Goal: Task Accomplishment & Management: Complete application form

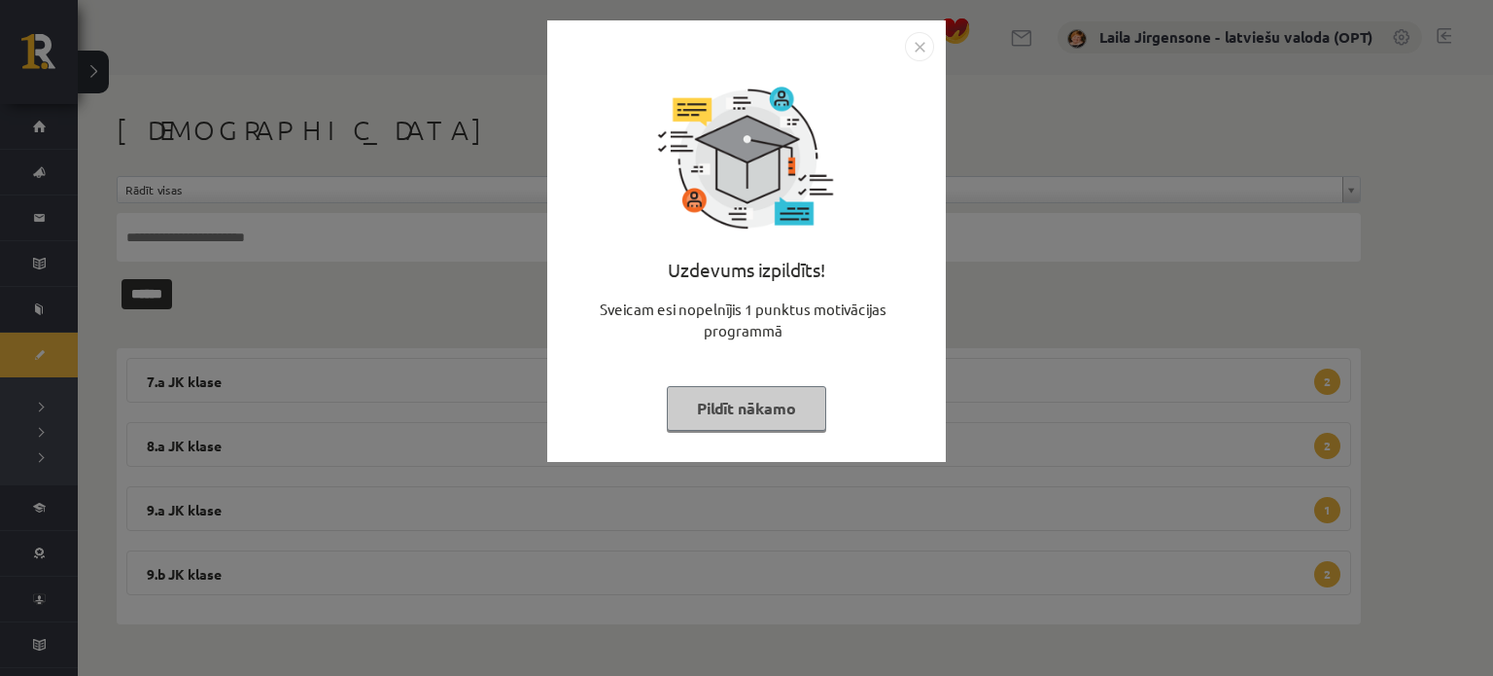
click at [754, 411] on button "Pildīt nākamo" at bounding box center [746, 408] width 159 height 45
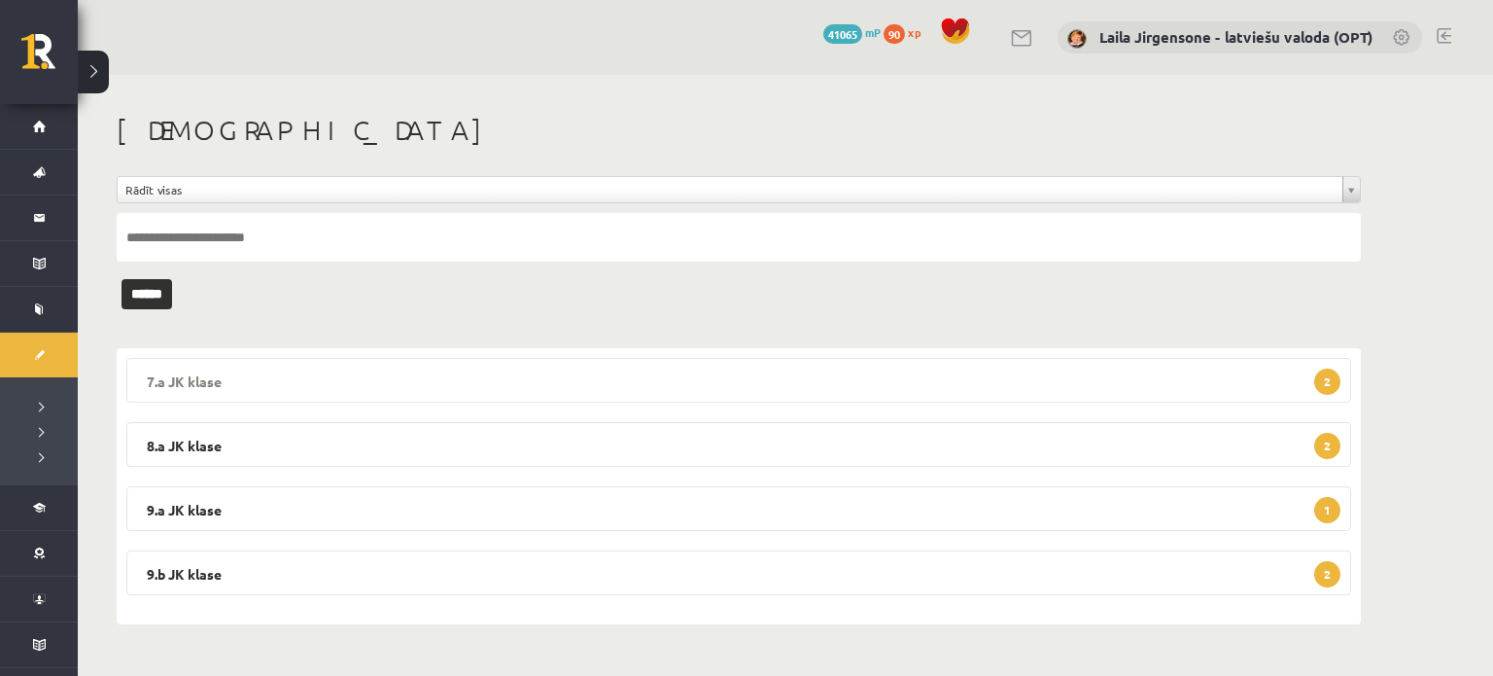
click at [694, 392] on legend "7.a JK klase 2" at bounding box center [738, 380] width 1225 height 45
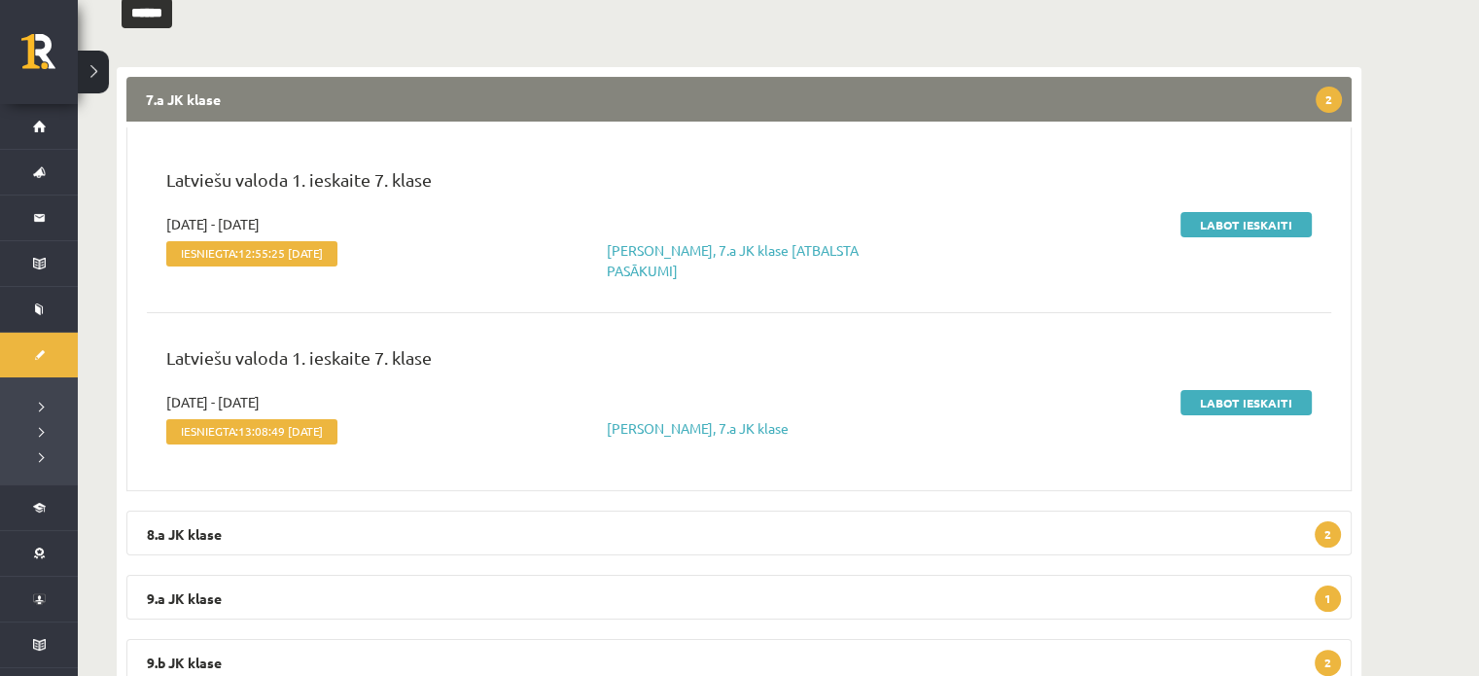
scroll to position [292, 0]
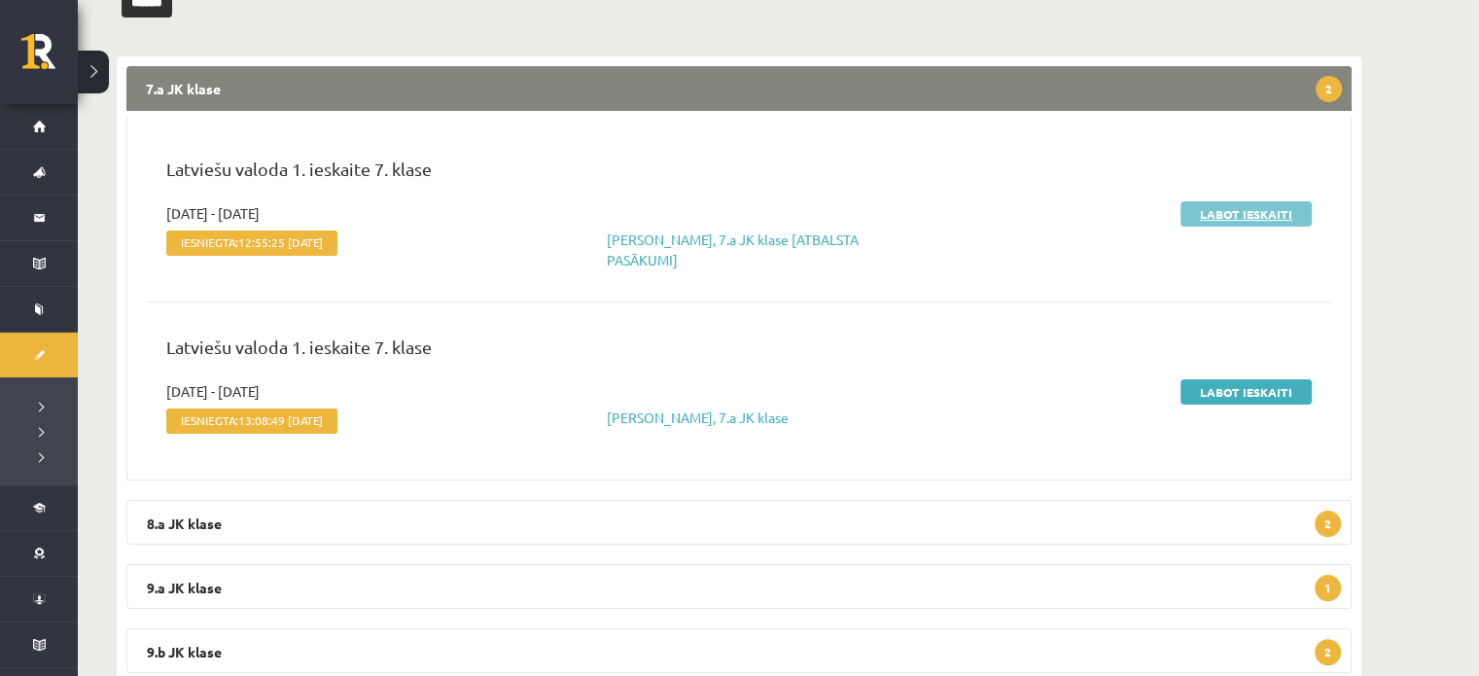
click at [1204, 210] on link "Labot ieskaiti" at bounding box center [1245, 213] width 131 height 25
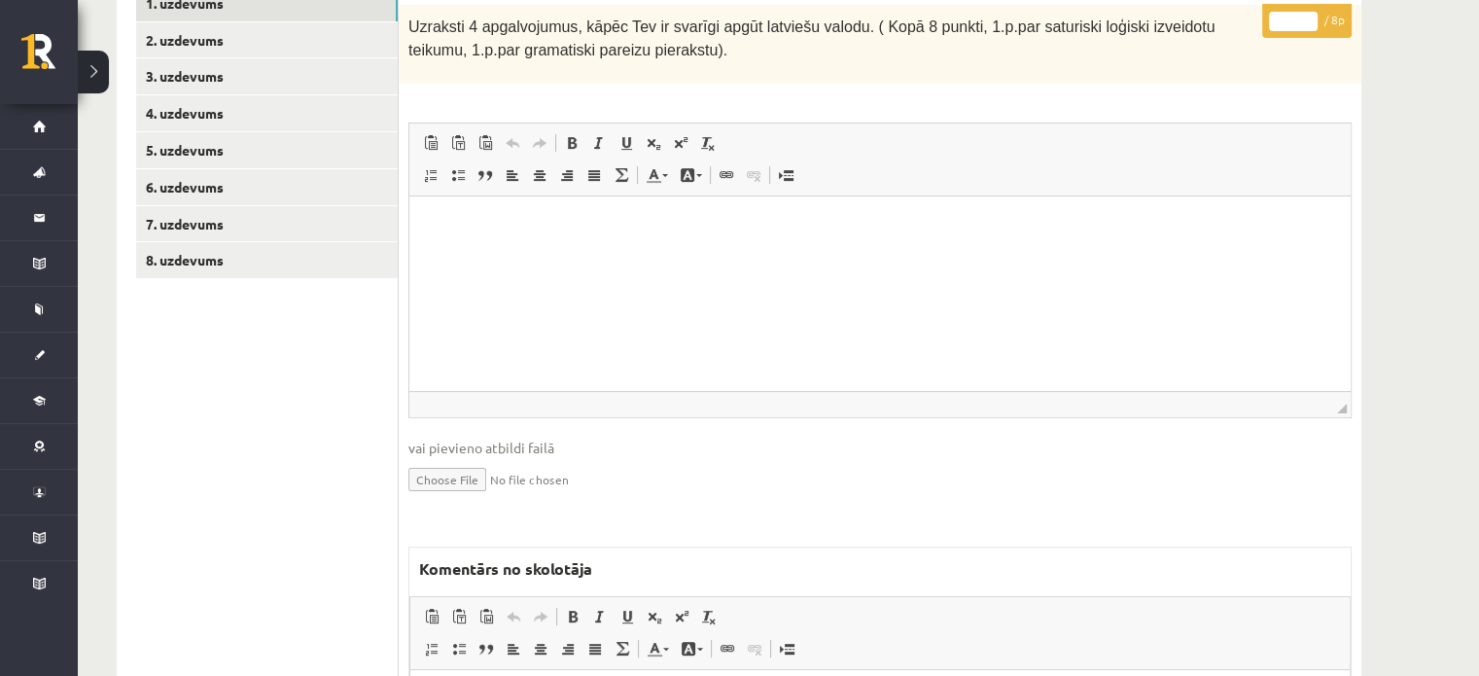
scroll to position [710, 0]
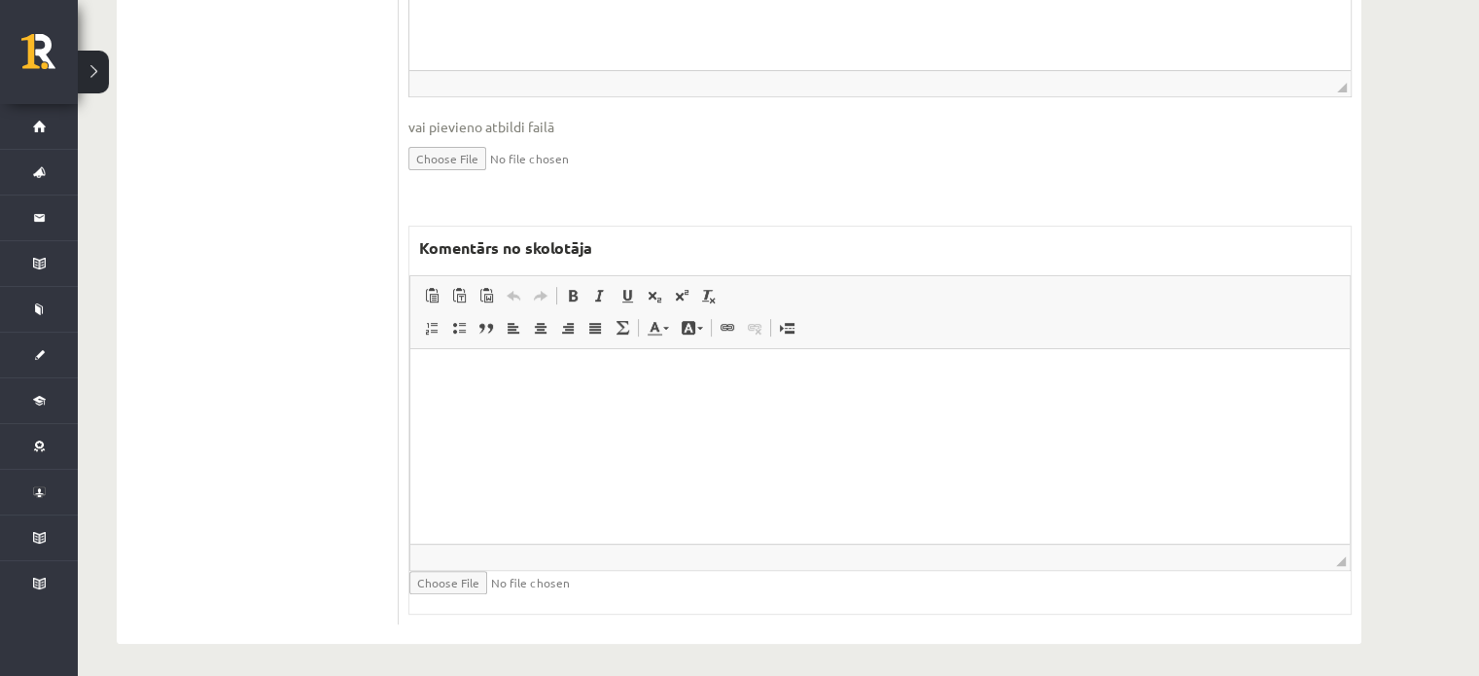
click at [489, 407] on html at bounding box center [879, 377] width 939 height 59
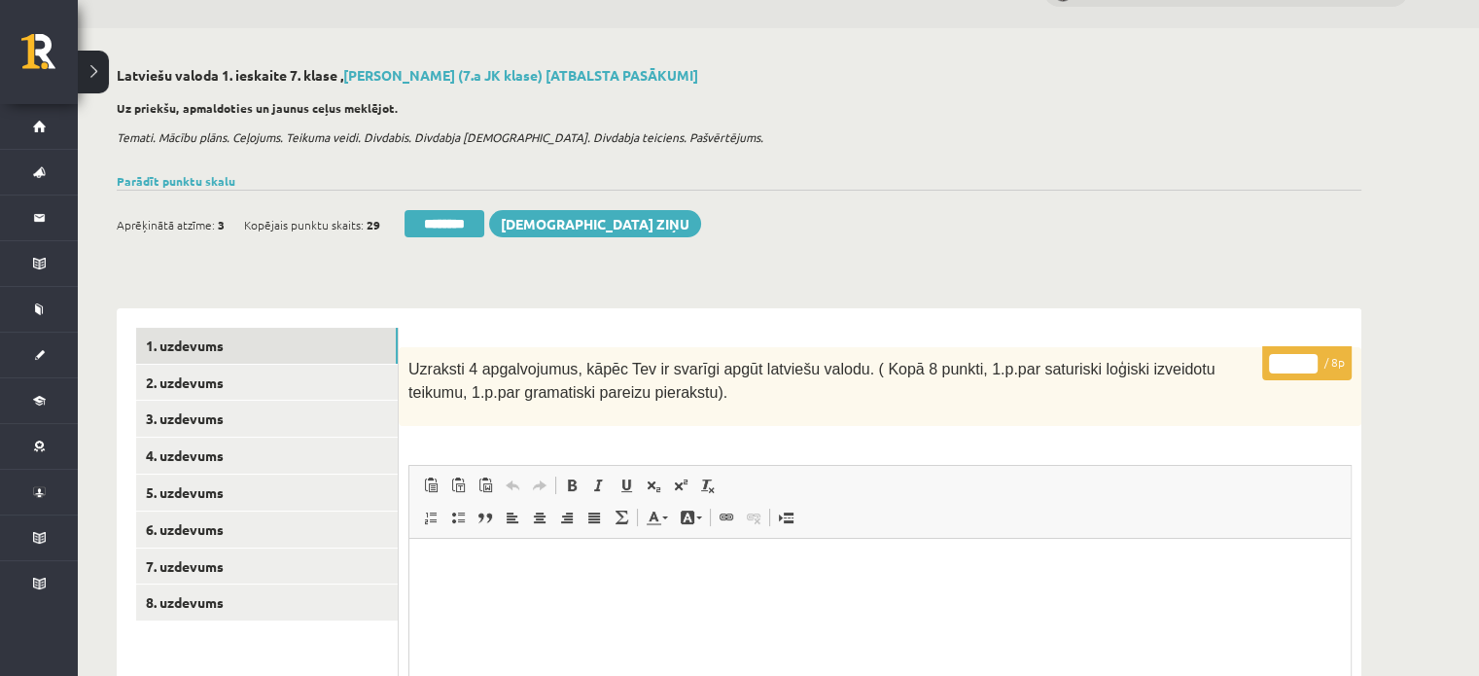
scroll to position [29, 0]
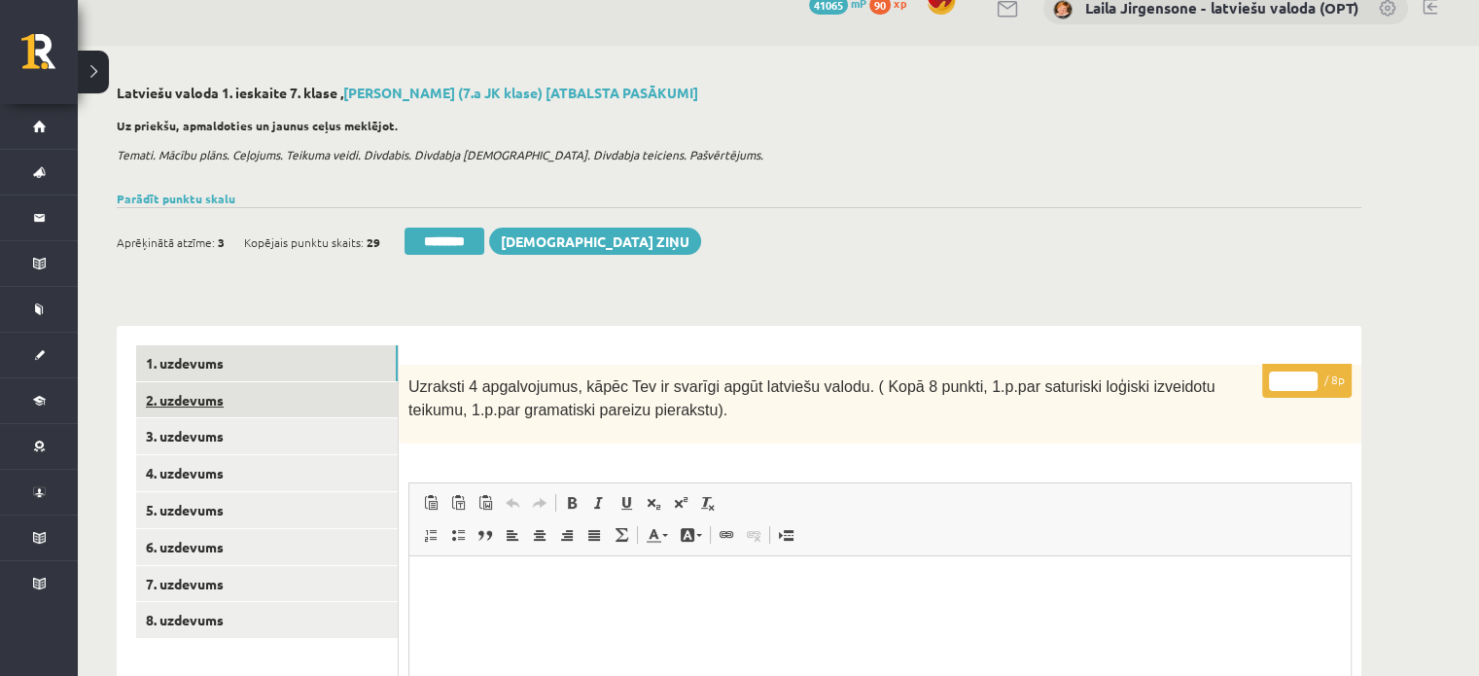
click at [378, 391] on link "2. uzdevums" at bounding box center [267, 400] width 262 height 36
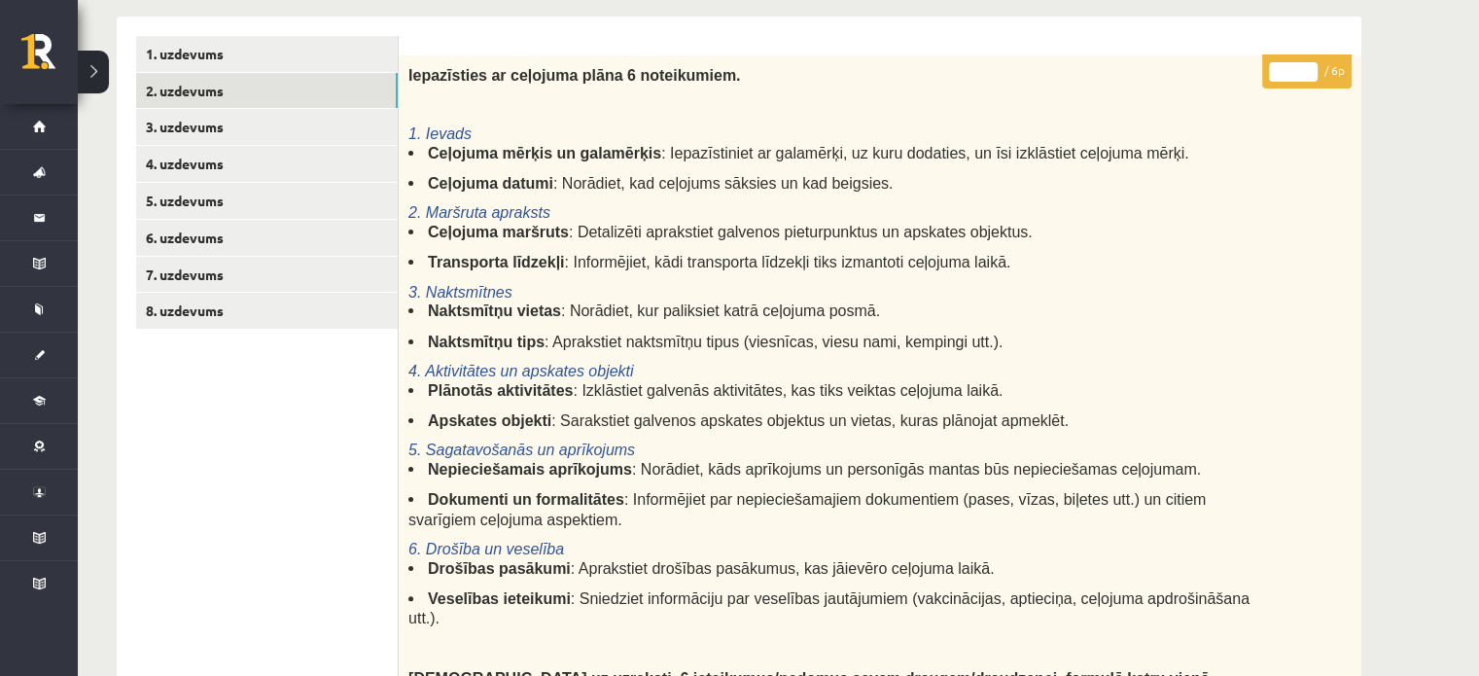
scroll to position [144, 0]
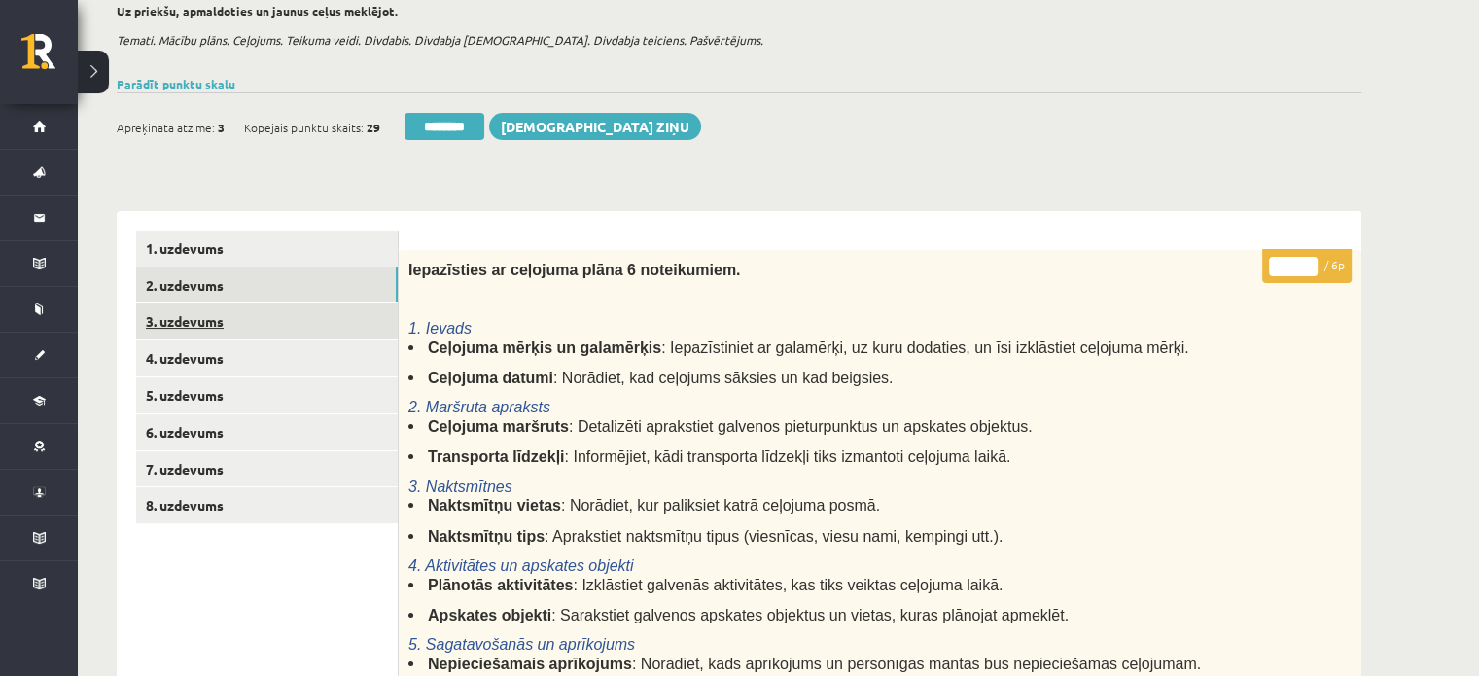
click at [301, 330] on link "3. uzdevums" at bounding box center [267, 321] width 262 height 36
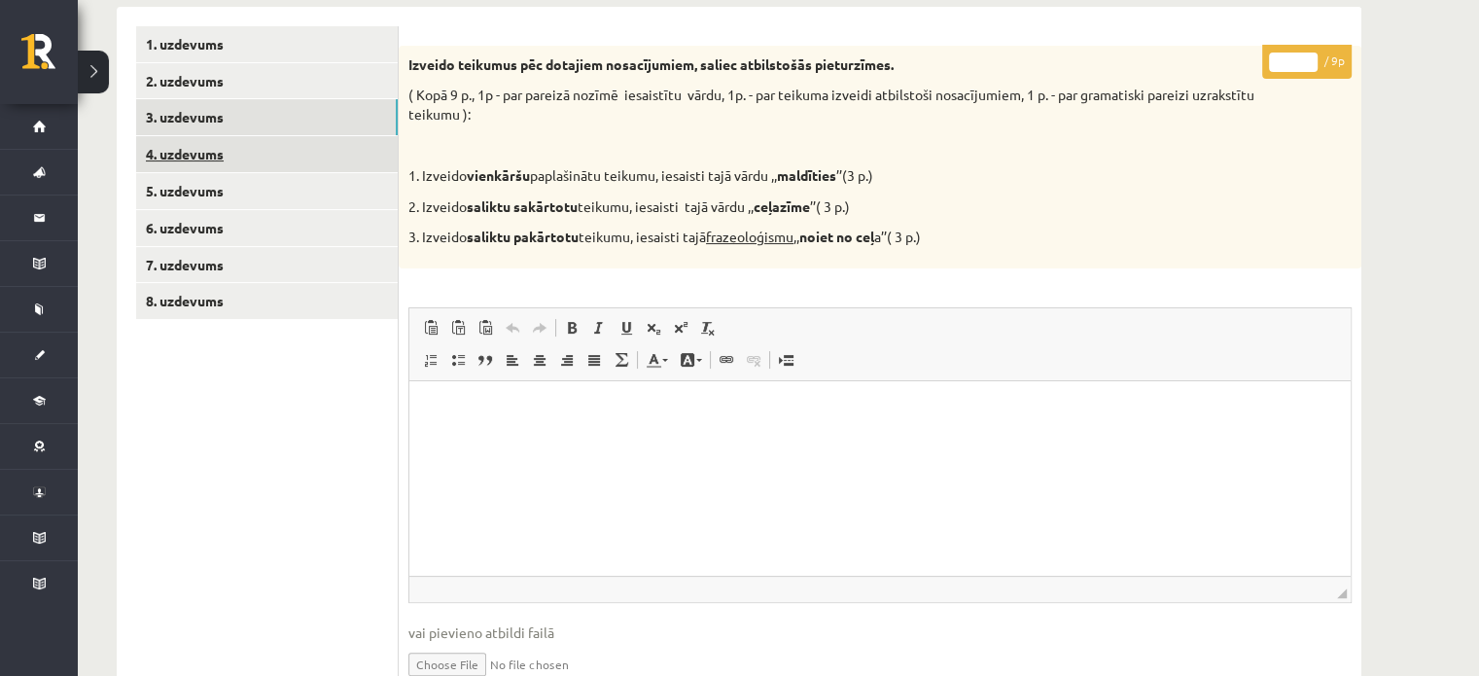
scroll to position [178, 0]
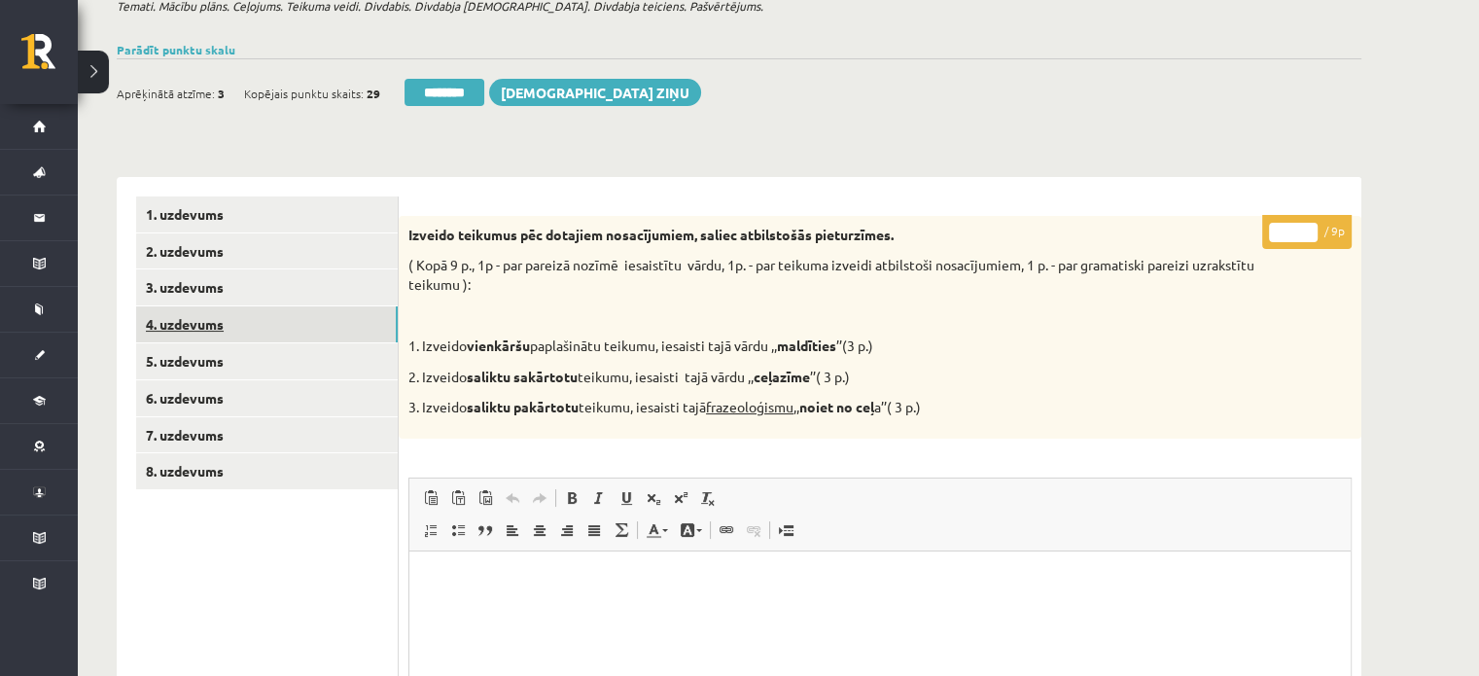
click at [334, 315] on link "4. uzdevums" at bounding box center [267, 324] width 262 height 36
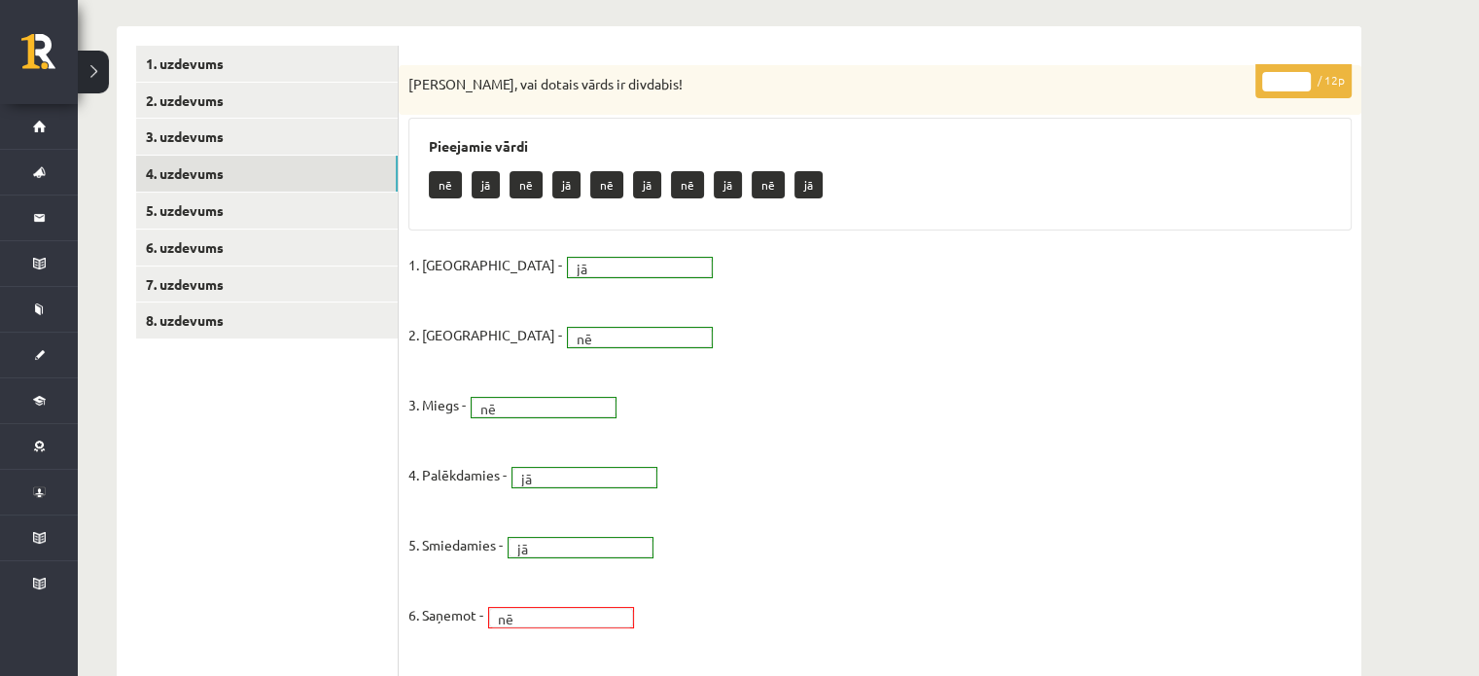
scroll to position [275, 0]
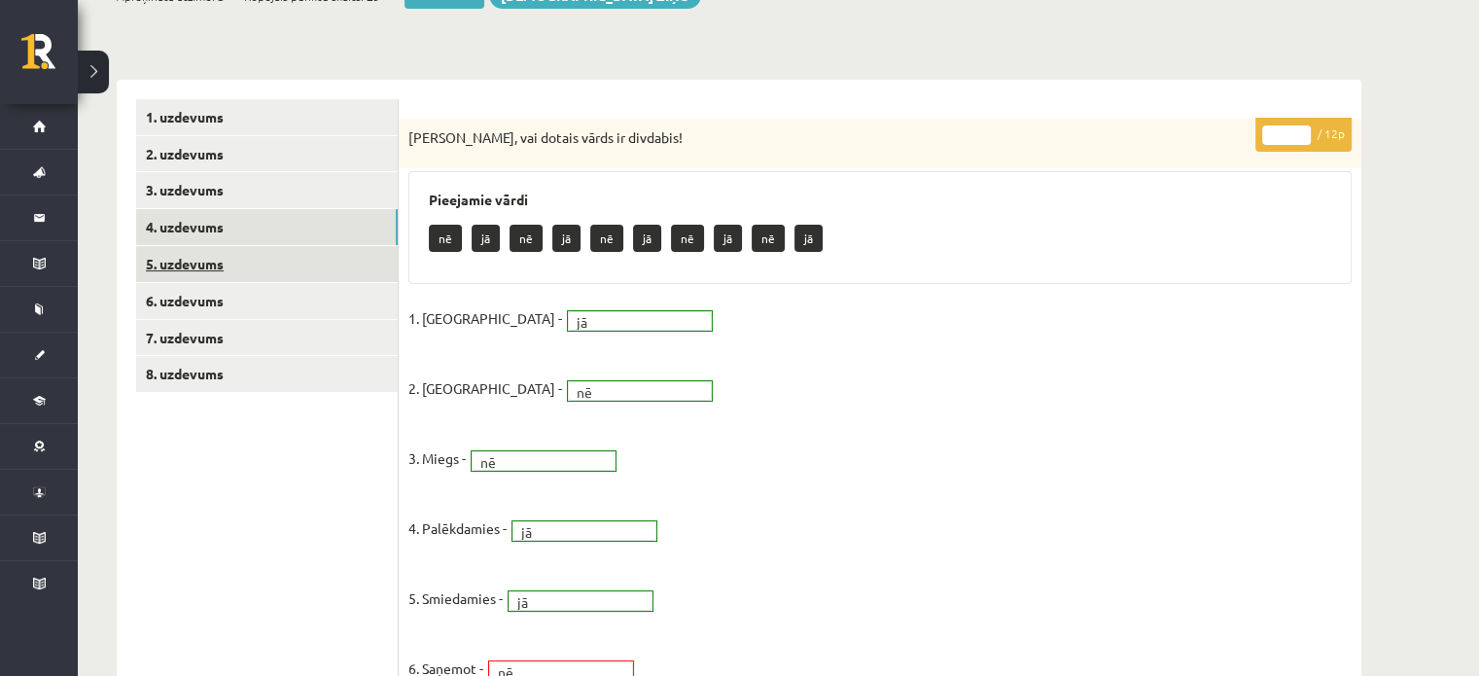
click at [337, 270] on link "5. uzdevums" at bounding box center [267, 264] width 262 height 36
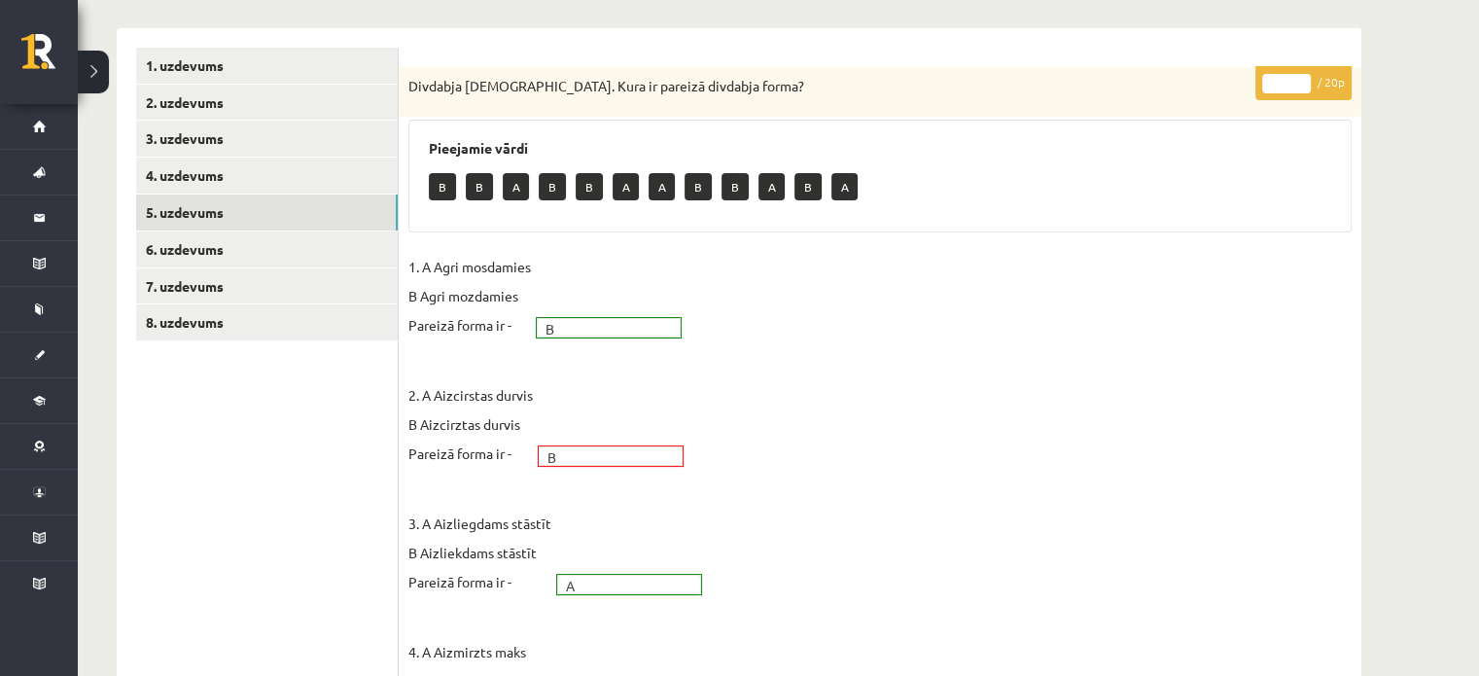
scroll to position [165, 0]
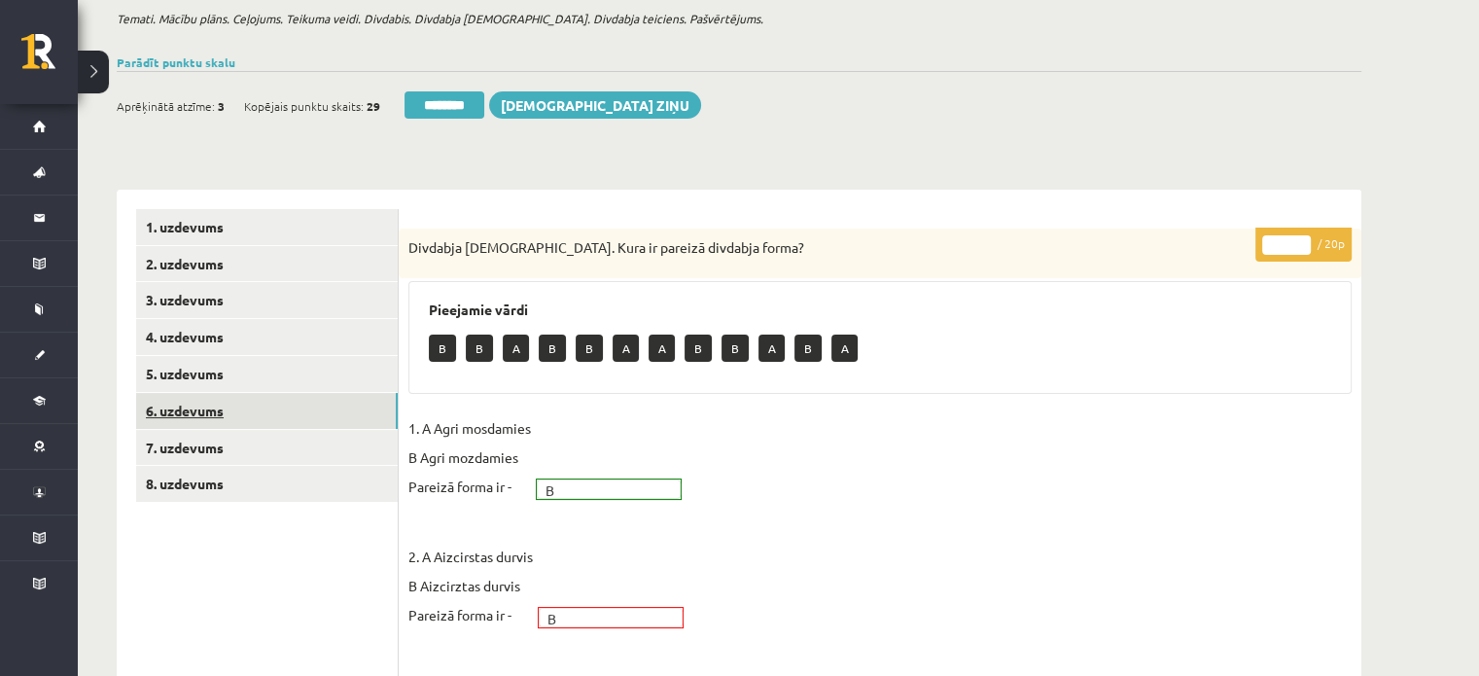
click at [315, 412] on link "6. uzdevums" at bounding box center [267, 411] width 262 height 36
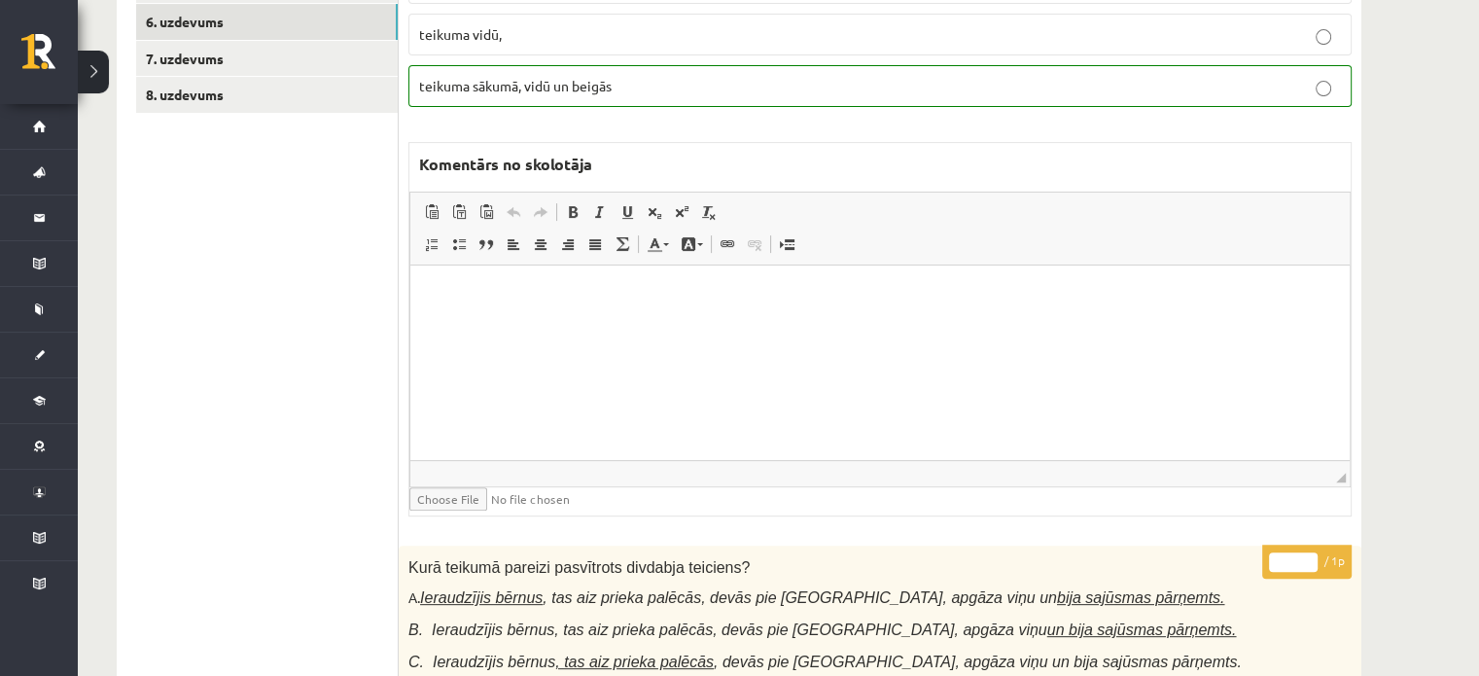
scroll to position [0, 0]
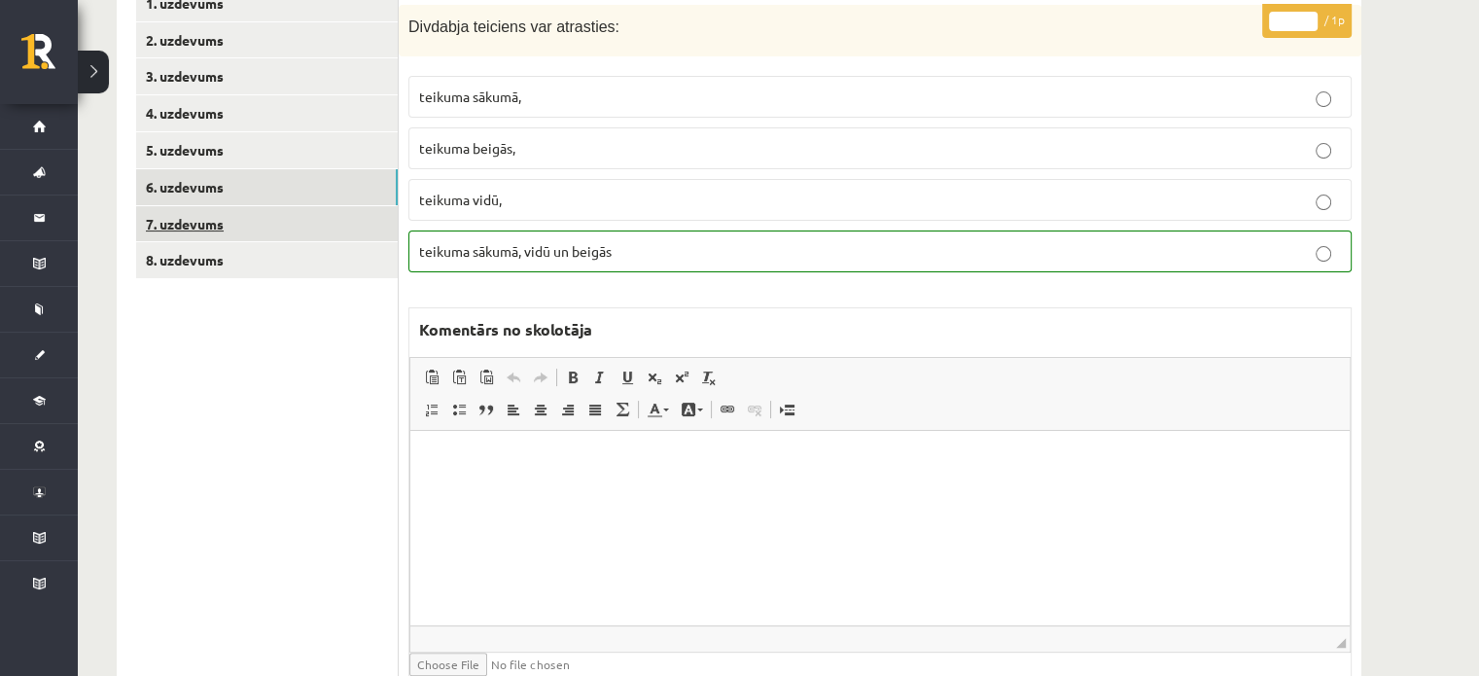
click at [295, 225] on link "7. uzdevums" at bounding box center [267, 224] width 262 height 36
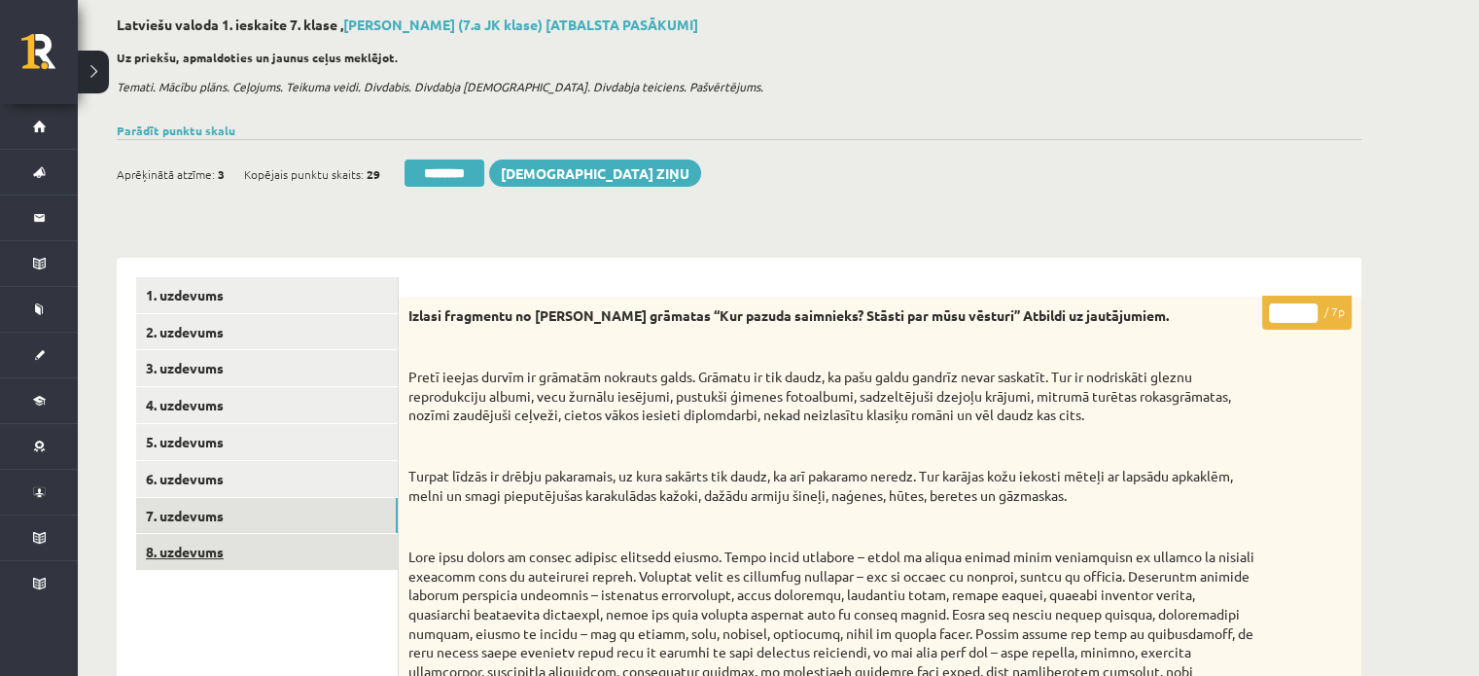
click at [349, 552] on link "8. uzdevums" at bounding box center [267, 552] width 262 height 36
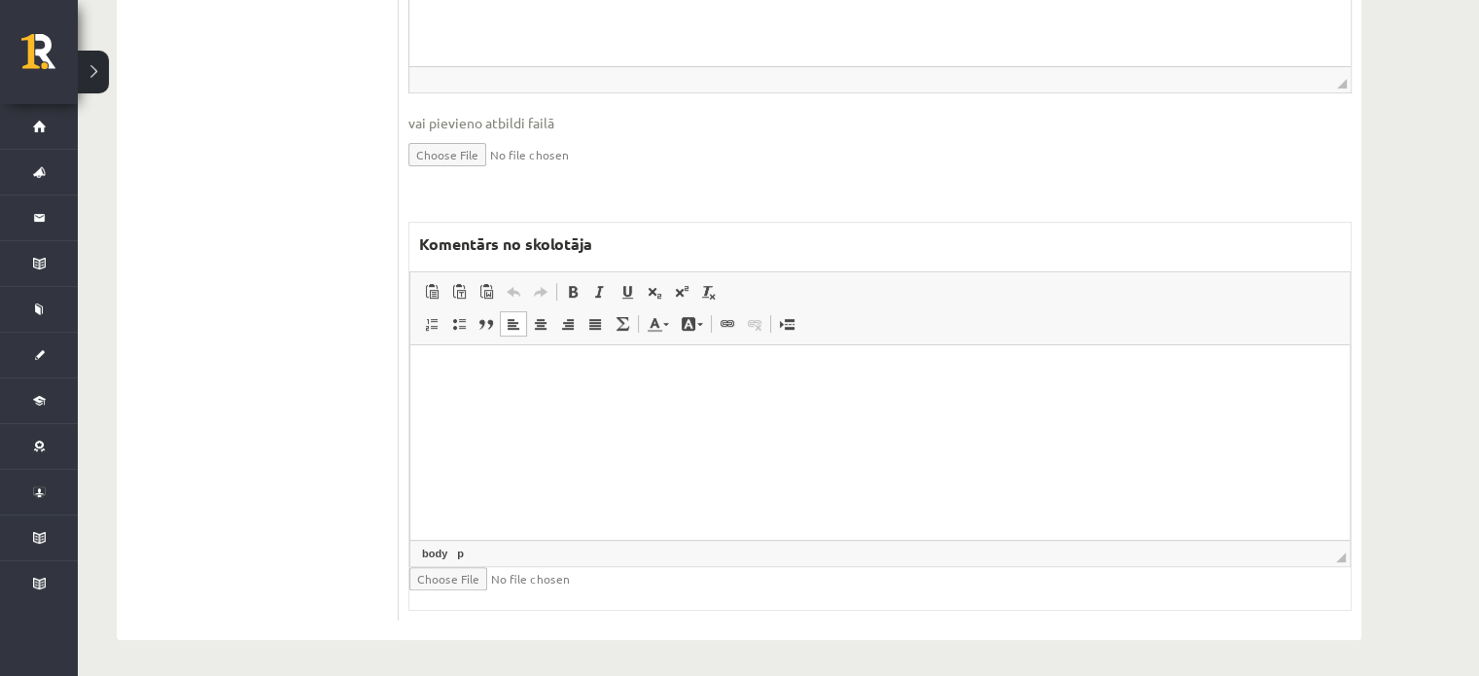
click at [485, 376] on p "Bagātinātā teksta redaktors, wiswyg-editor-47024828368880-1757933538-725" at bounding box center [880, 375] width 900 height 20
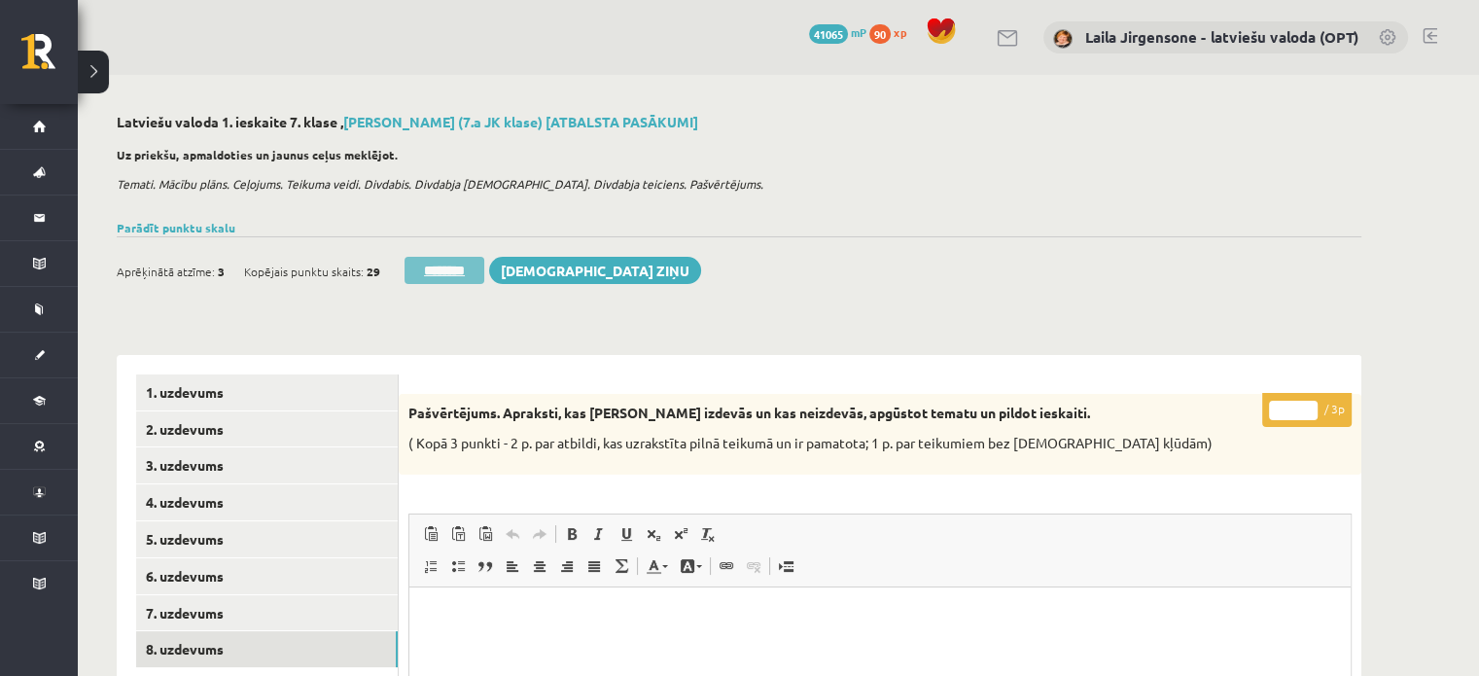
click at [466, 266] on input "********" at bounding box center [444, 270] width 80 height 27
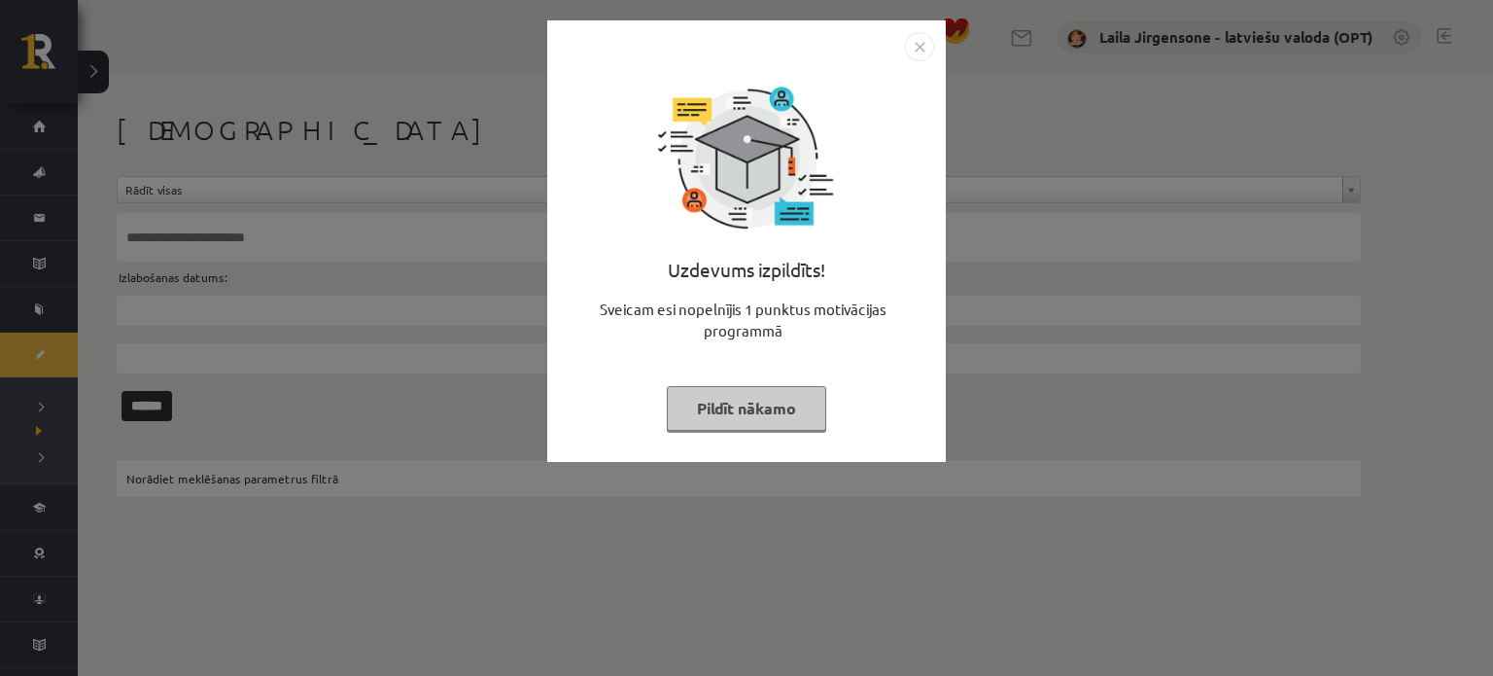
click at [754, 407] on button "Pildīt nākamo" at bounding box center [746, 408] width 159 height 45
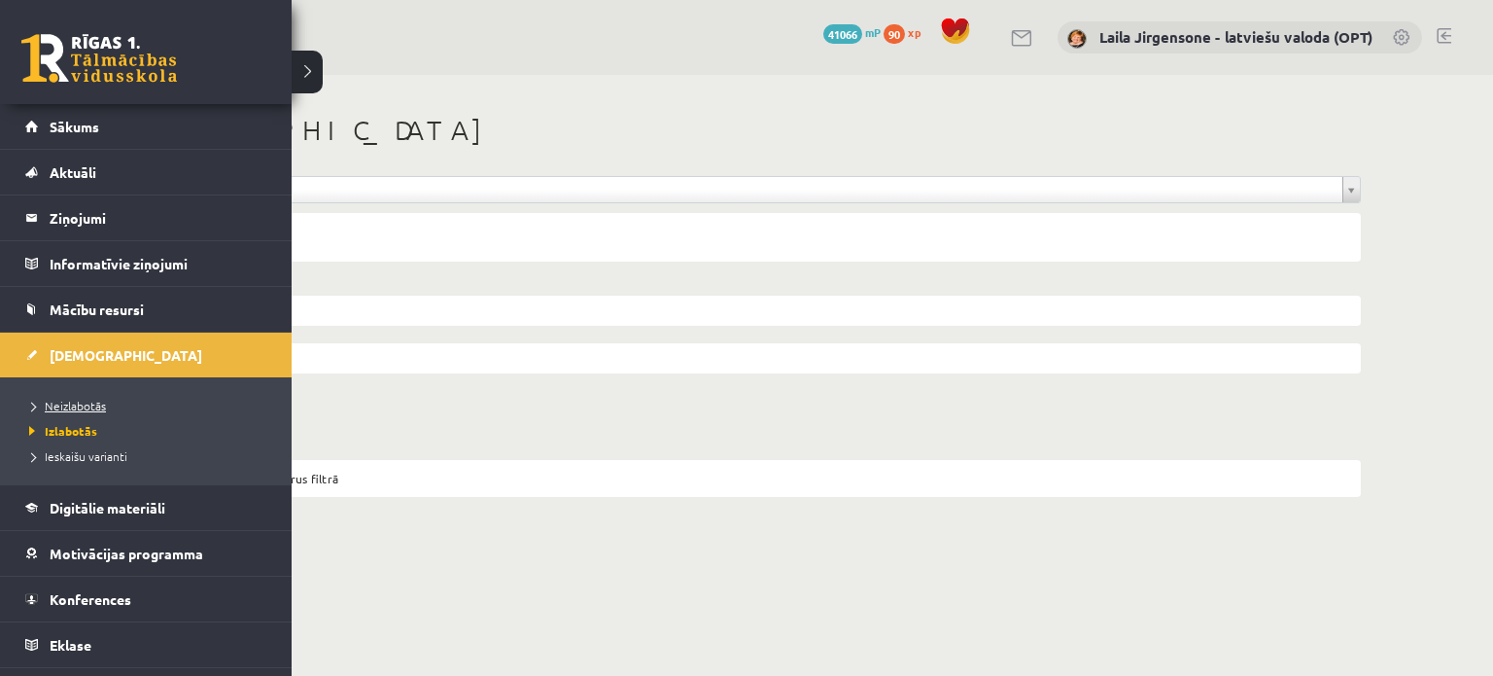
click at [81, 400] on span "Neizlabotās" at bounding box center [65, 406] width 82 height 16
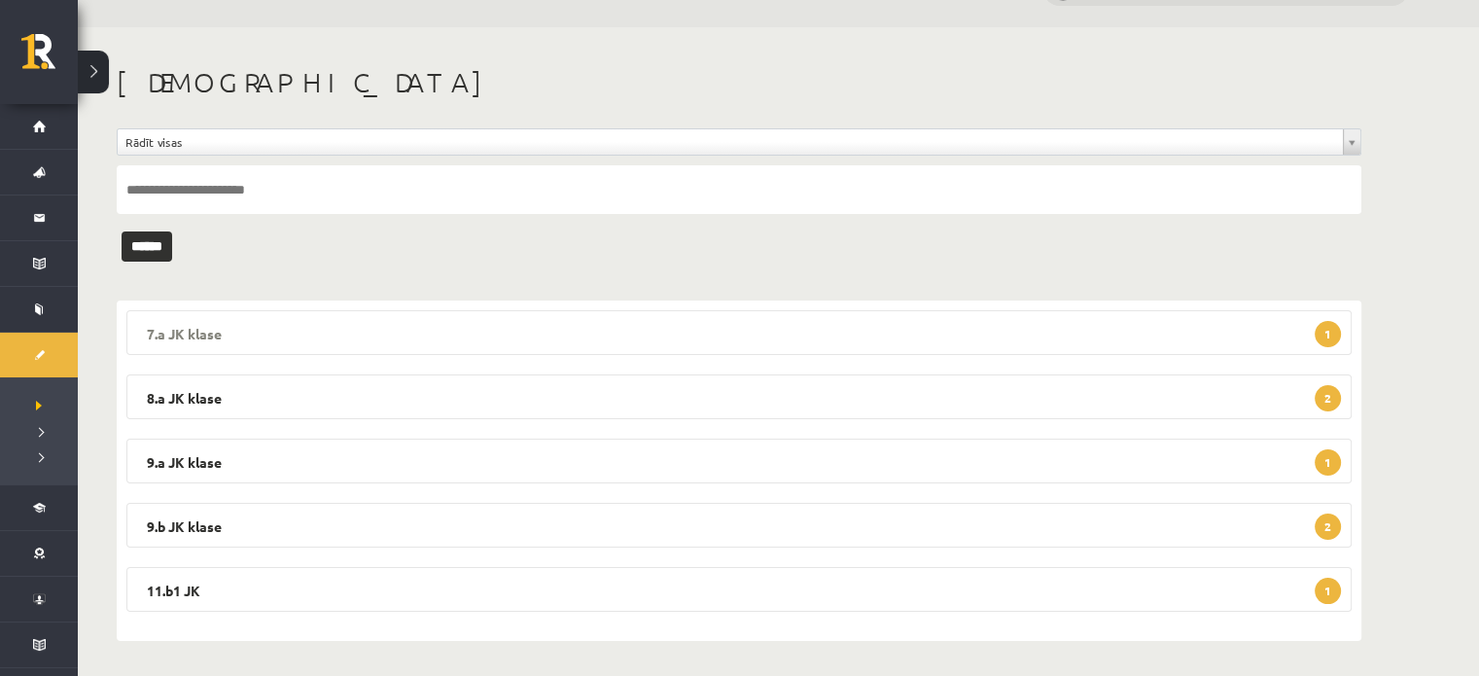
scroll to position [51, 0]
click at [690, 330] on legend "7.a JK klase 1" at bounding box center [738, 329] width 1225 height 45
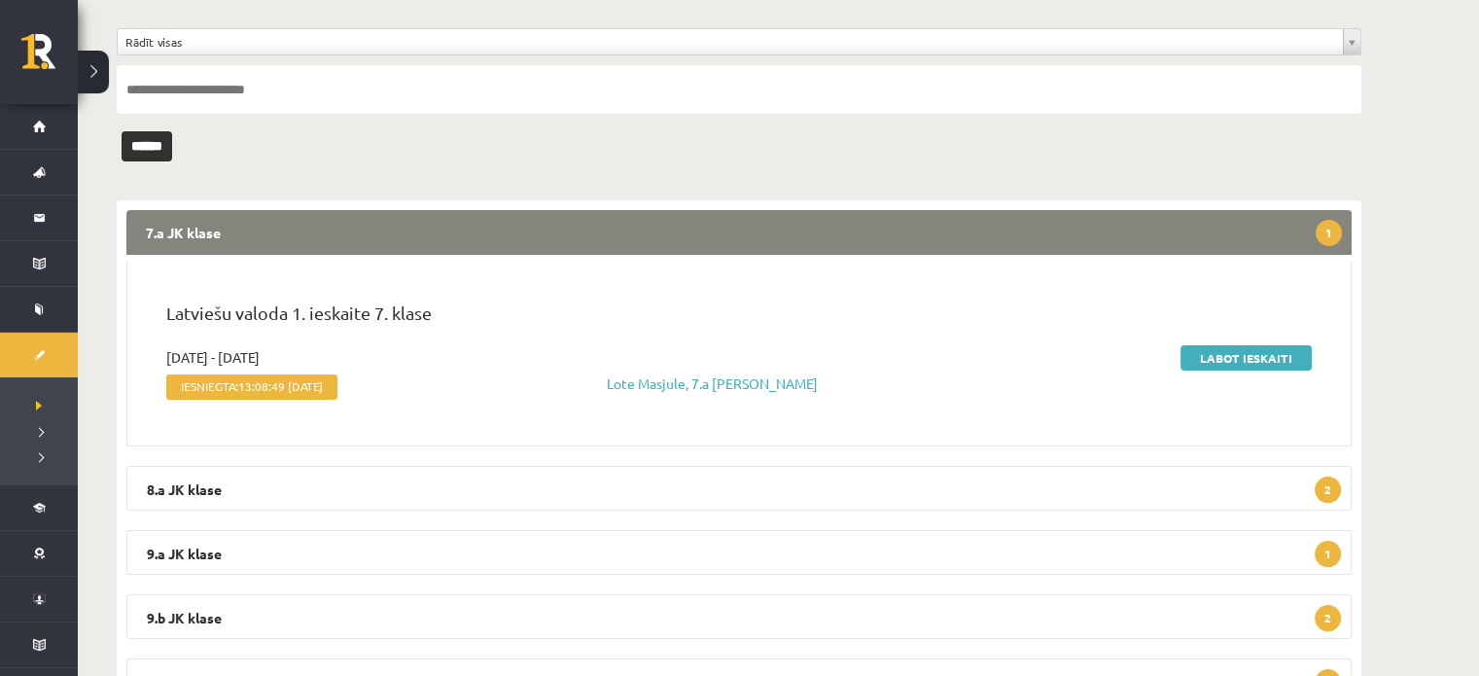
scroll to position [241, 0]
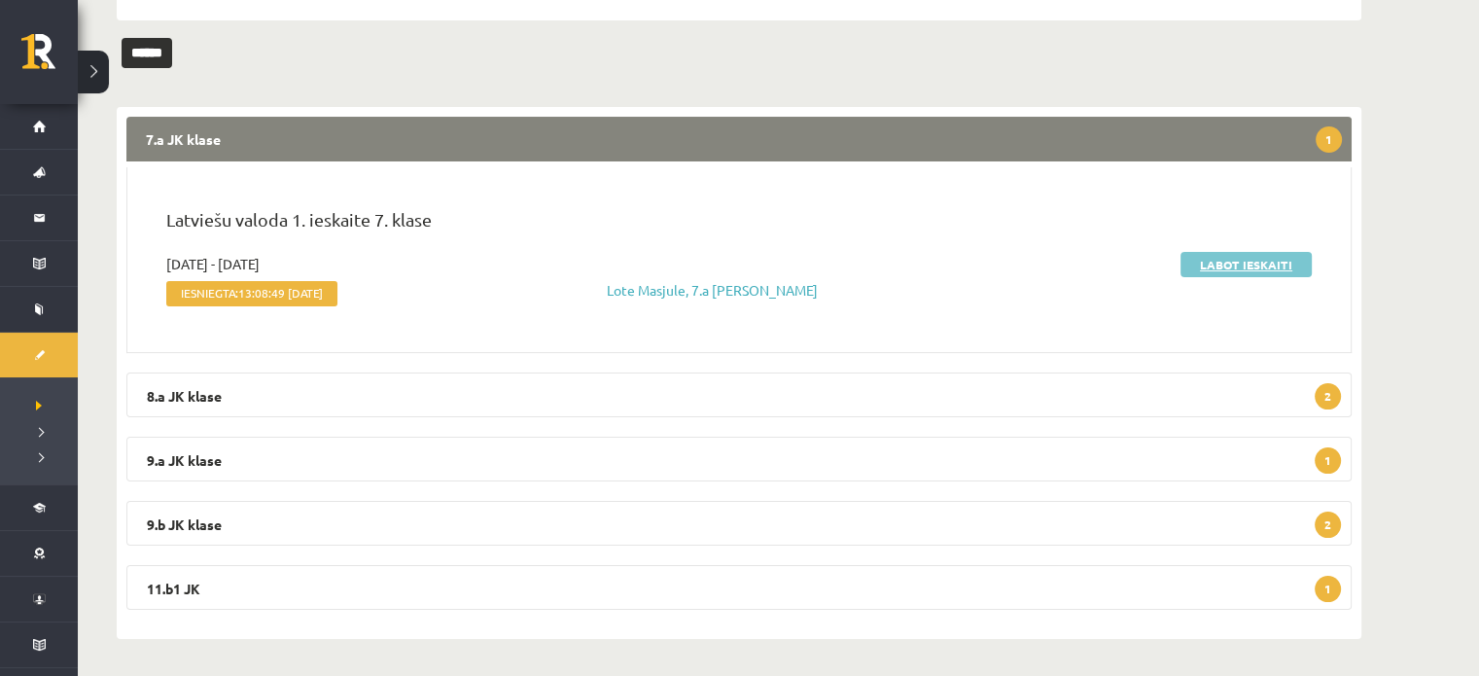
click at [1218, 263] on link "Labot ieskaiti" at bounding box center [1245, 264] width 131 height 25
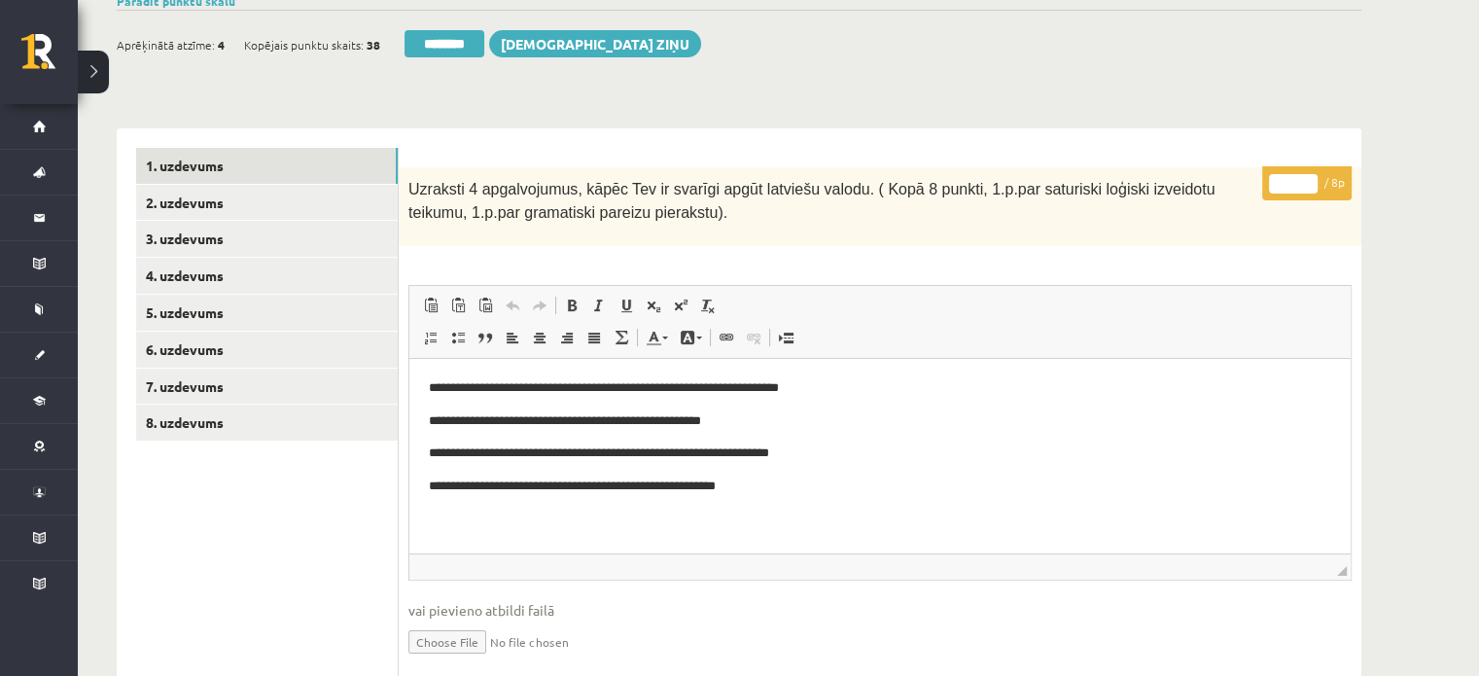
scroll to position [32, 0]
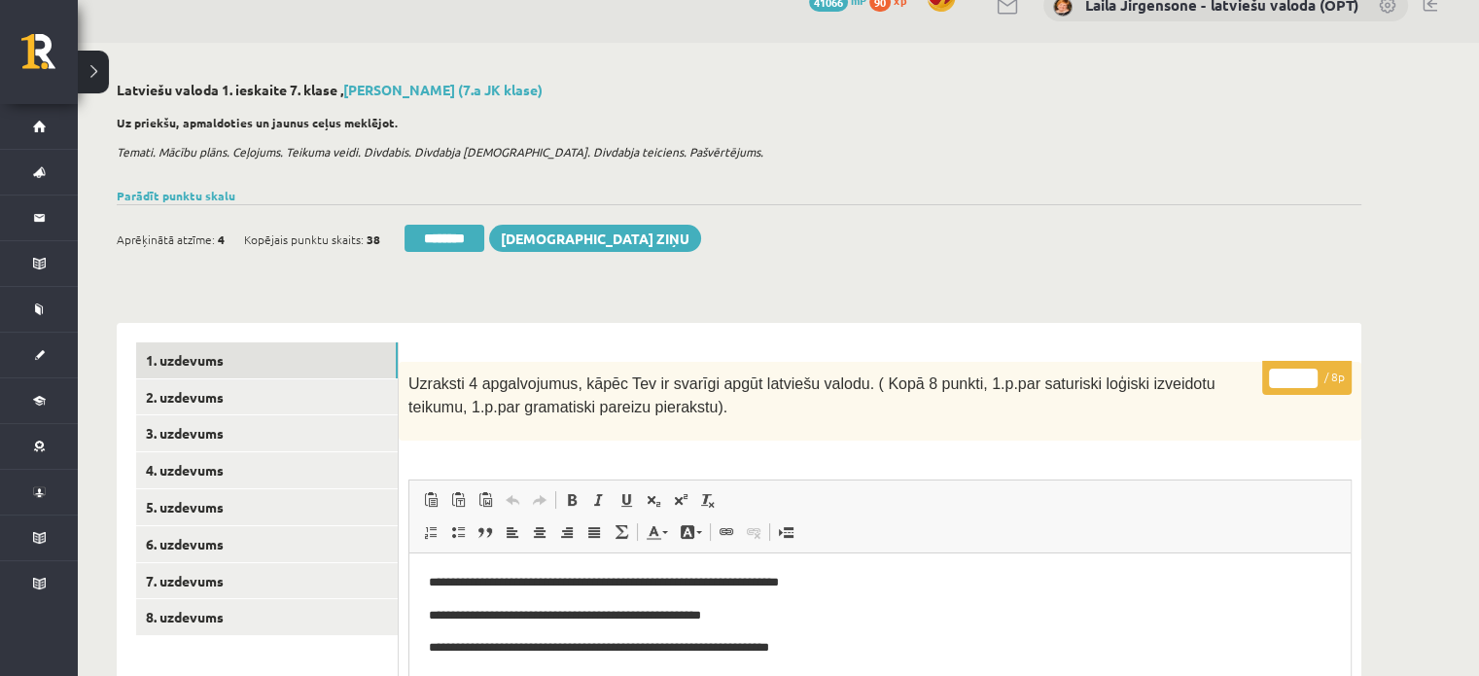
click at [1307, 372] on input "*" at bounding box center [1293, 377] width 49 height 19
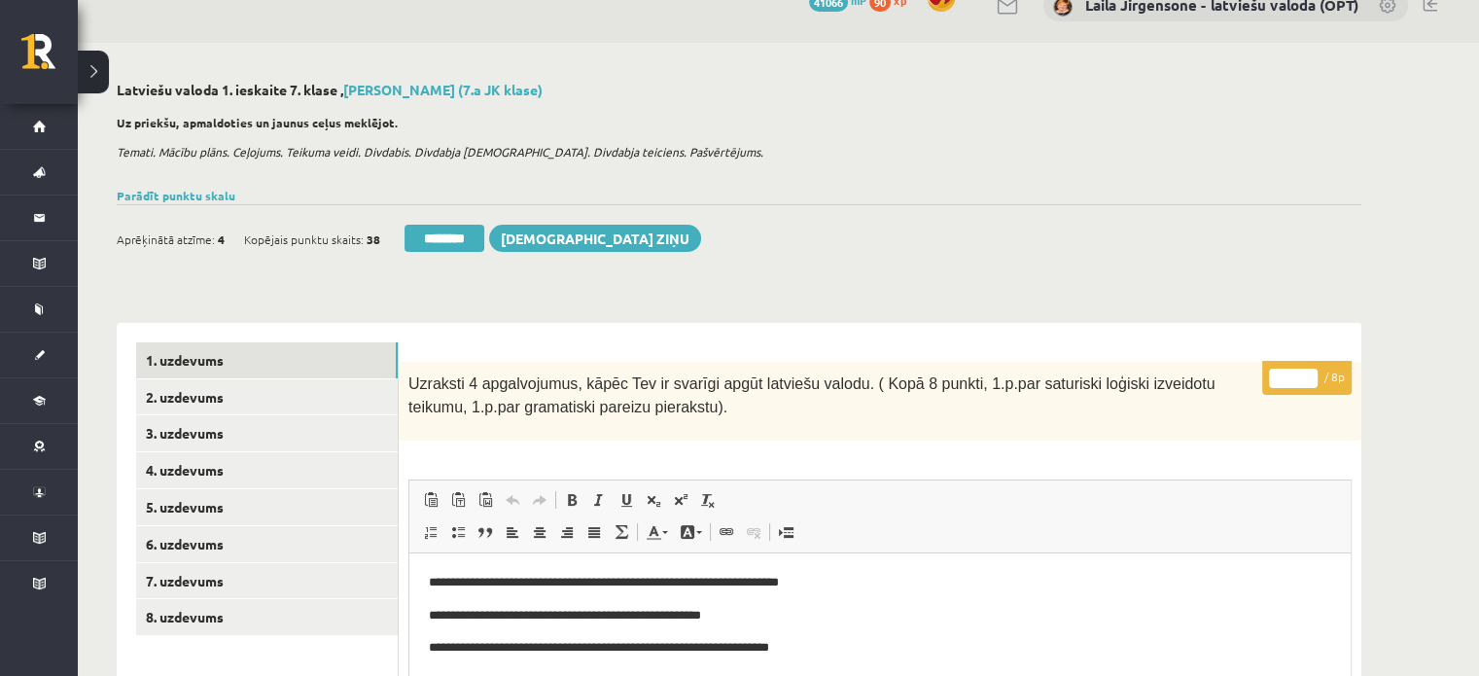
click at [1307, 372] on input "*" at bounding box center [1293, 377] width 49 height 19
type input "*"
click at [1307, 372] on input "*" at bounding box center [1293, 377] width 49 height 19
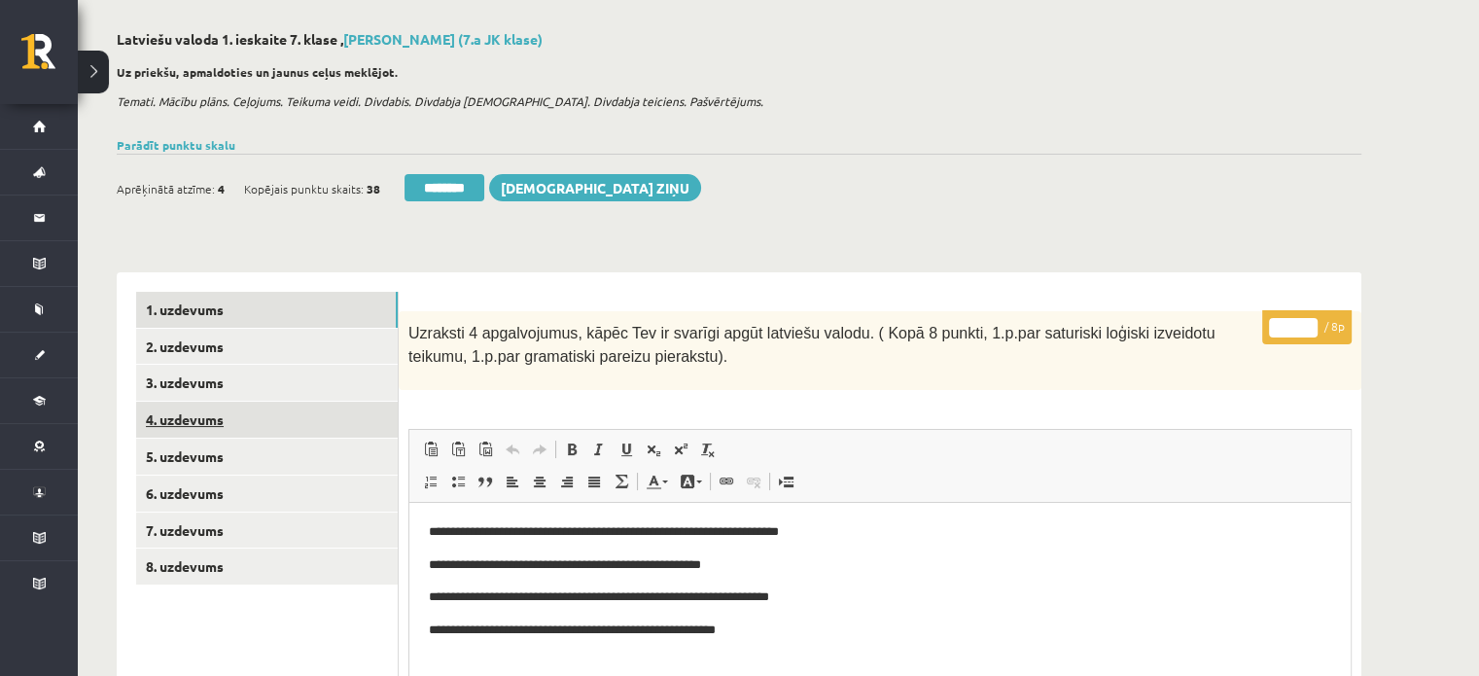
scroll to position [129, 0]
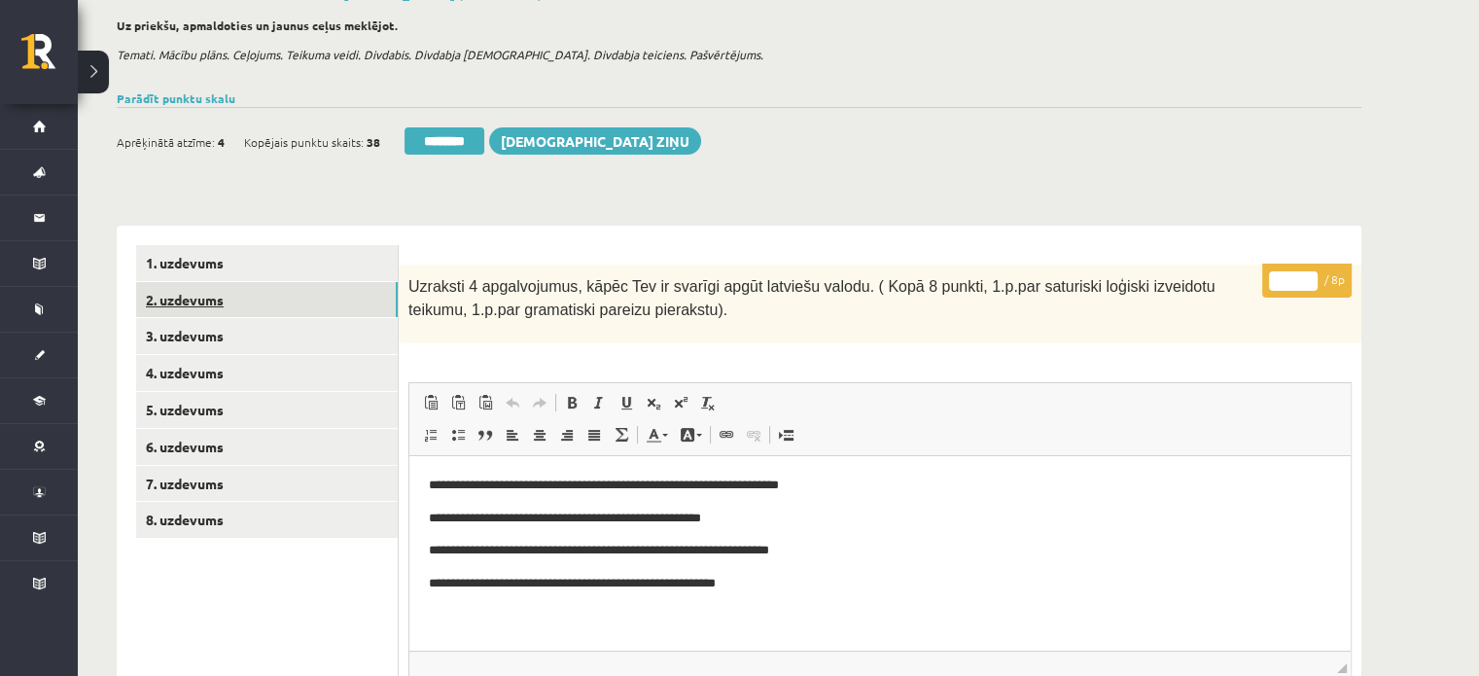
click at [303, 295] on link "2. uzdevums" at bounding box center [267, 300] width 262 height 36
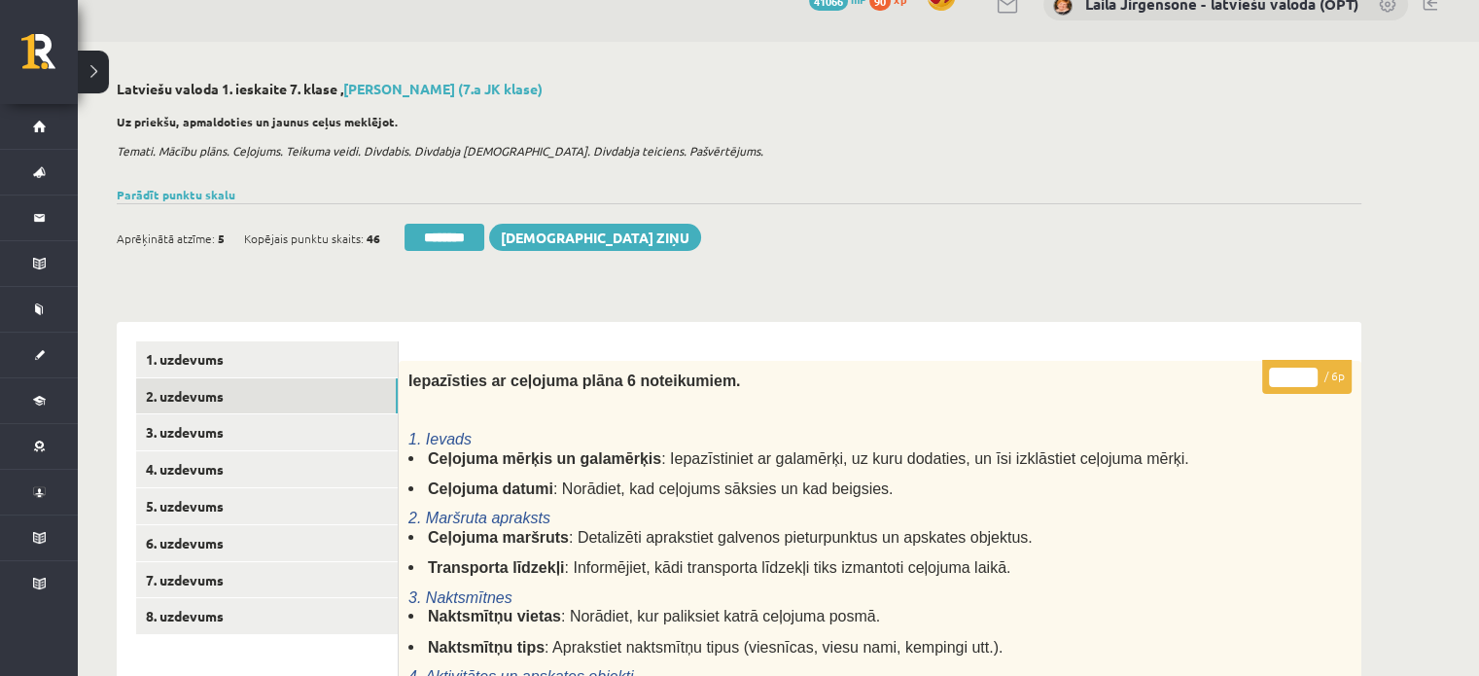
scroll to position [32, 0]
click at [1315, 370] on input "*" at bounding box center [1293, 377] width 49 height 19
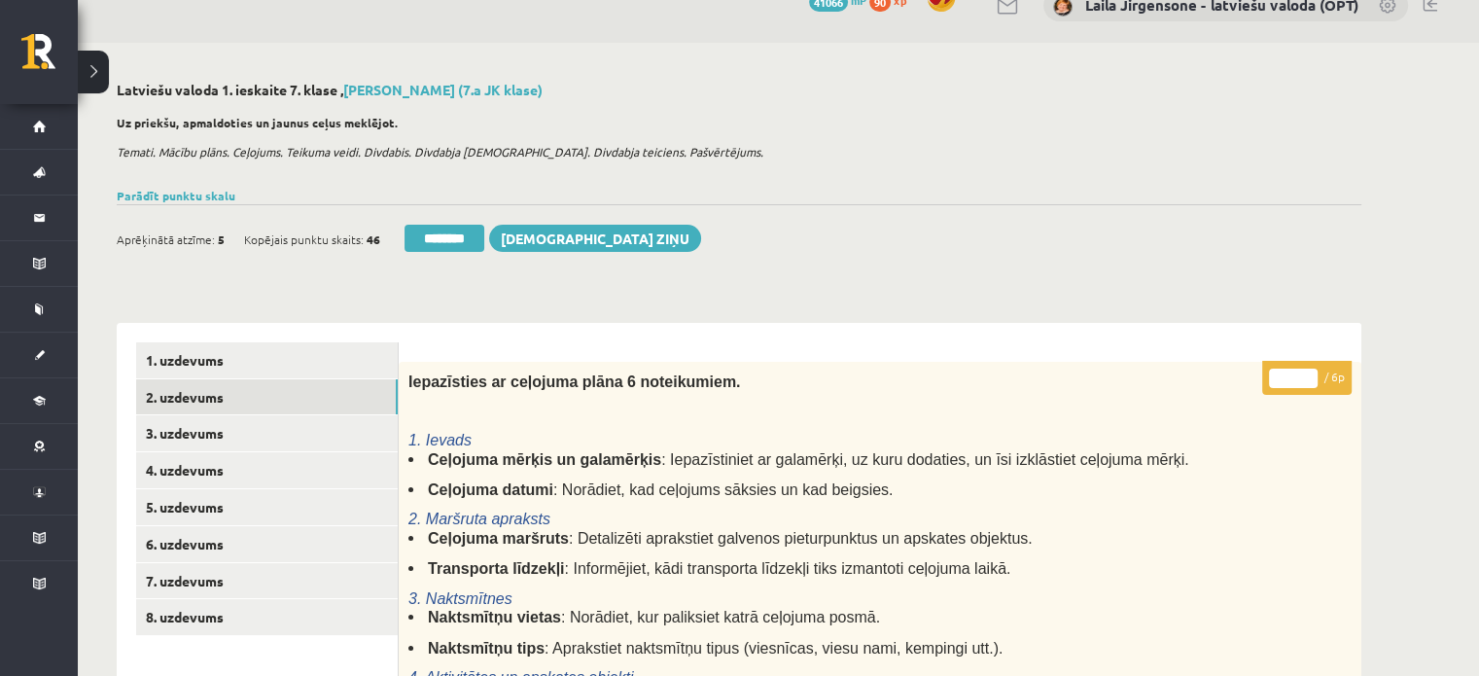
click at [1315, 370] on input "*" at bounding box center [1293, 377] width 49 height 19
type input "*"
click at [1315, 370] on input "*" at bounding box center [1293, 377] width 49 height 19
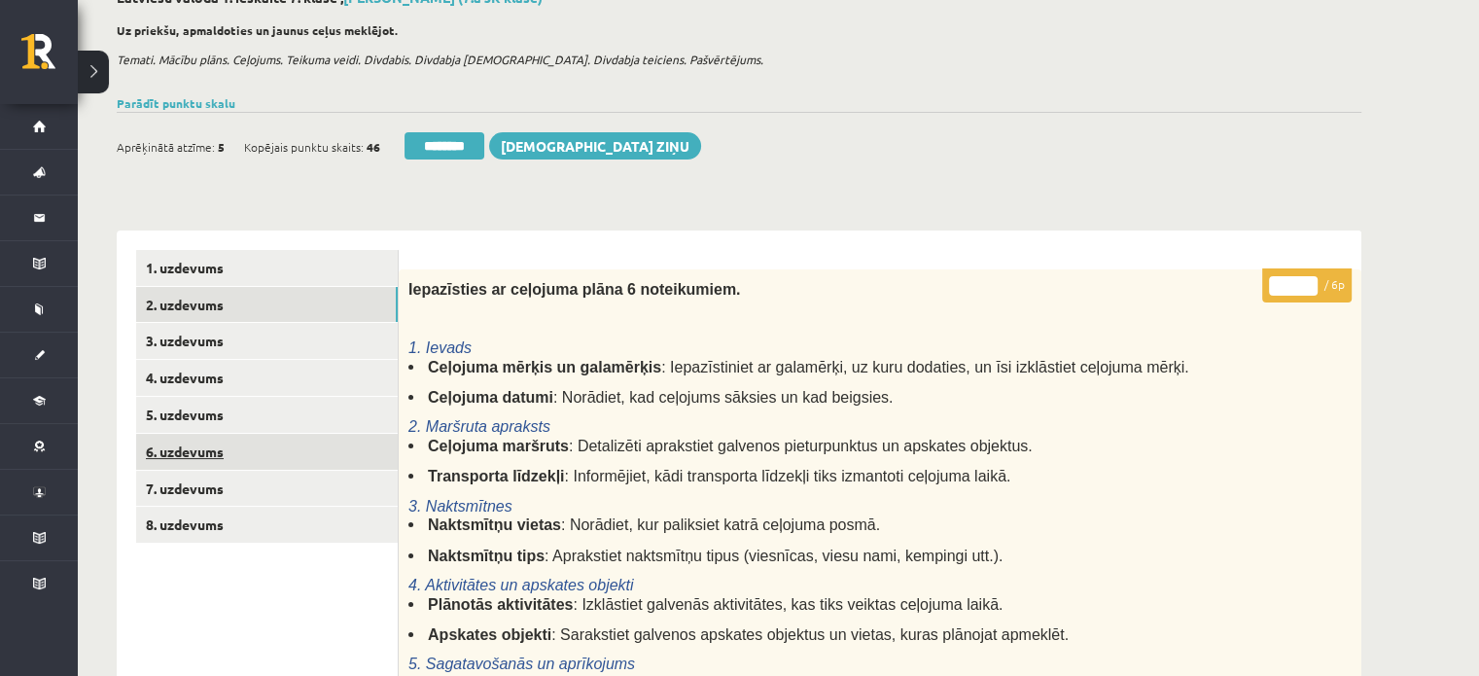
scroll to position [227, 0]
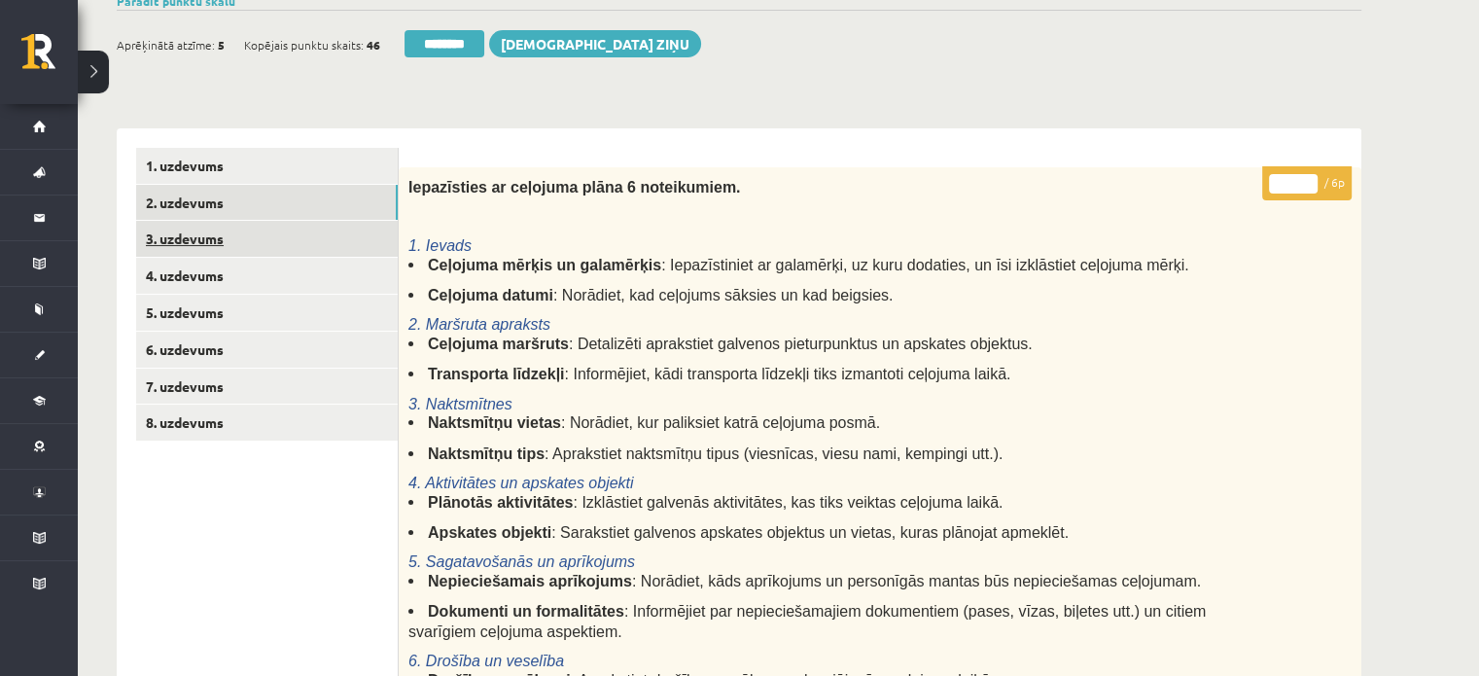
click at [358, 246] on link "3. uzdevums" at bounding box center [267, 239] width 262 height 36
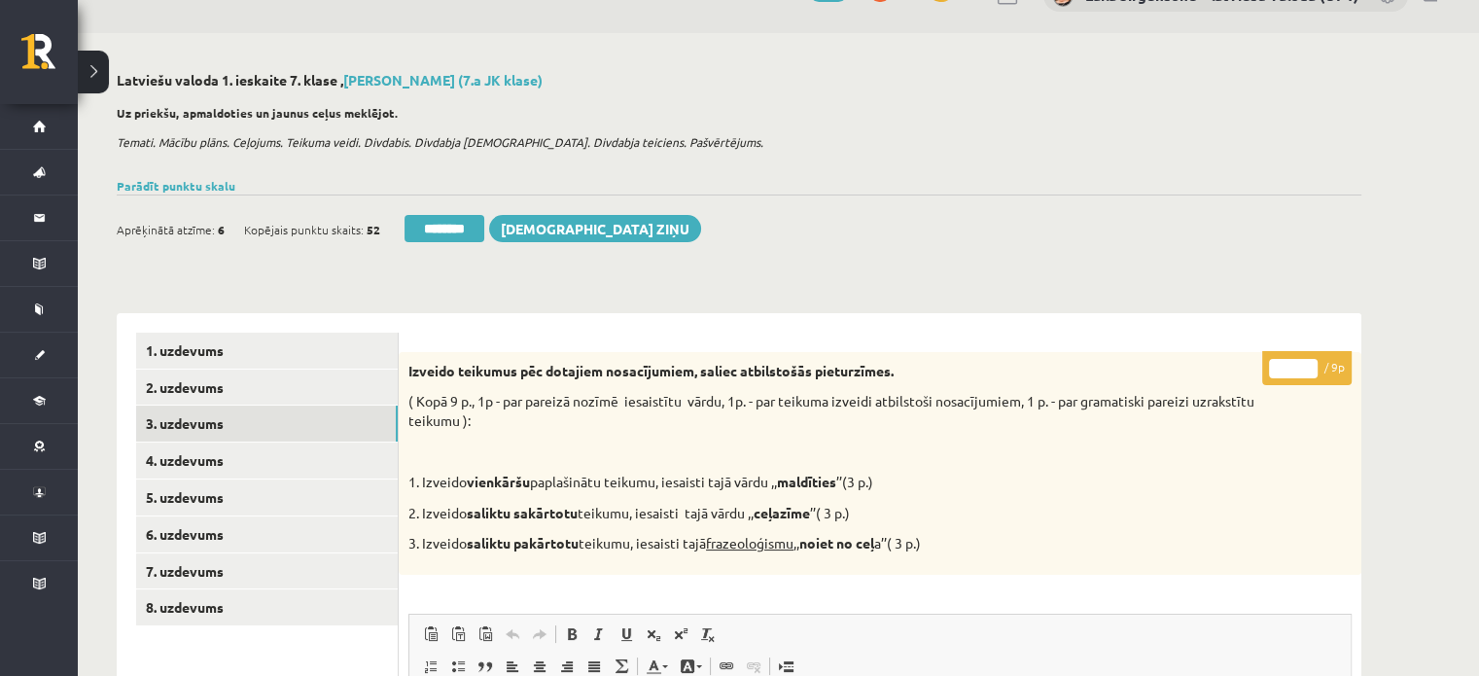
scroll to position [32, 0]
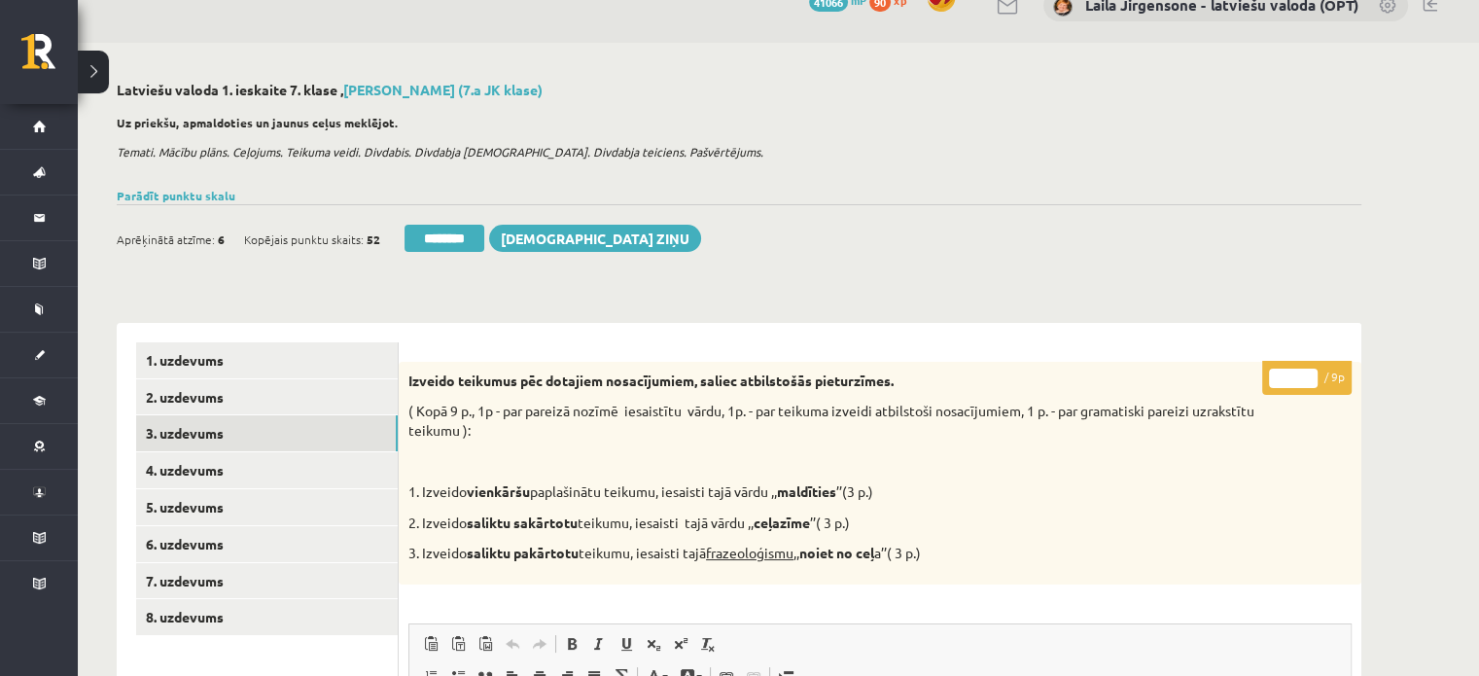
click at [1306, 369] on input "*" at bounding box center [1293, 377] width 49 height 19
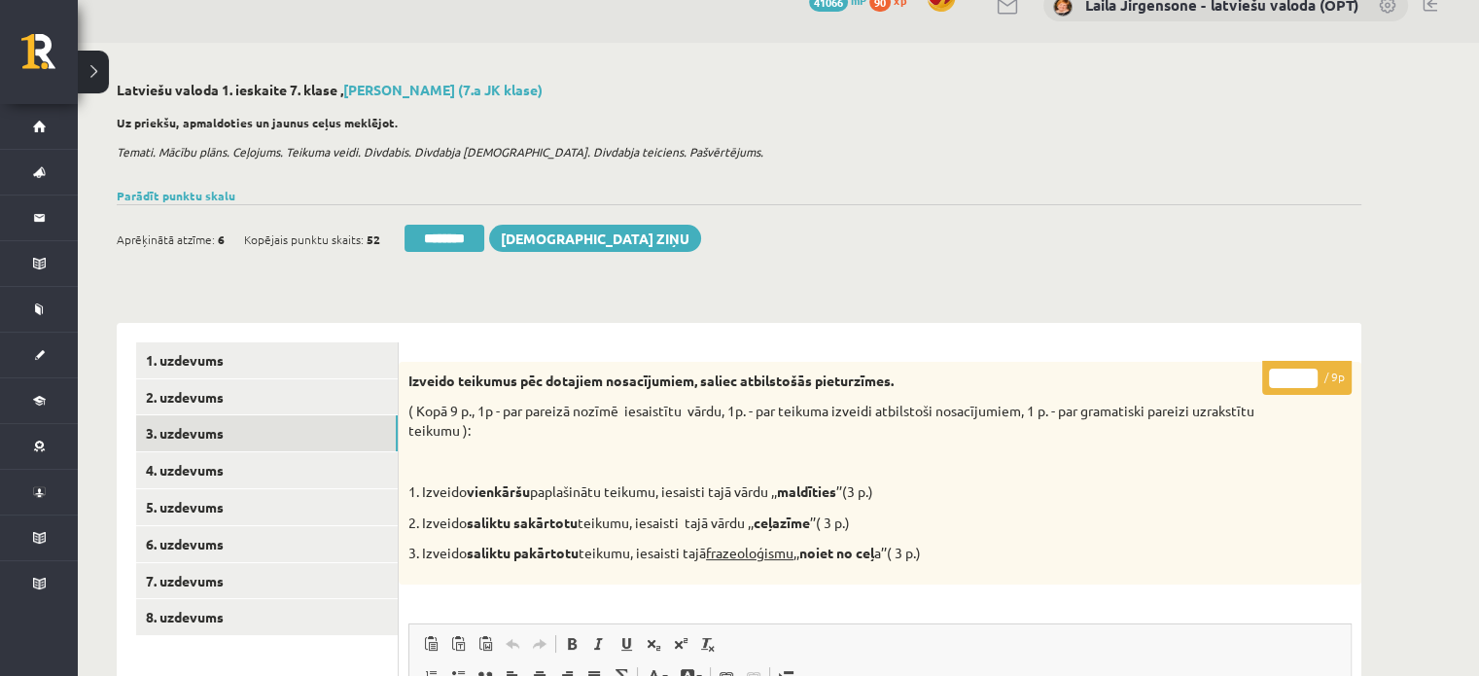
click at [1306, 369] on input "*" at bounding box center [1293, 377] width 49 height 19
type input "*"
click at [1306, 369] on input "*" at bounding box center [1293, 377] width 49 height 19
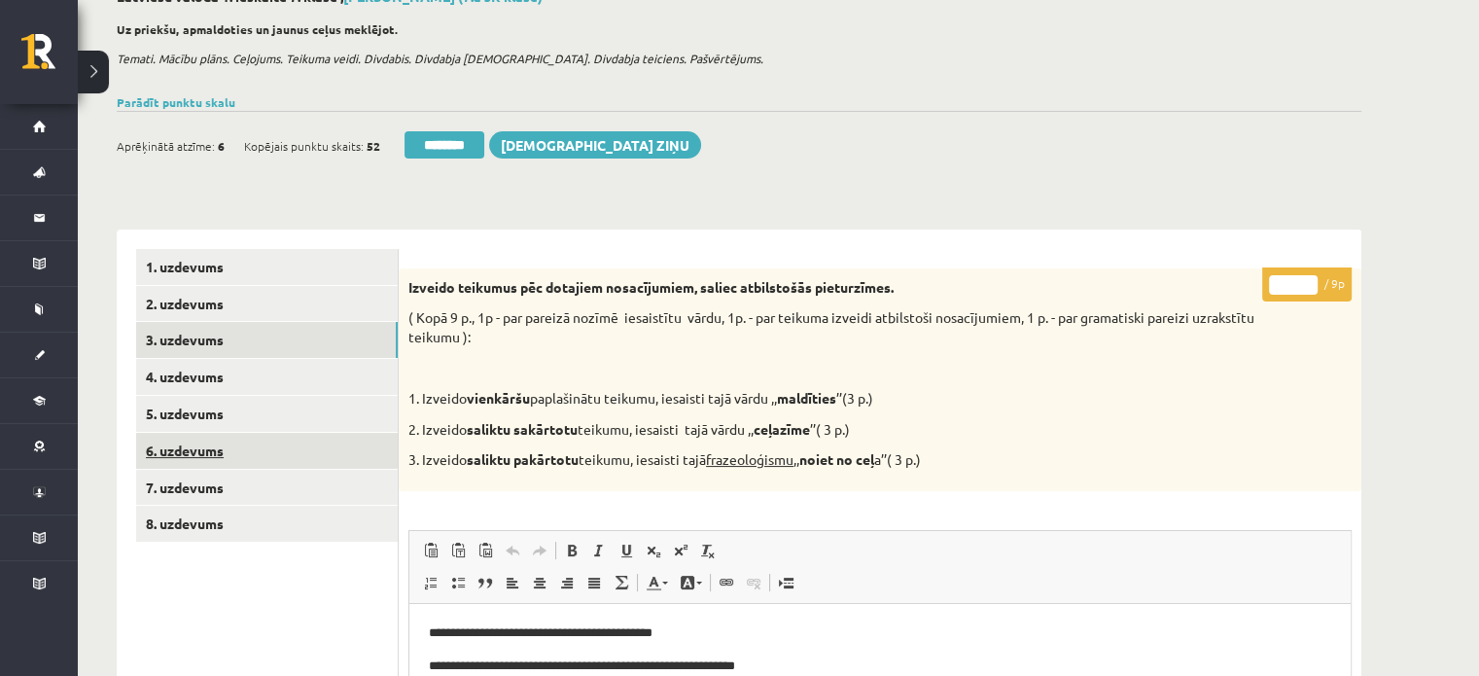
scroll to position [227, 0]
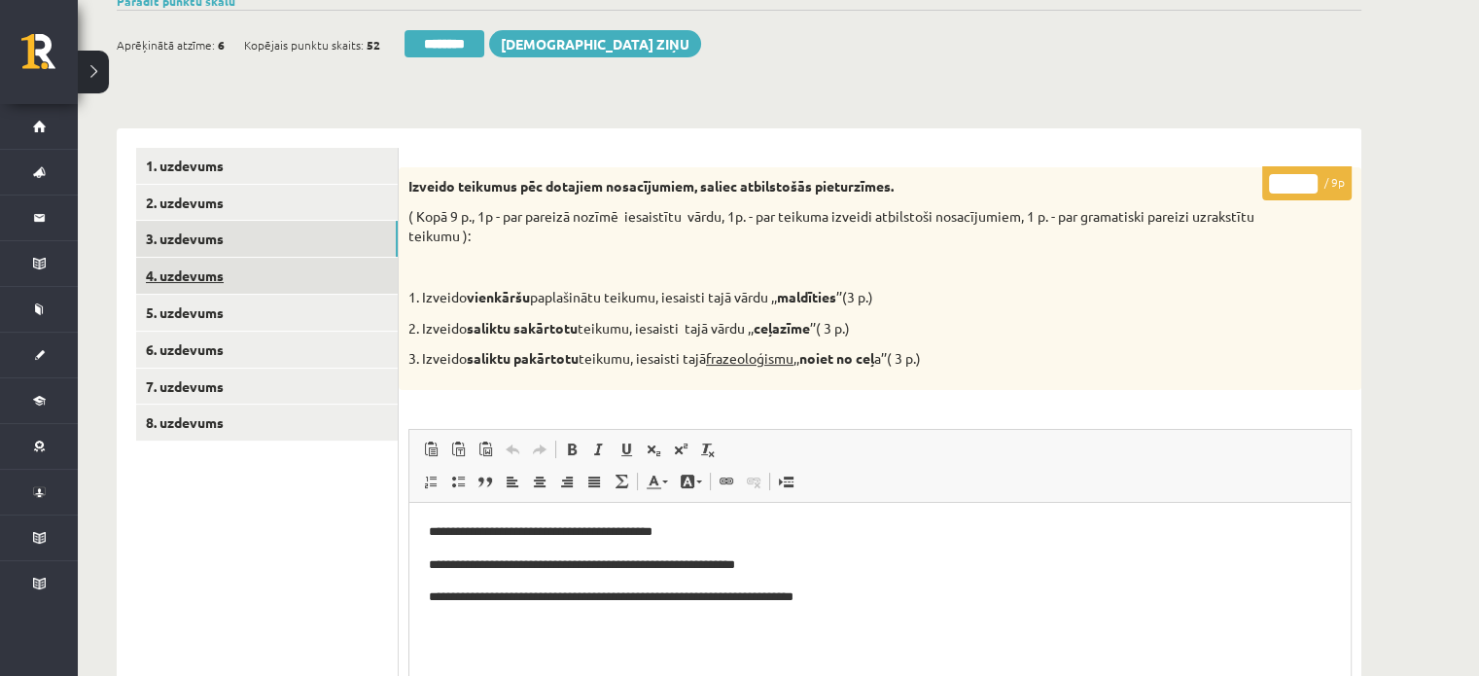
click at [355, 283] on link "4. uzdevums" at bounding box center [267, 276] width 262 height 36
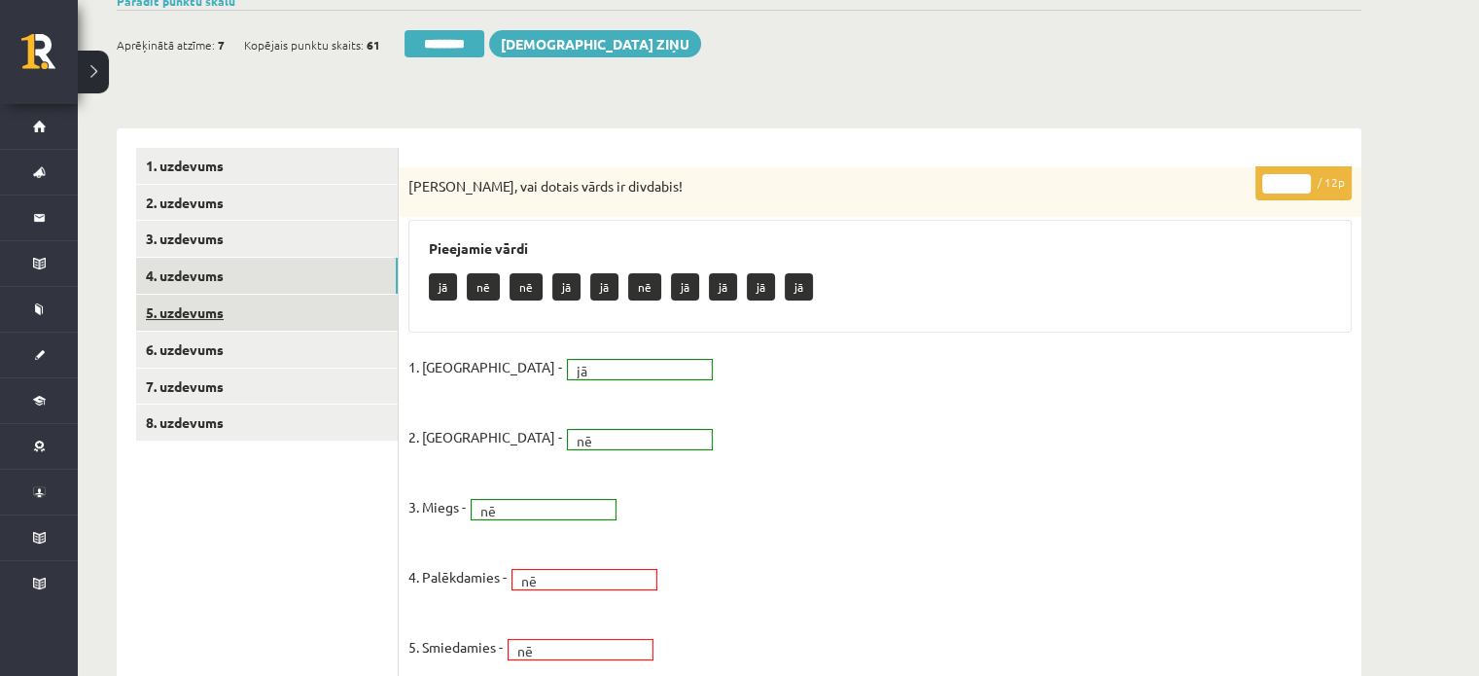
click at [297, 307] on link "5. uzdevums" at bounding box center [267, 313] width 262 height 36
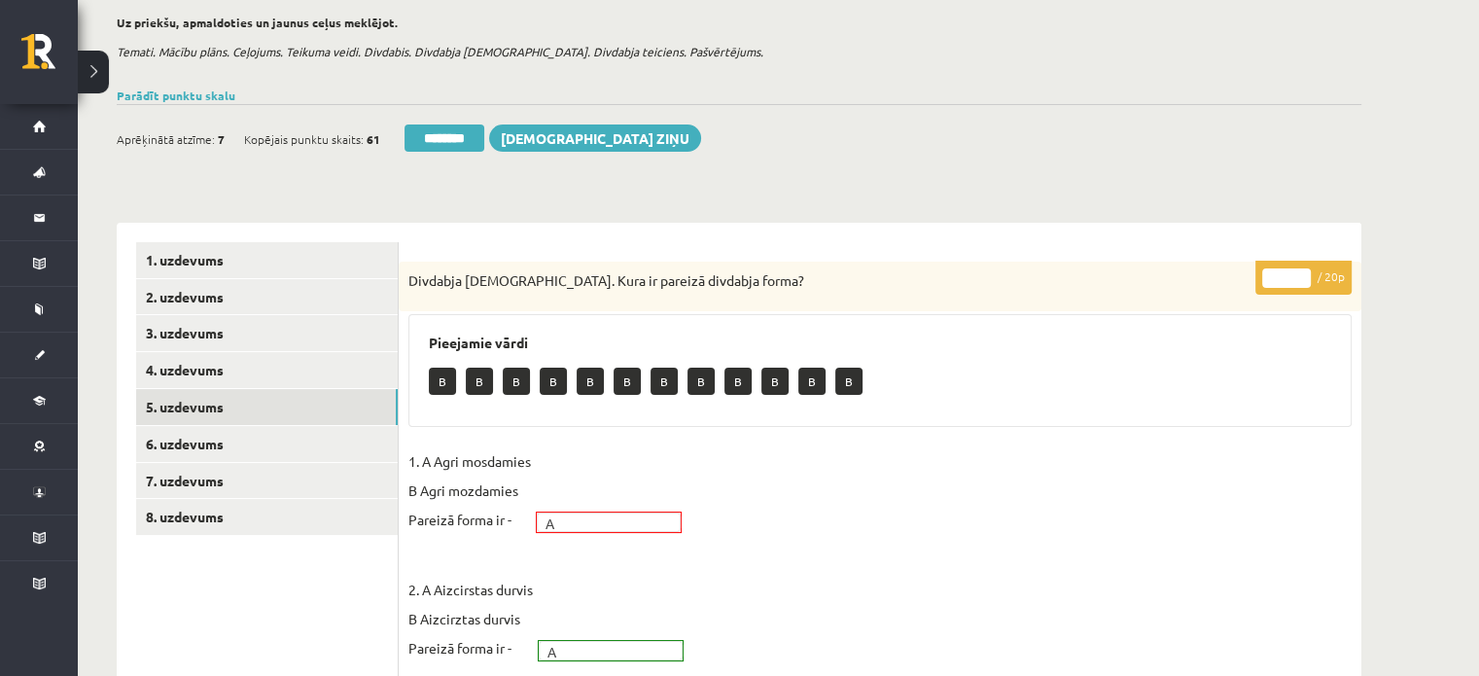
scroll to position [292, 0]
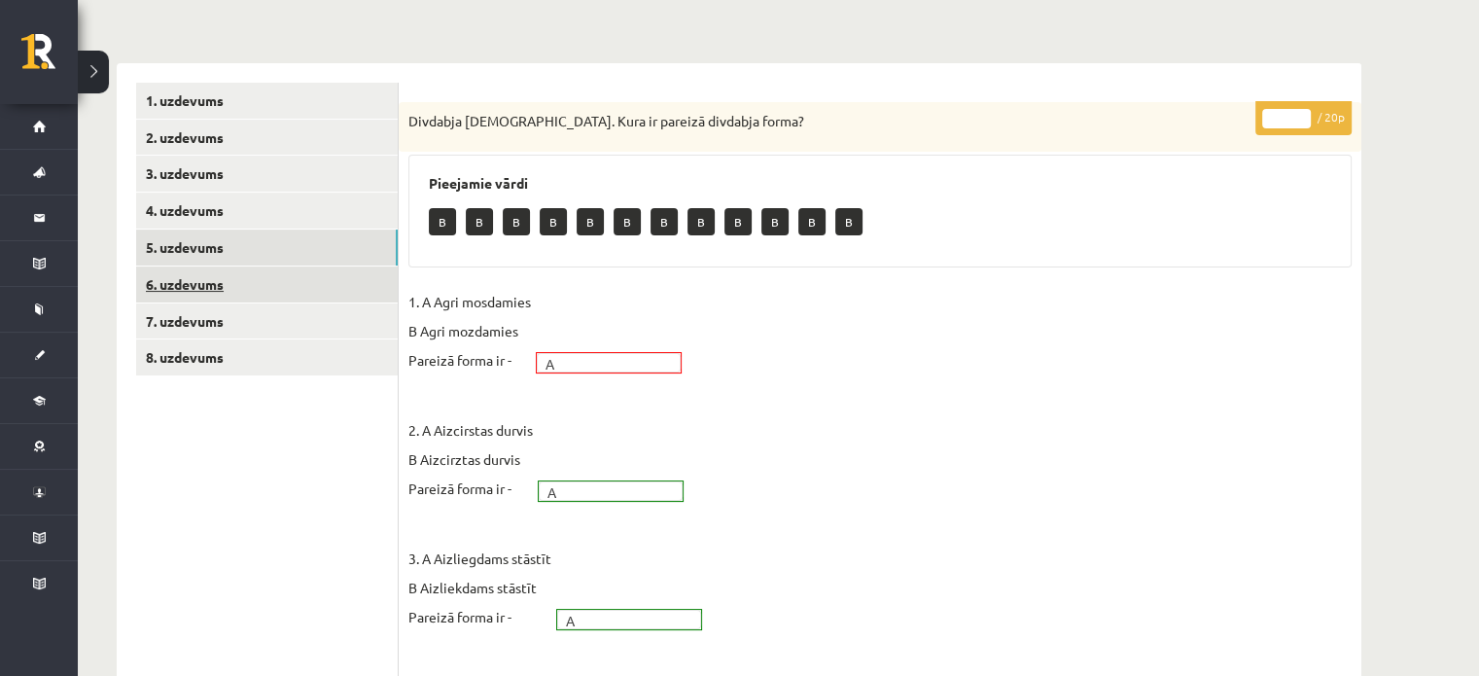
click at [303, 283] on link "6. uzdevums" at bounding box center [267, 284] width 262 height 36
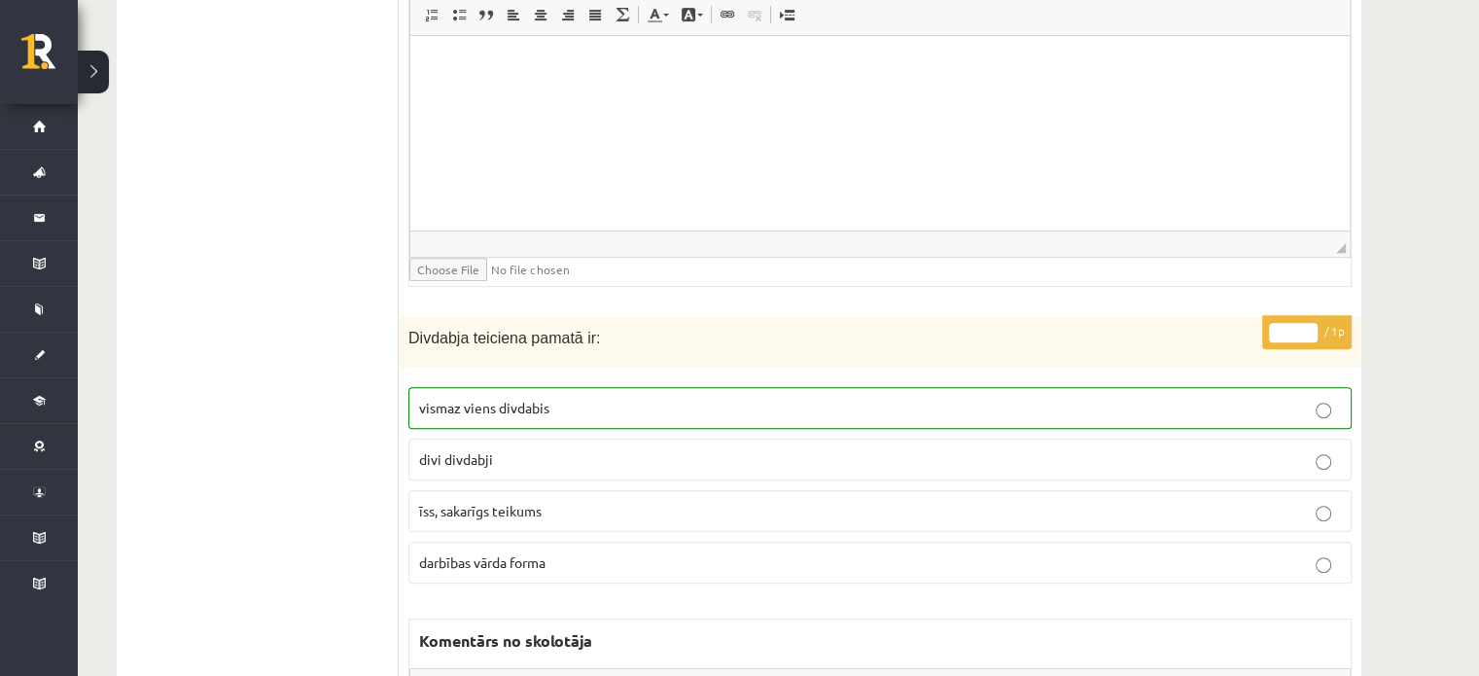
scroll to position [0, 0]
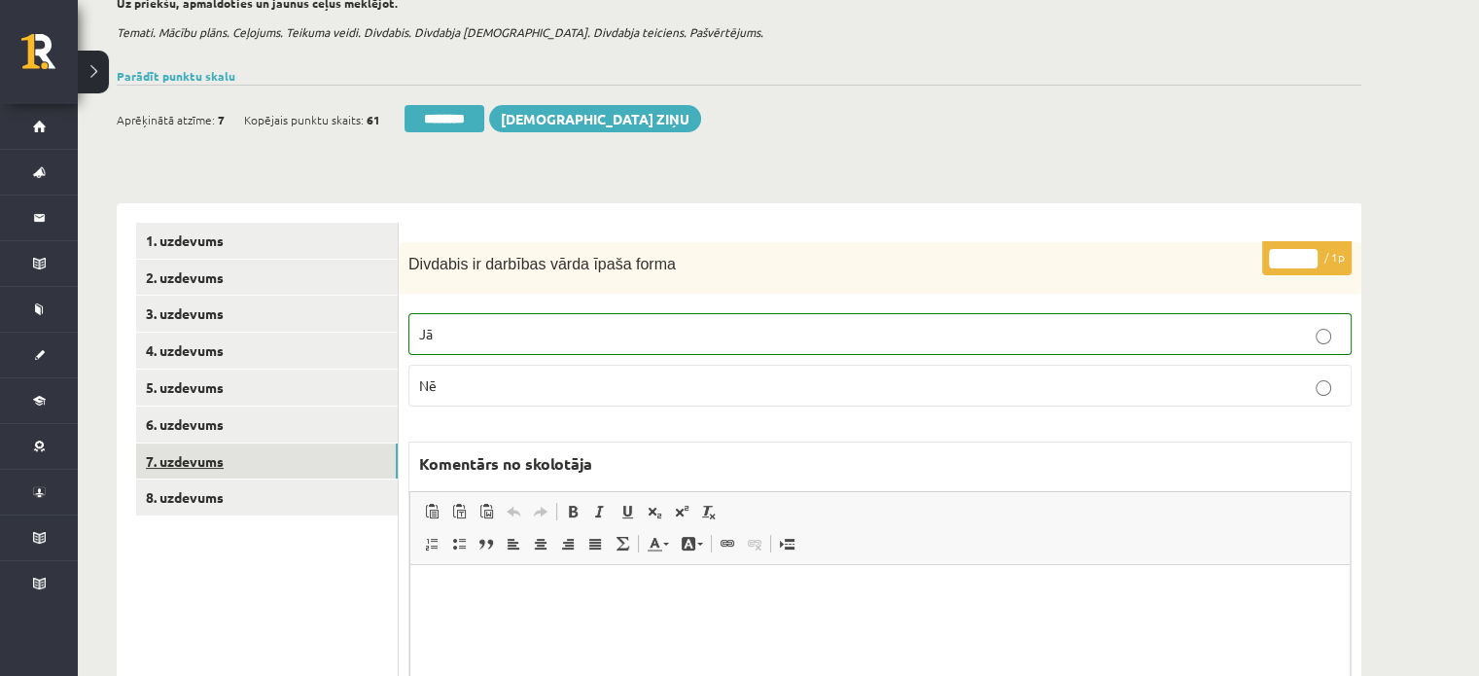
click at [349, 458] on link "7. uzdevums" at bounding box center [267, 461] width 262 height 36
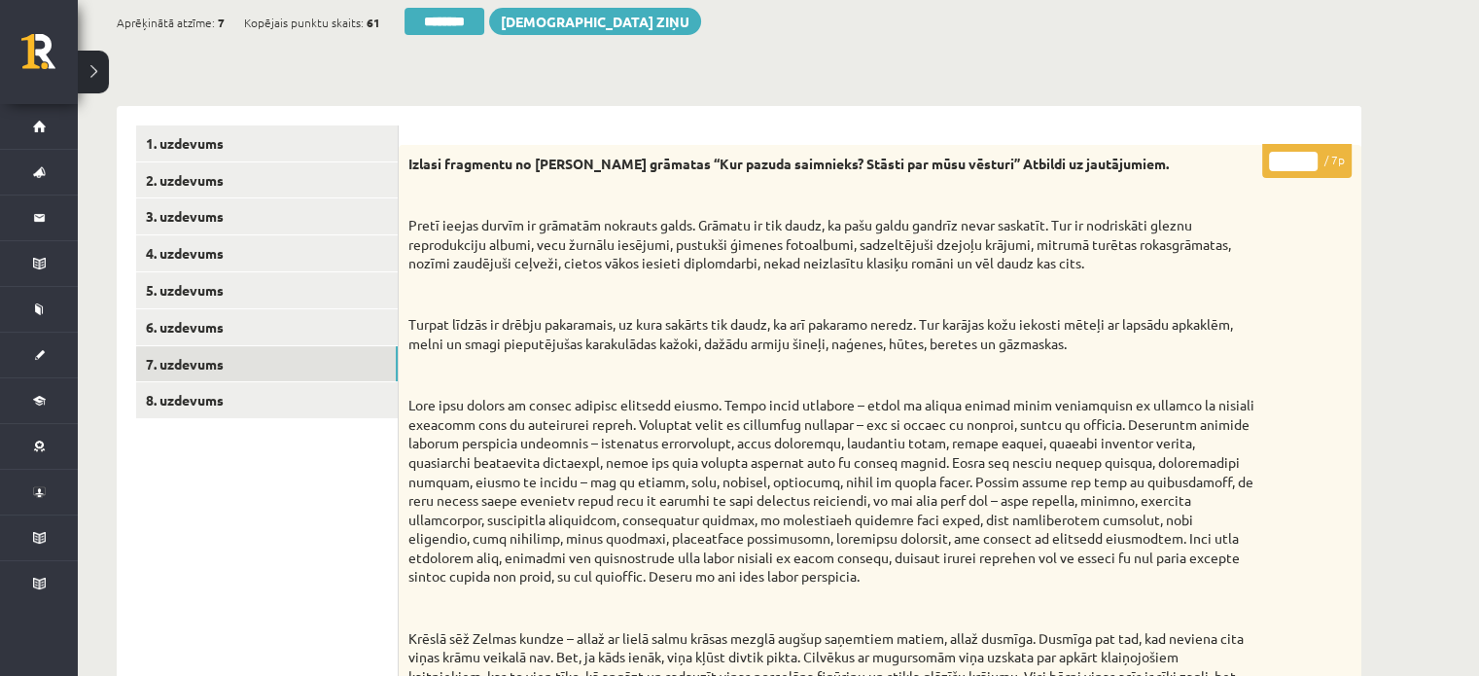
click at [1311, 158] on input "*" at bounding box center [1293, 161] width 49 height 19
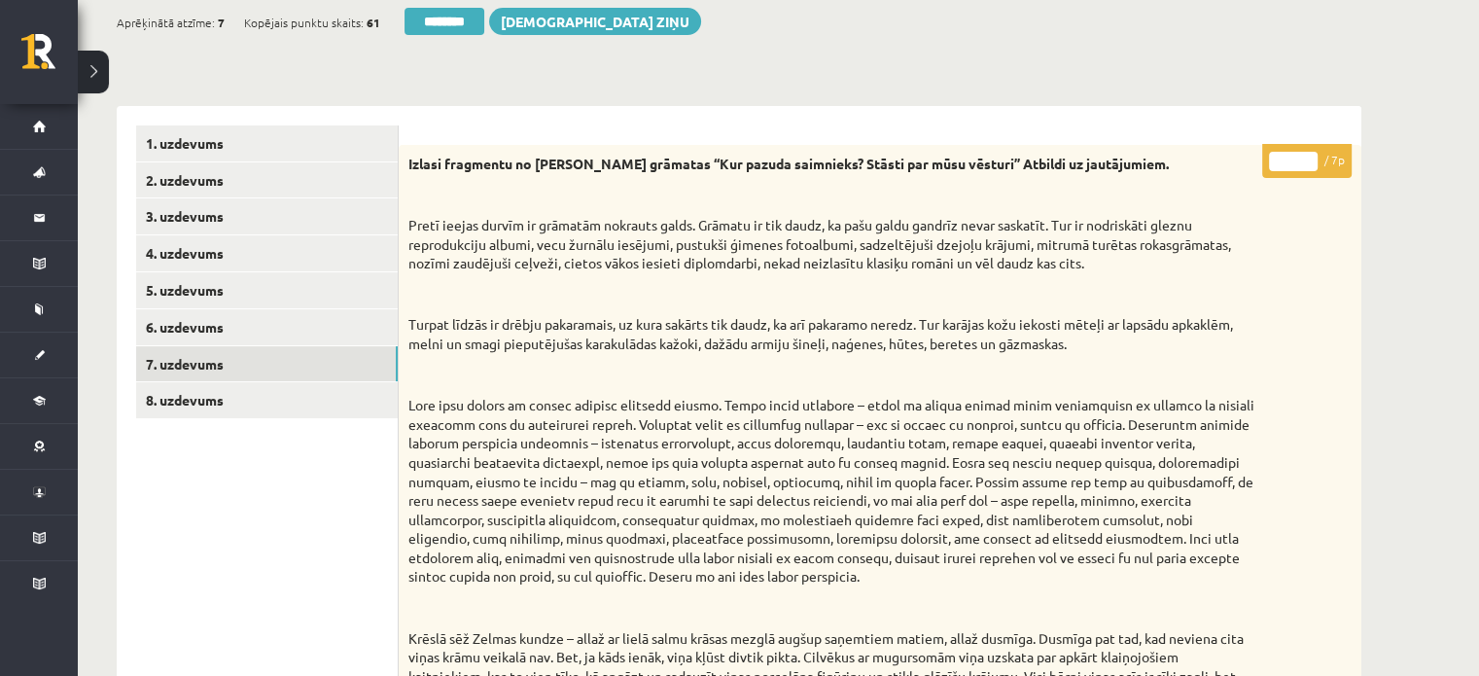
click at [1311, 158] on input "*" at bounding box center [1293, 161] width 49 height 19
type input "*"
click at [1311, 158] on input "*" at bounding box center [1293, 161] width 49 height 19
click at [298, 403] on link "8. uzdevums" at bounding box center [267, 400] width 262 height 36
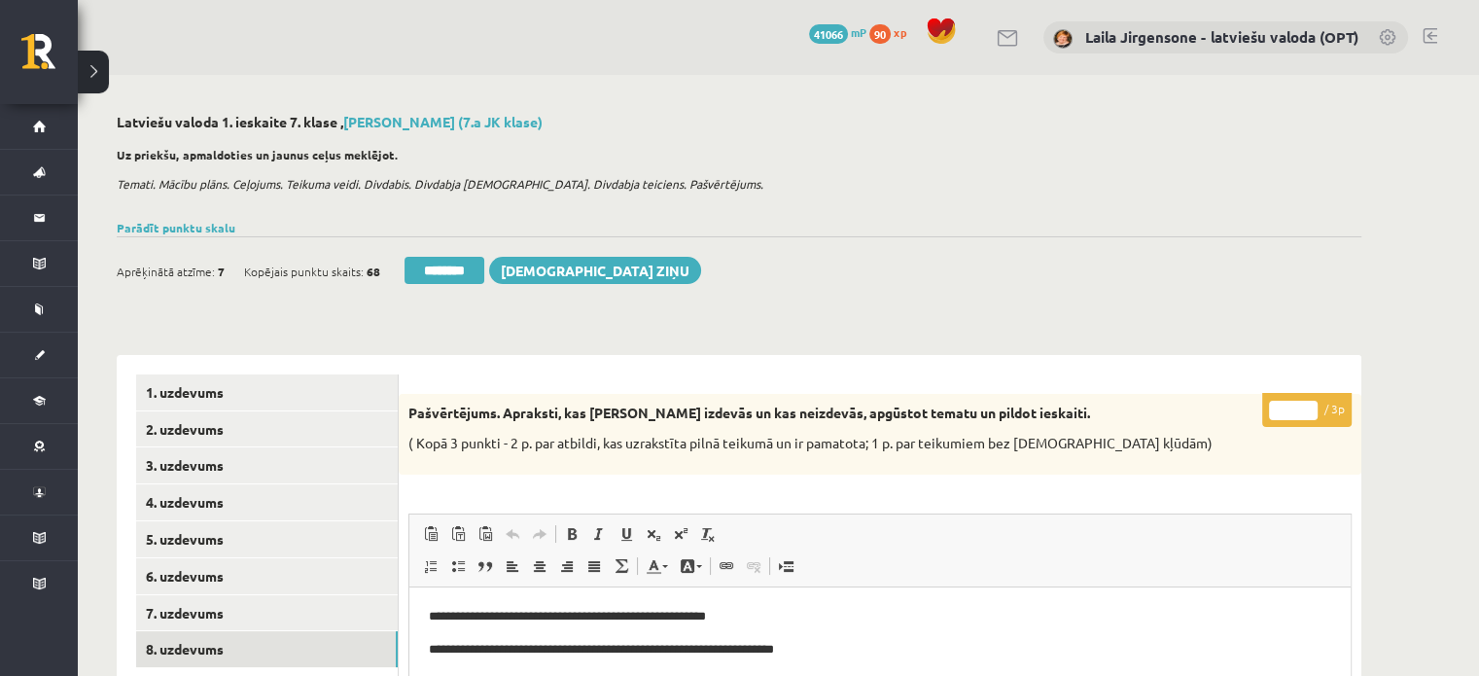
click at [1311, 407] on input "*" at bounding box center [1293, 410] width 49 height 19
type input "*"
click at [1311, 407] on input "*" at bounding box center [1293, 410] width 49 height 19
click at [360, 612] on link "7. uzdevums" at bounding box center [267, 613] width 262 height 36
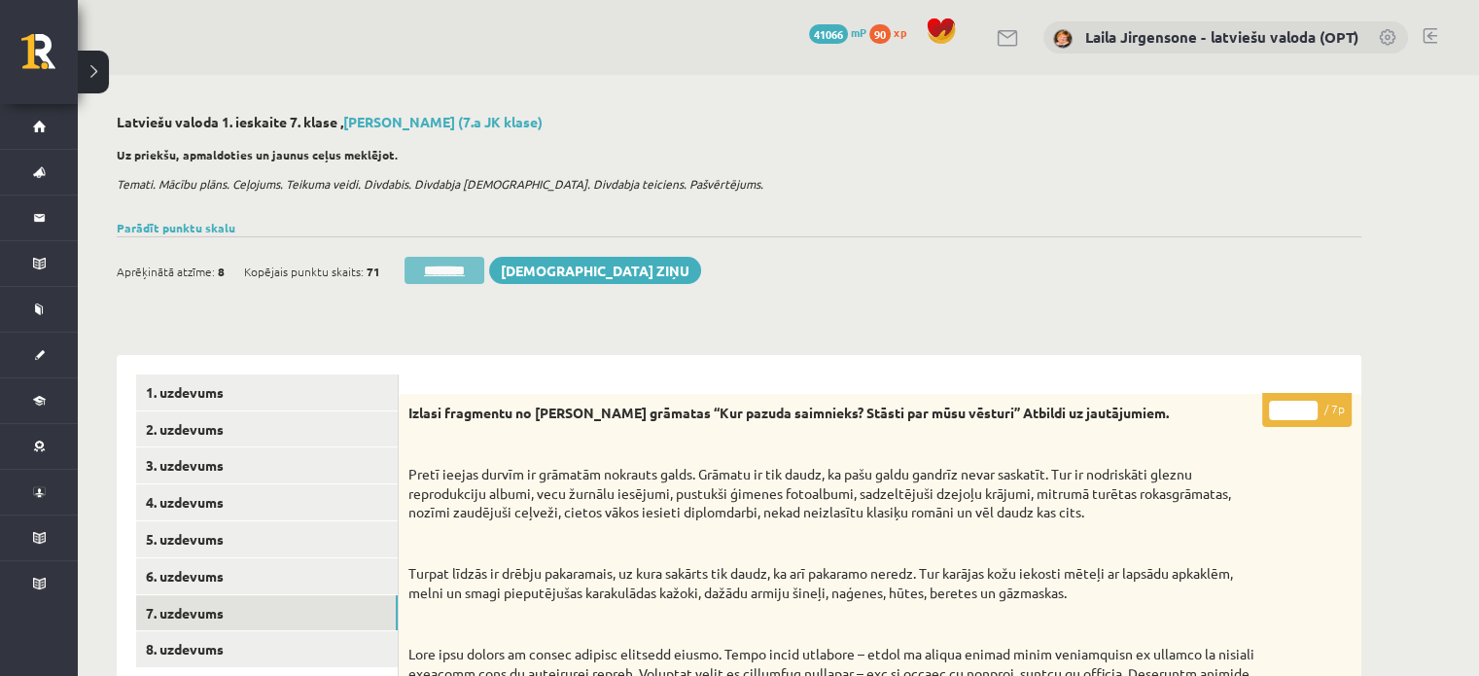
click at [451, 268] on input "********" at bounding box center [444, 270] width 80 height 27
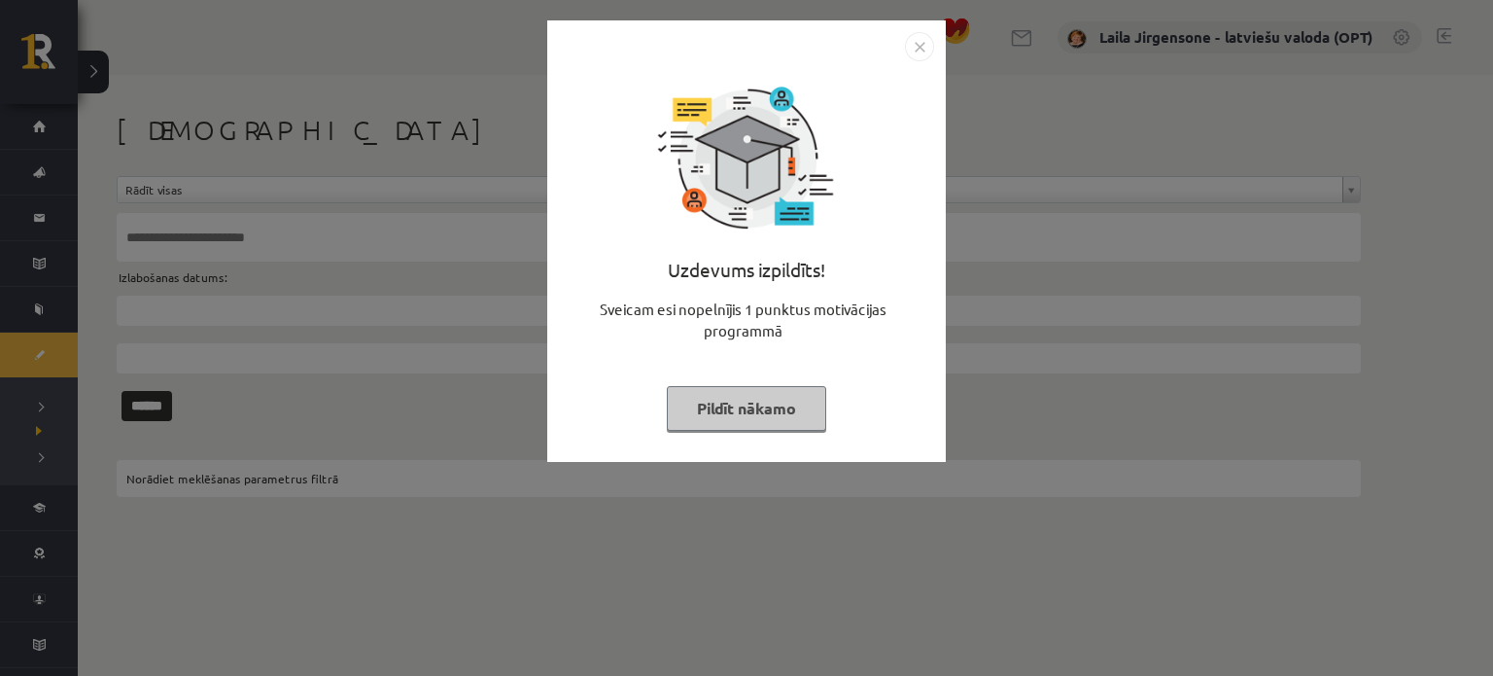
click at [754, 417] on button "Pildīt nākamo" at bounding box center [746, 408] width 159 height 45
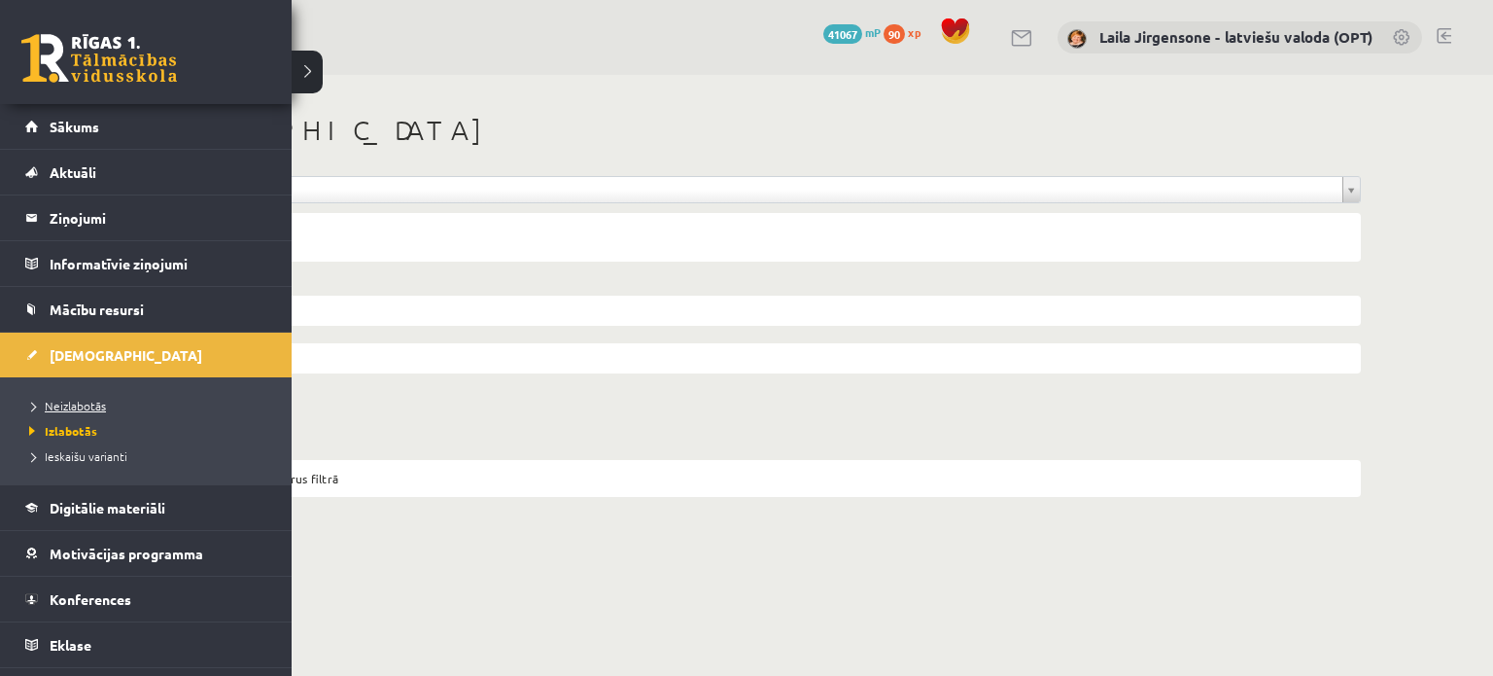
click at [54, 405] on span "Neizlabotās" at bounding box center [65, 406] width 82 height 16
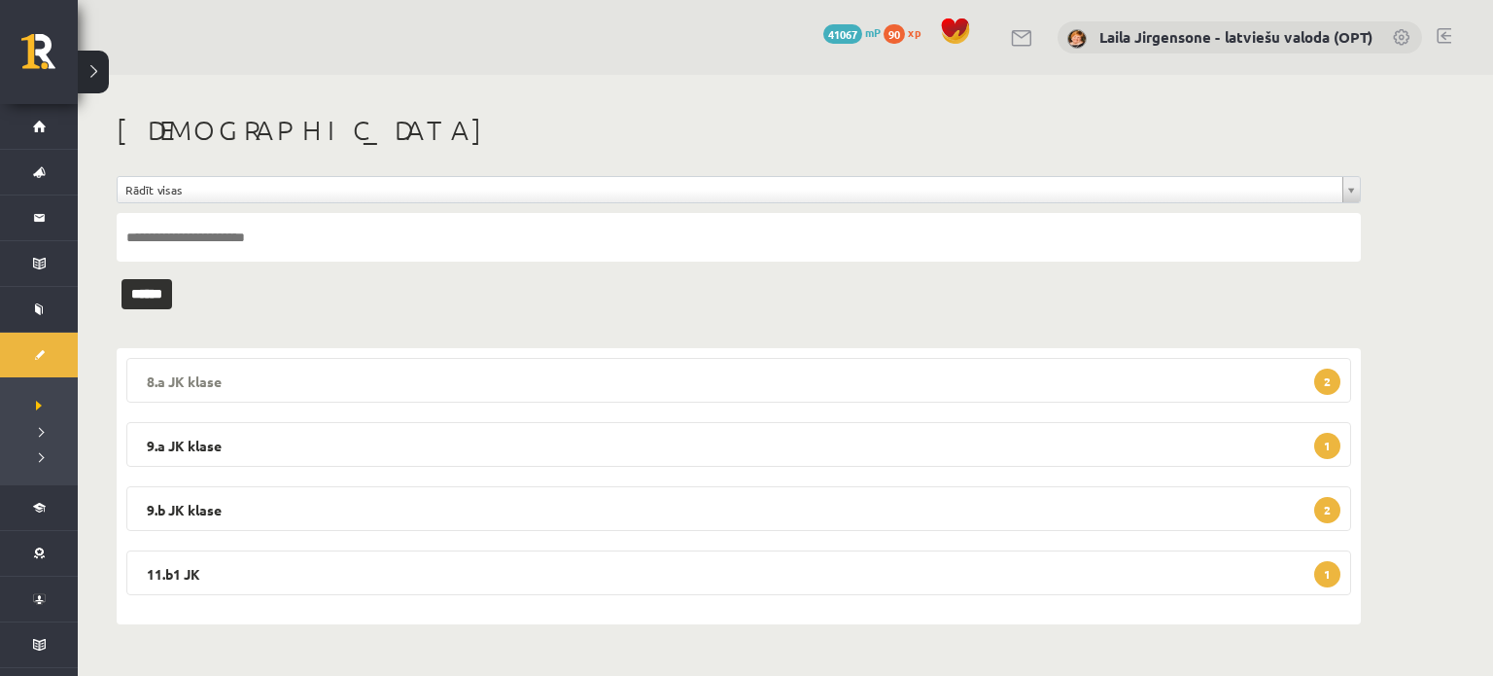
click at [750, 387] on legend "8.a JK klase 2" at bounding box center [738, 380] width 1225 height 45
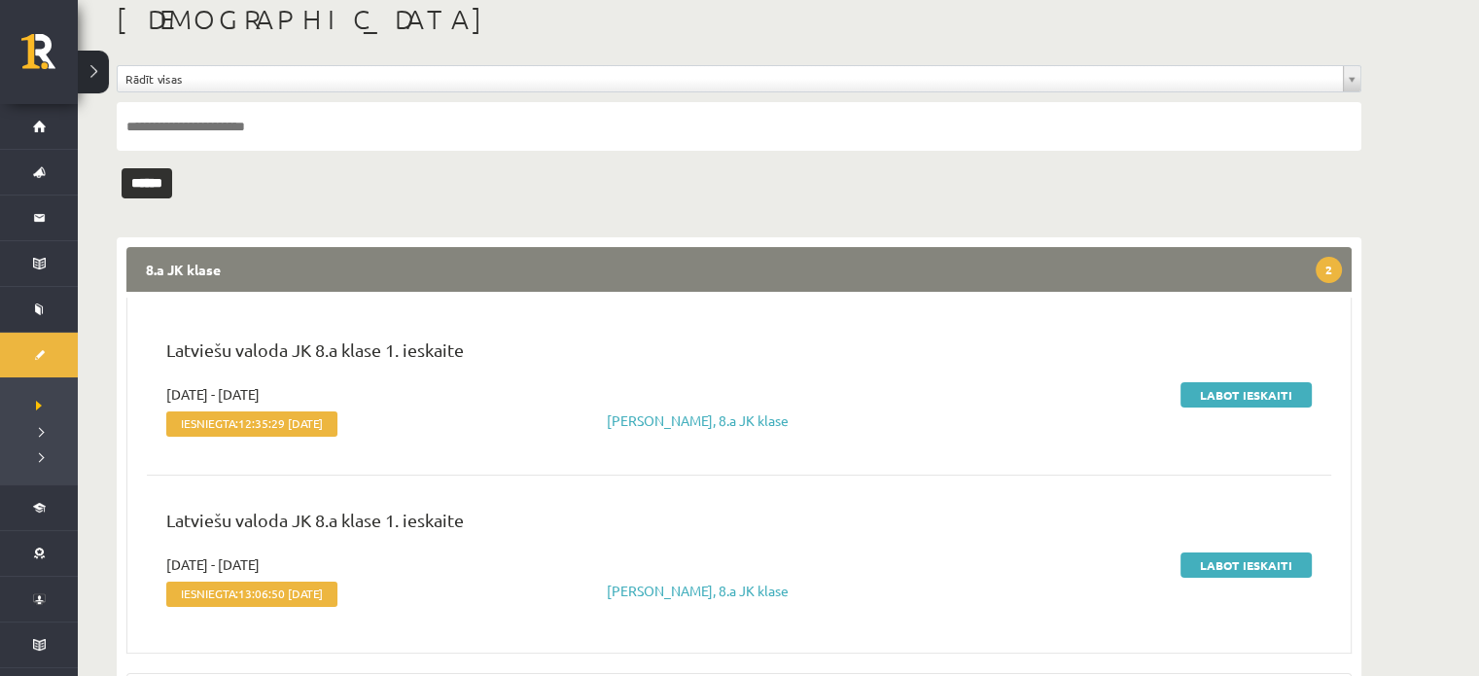
scroll to position [194, 0]
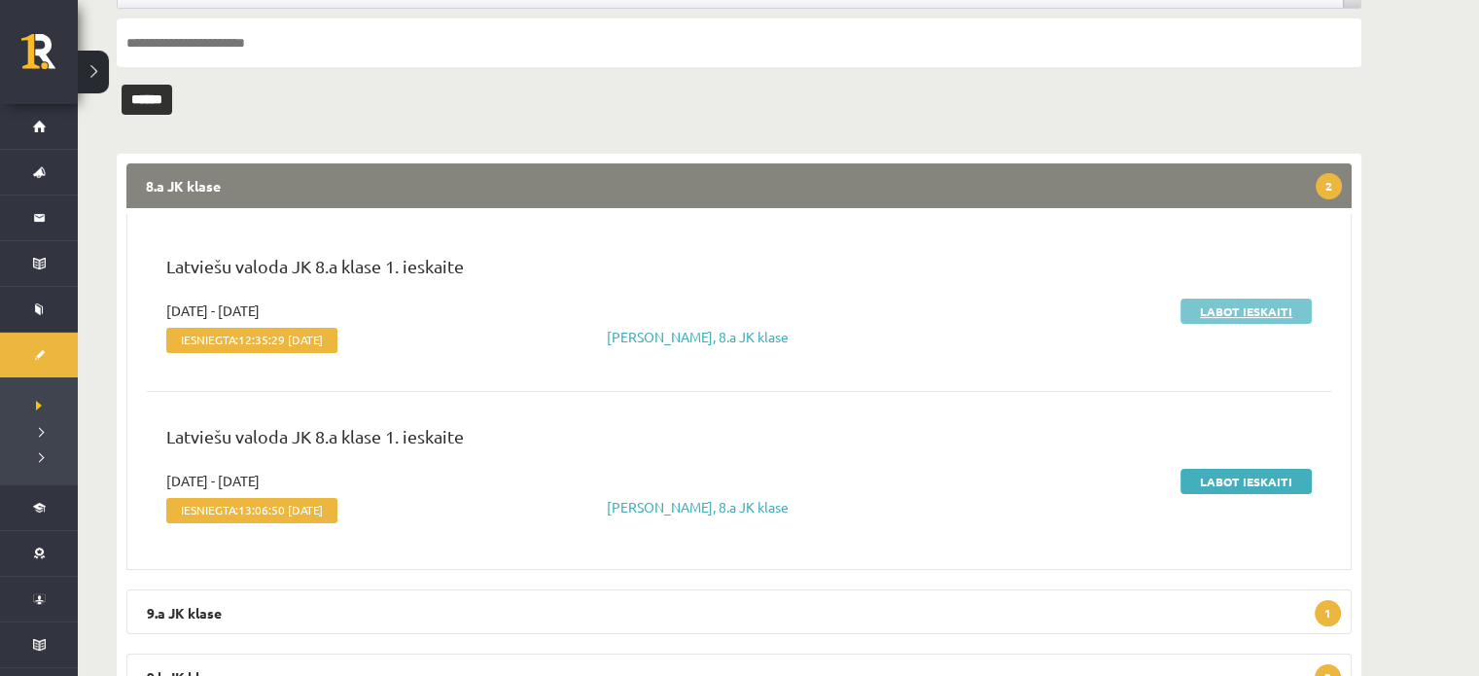
click at [1234, 313] on link "Labot ieskaiti" at bounding box center [1245, 310] width 131 height 25
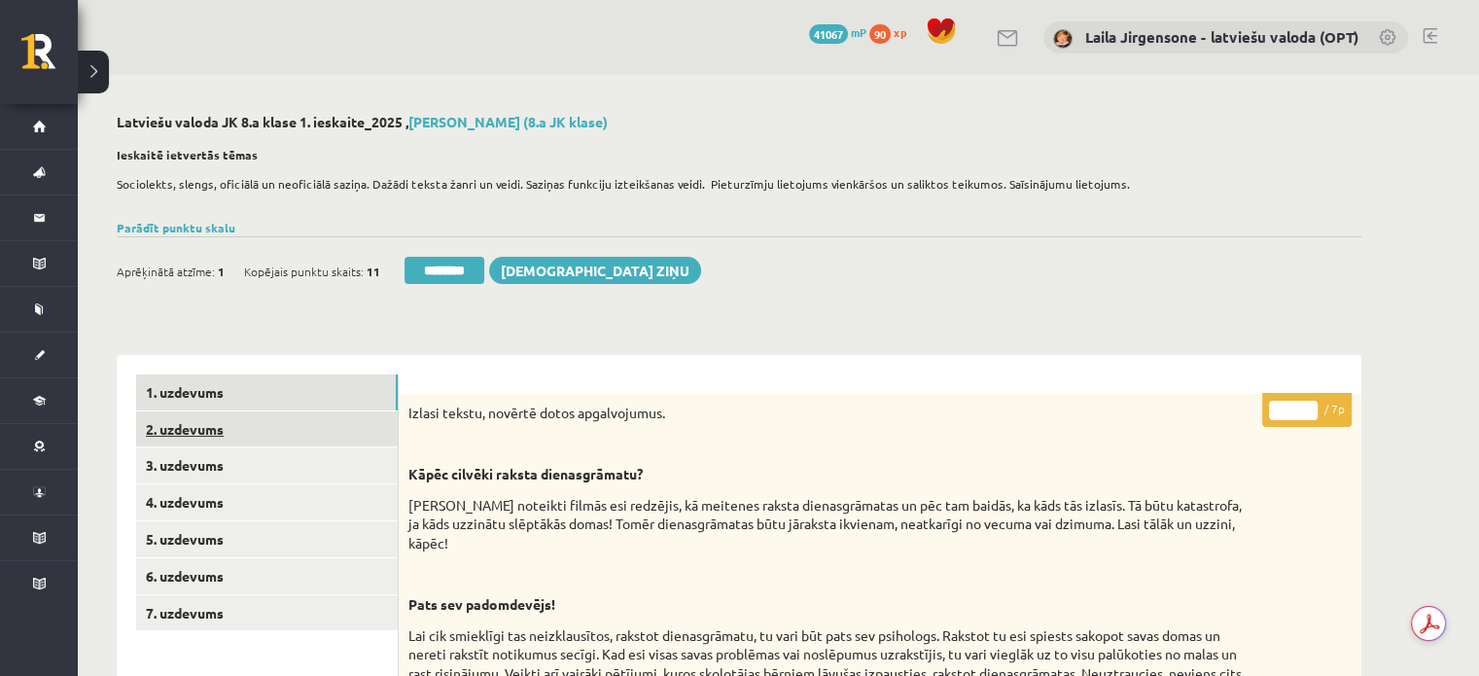
click at [284, 431] on link "2. uzdevums" at bounding box center [267, 429] width 262 height 36
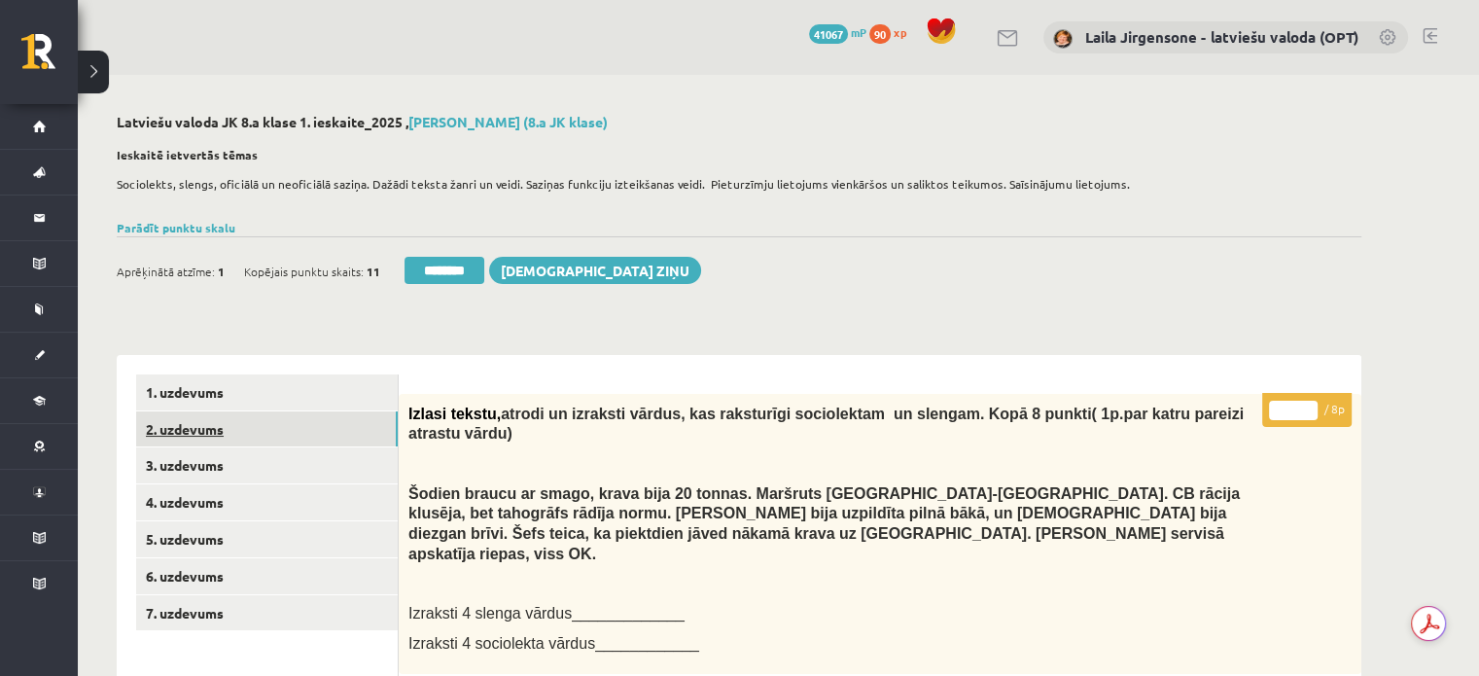
scroll to position [486, 0]
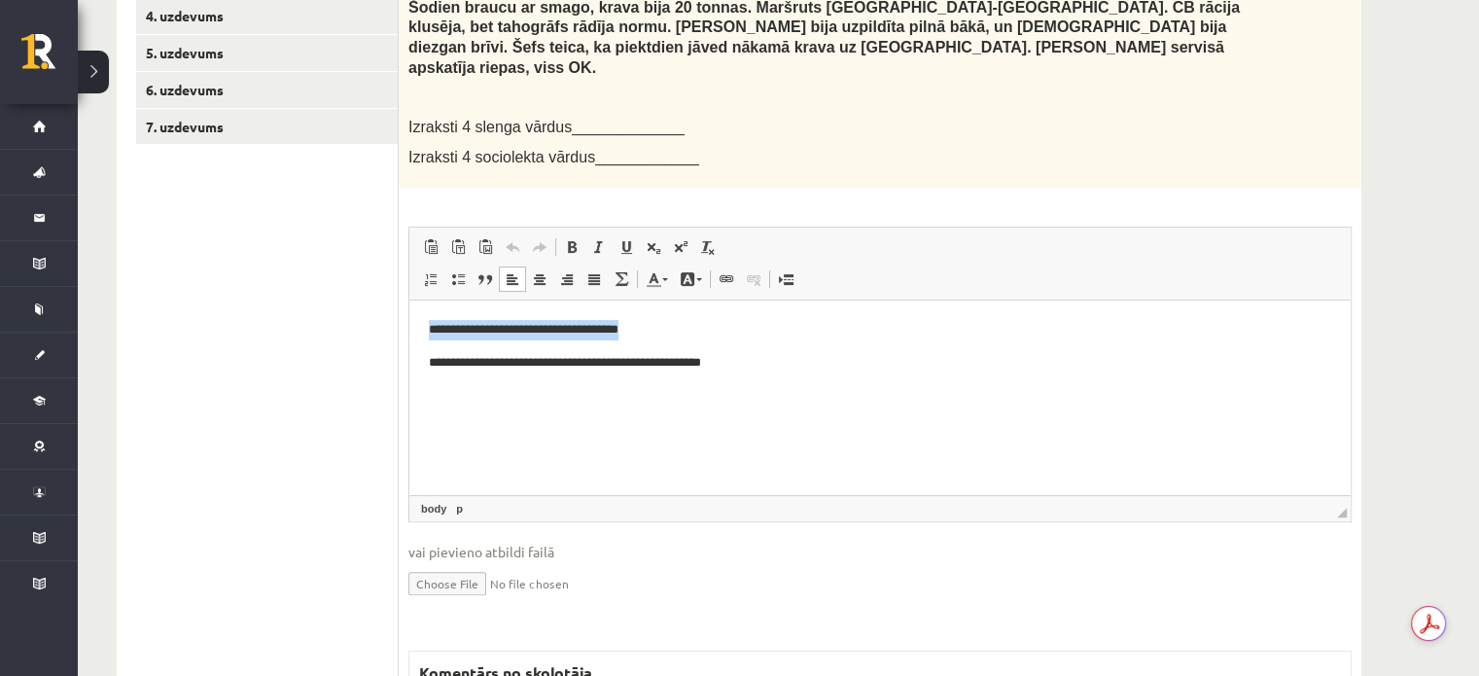
drag, startPoint x: 414, startPoint y: 324, endPoint x: 712, endPoint y: 332, distance: 297.6
click at [712, 332] on html "**********" at bounding box center [879, 344] width 941 height 91
click at [771, 332] on p "**********" at bounding box center [880, 329] width 903 height 20
drag, startPoint x: 572, startPoint y: 324, endPoint x: 610, endPoint y: 332, distance: 38.7
click at [610, 332] on p "**********" at bounding box center [880, 329] width 903 height 20
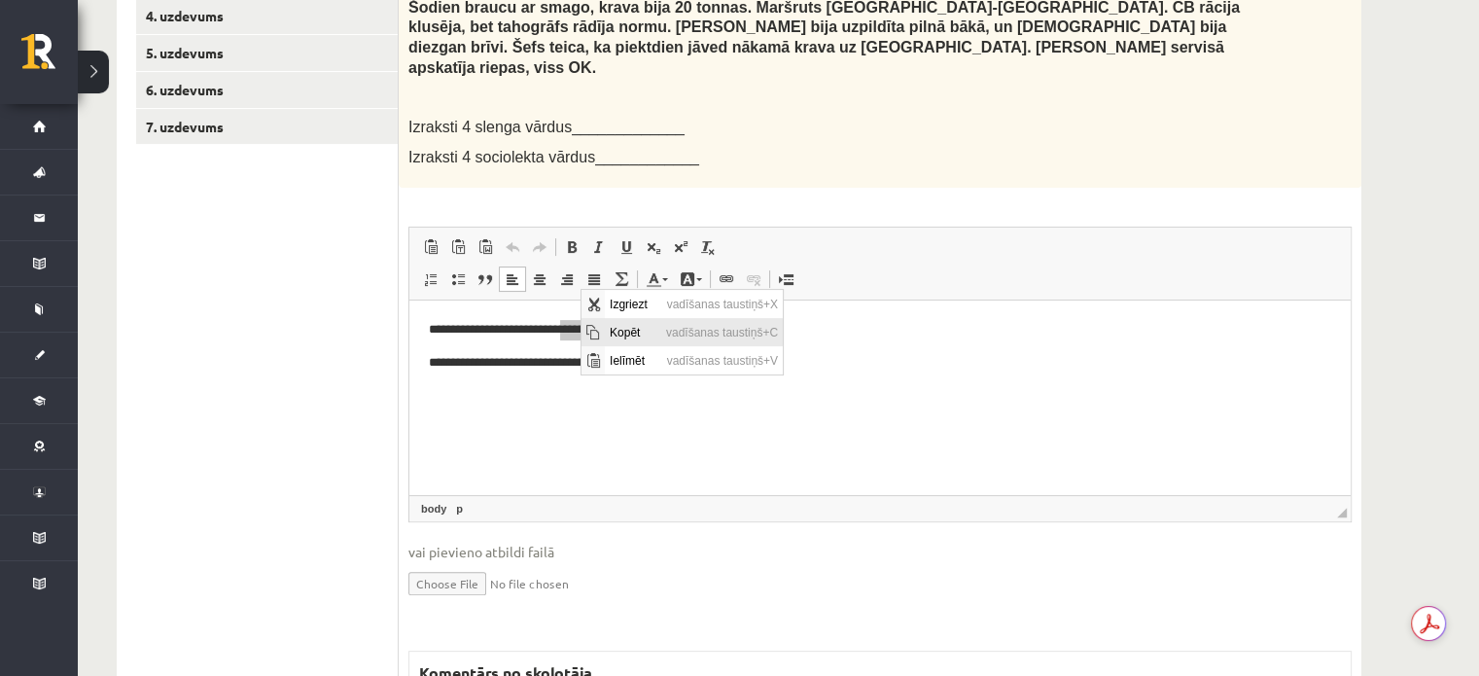
scroll to position [0, 0]
click at [610, 333] on span "Kopēt" at bounding box center [632, 331] width 56 height 28
copy p "*******"
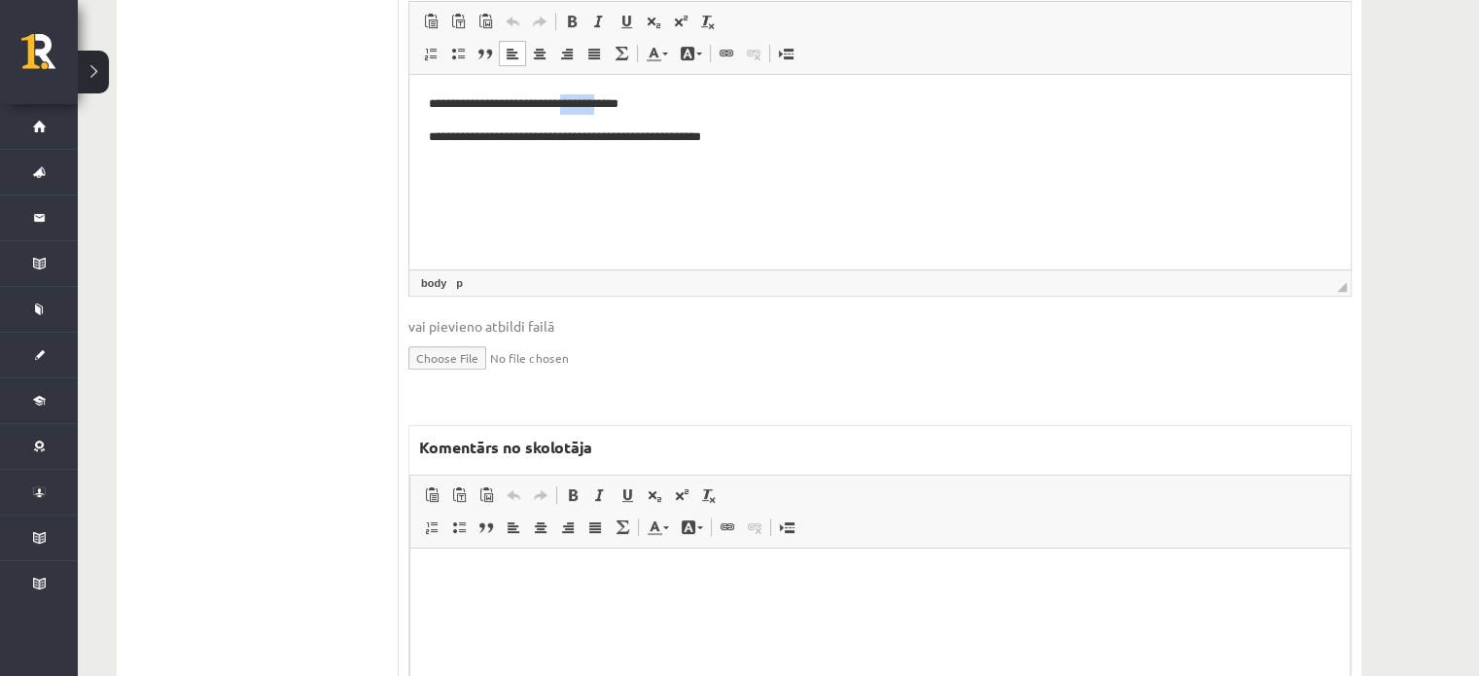
scroll to position [875, 0]
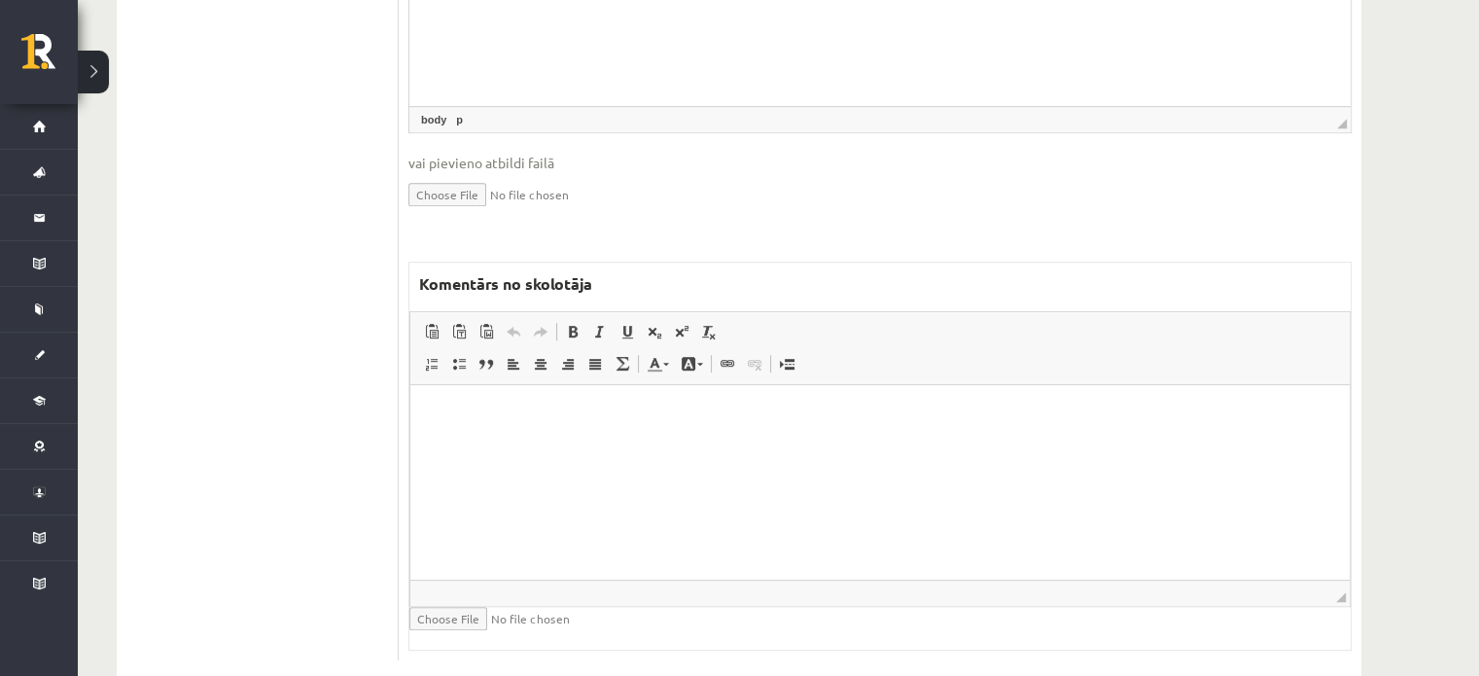
click at [570, 405] on p "Bagātinātā teksta redaktors, wiswyg-editor-47024847386140-1757933718-303" at bounding box center [880, 413] width 900 height 20
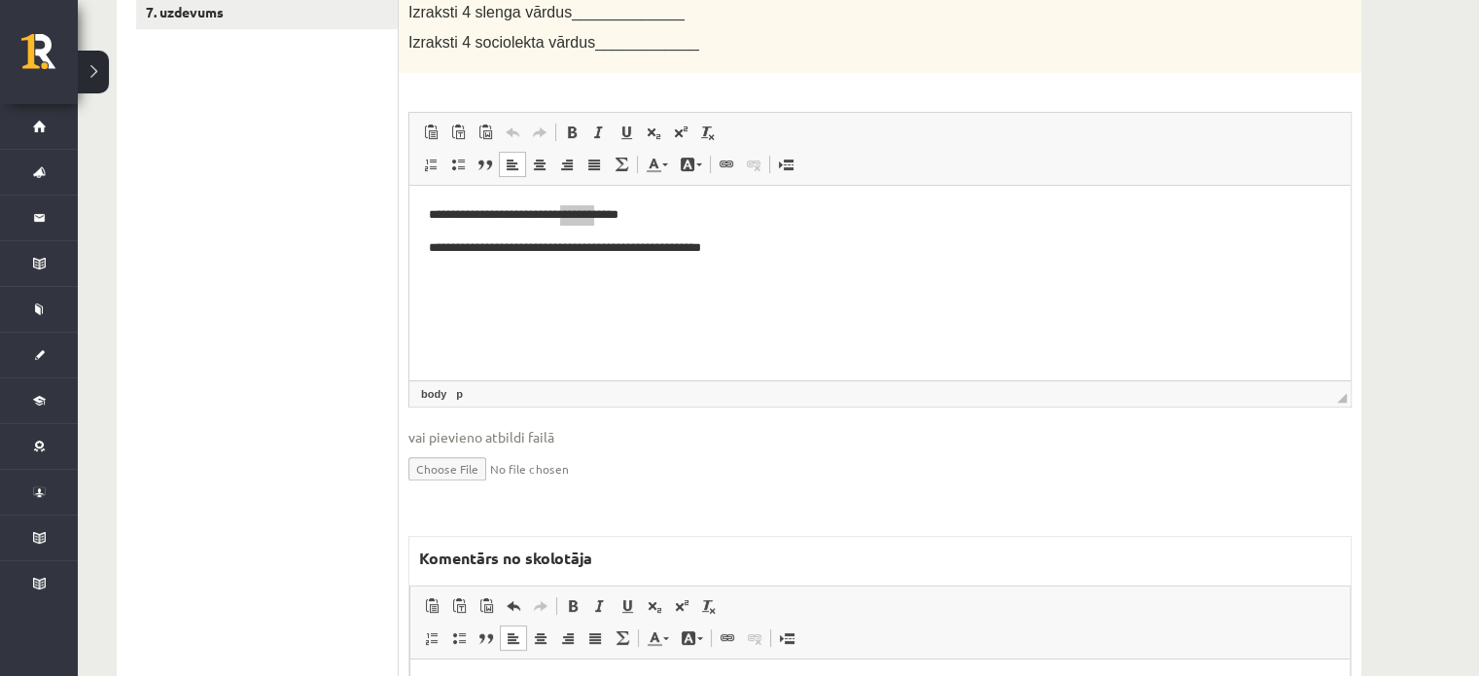
scroll to position [583, 0]
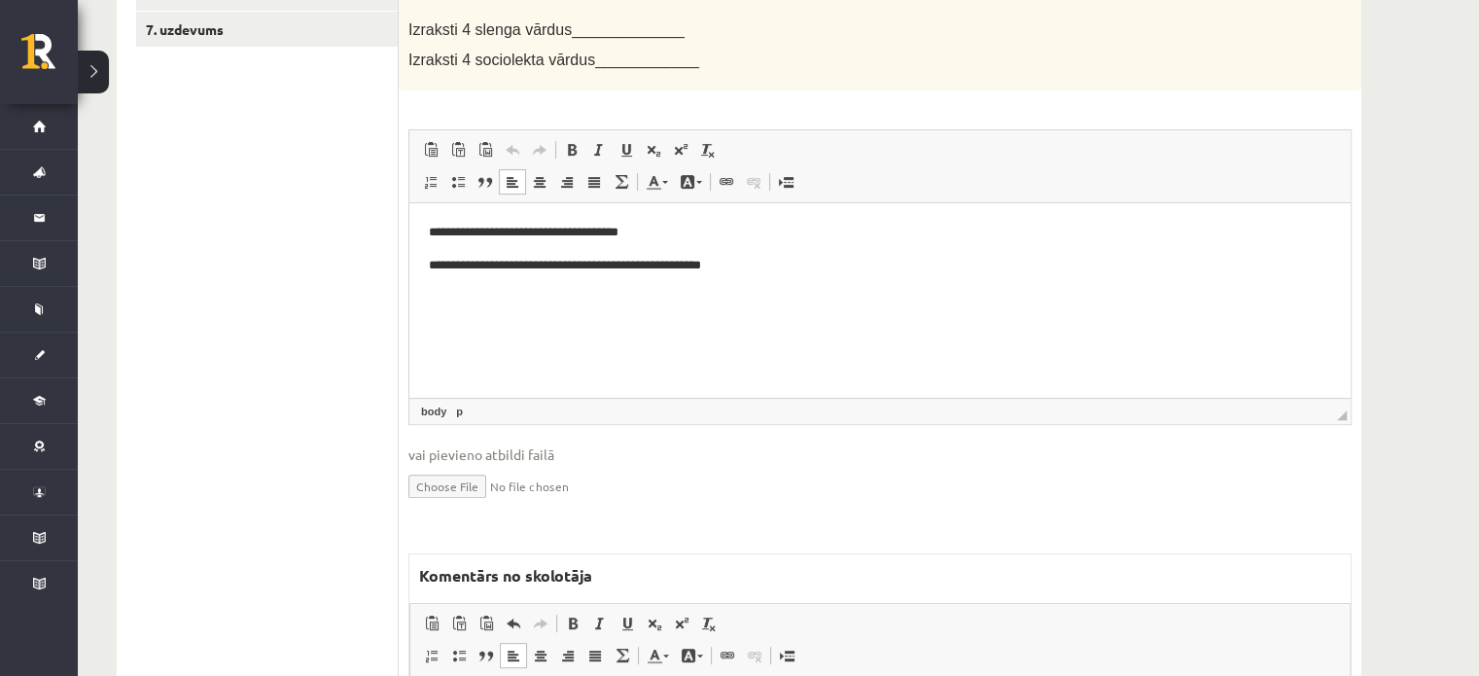
click at [647, 294] on html "**********" at bounding box center [879, 247] width 941 height 91
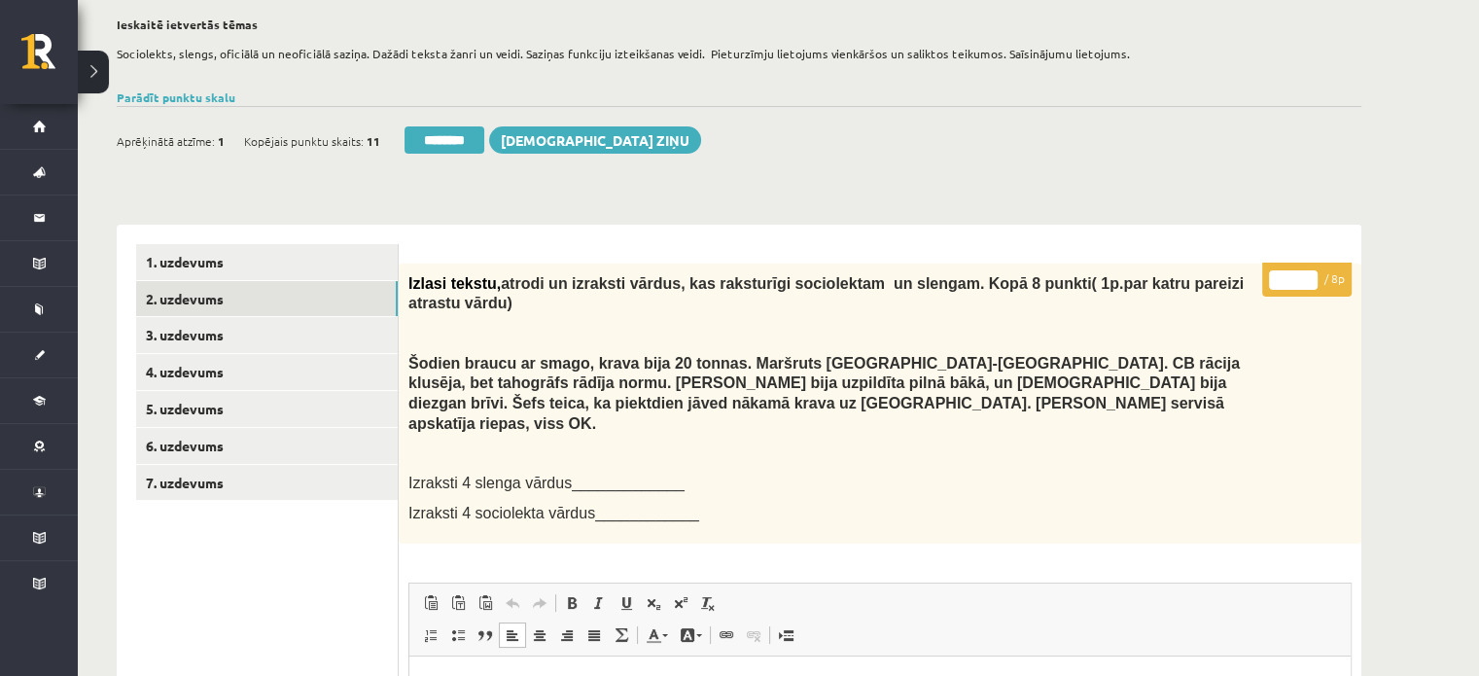
scroll to position [97, 0]
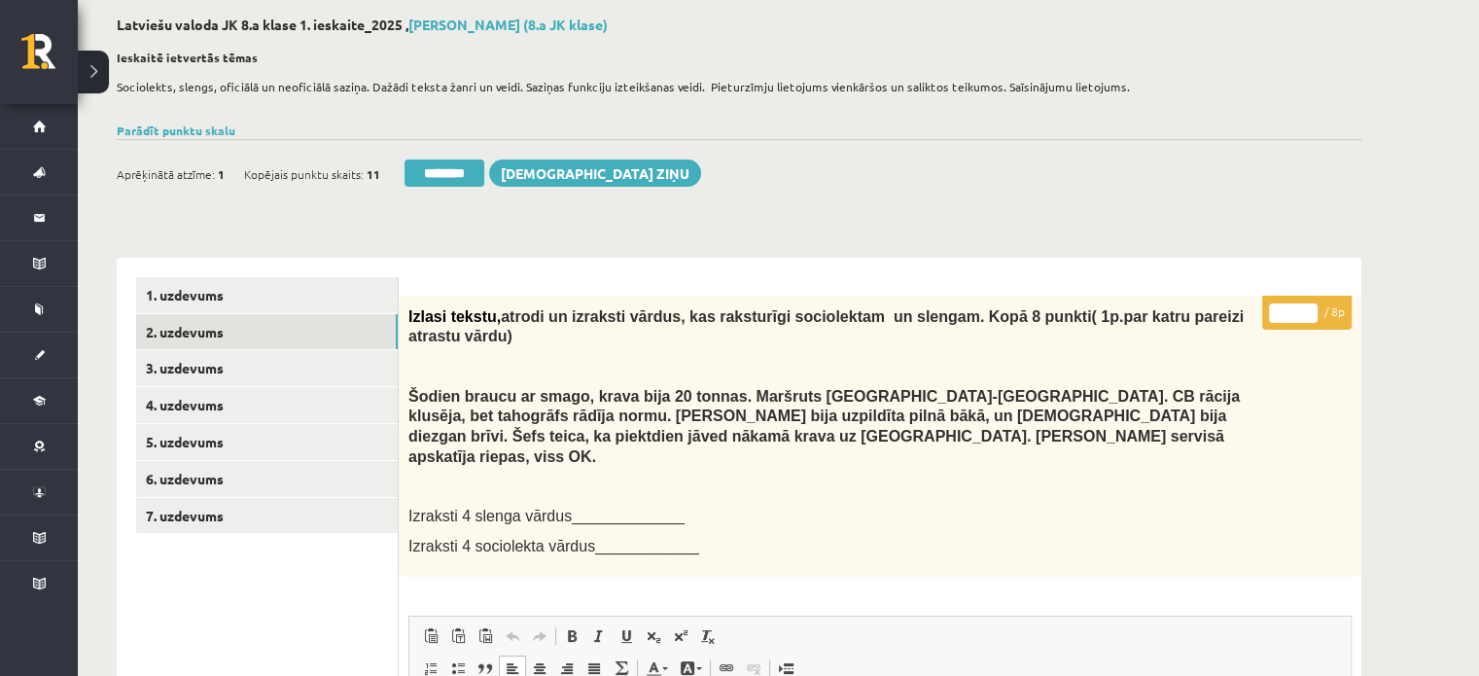
click at [1305, 306] on input "*" at bounding box center [1293, 312] width 49 height 19
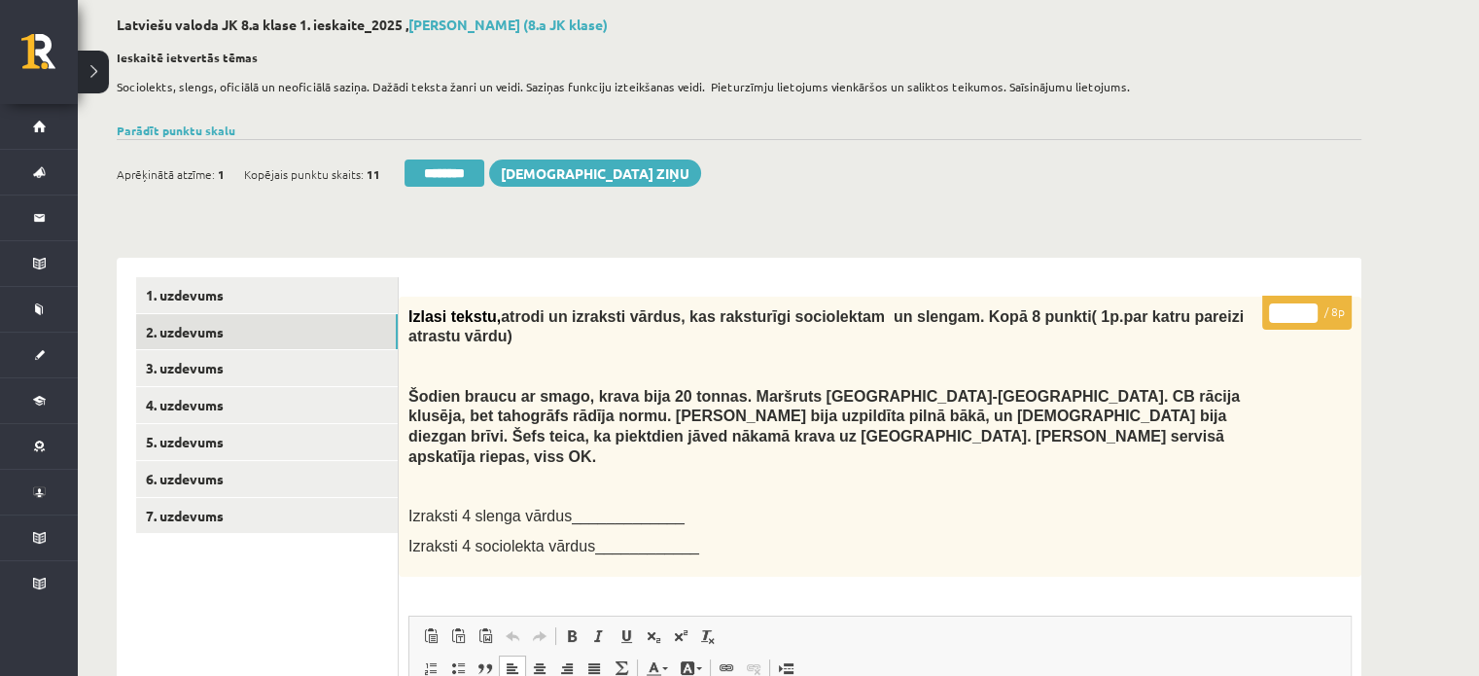
click at [1305, 306] on input "*" at bounding box center [1293, 312] width 49 height 19
type input "*"
click at [1305, 306] on input "*" at bounding box center [1293, 312] width 49 height 19
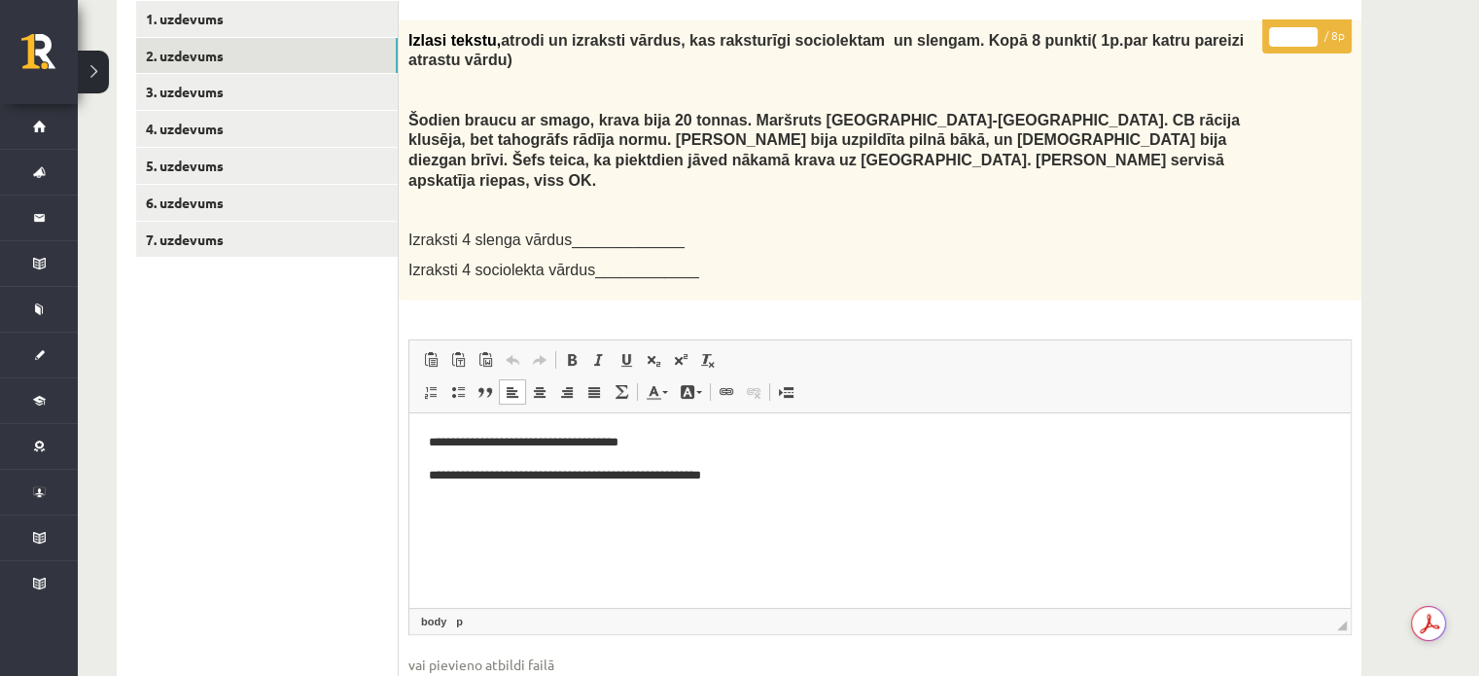
scroll to position [389, 0]
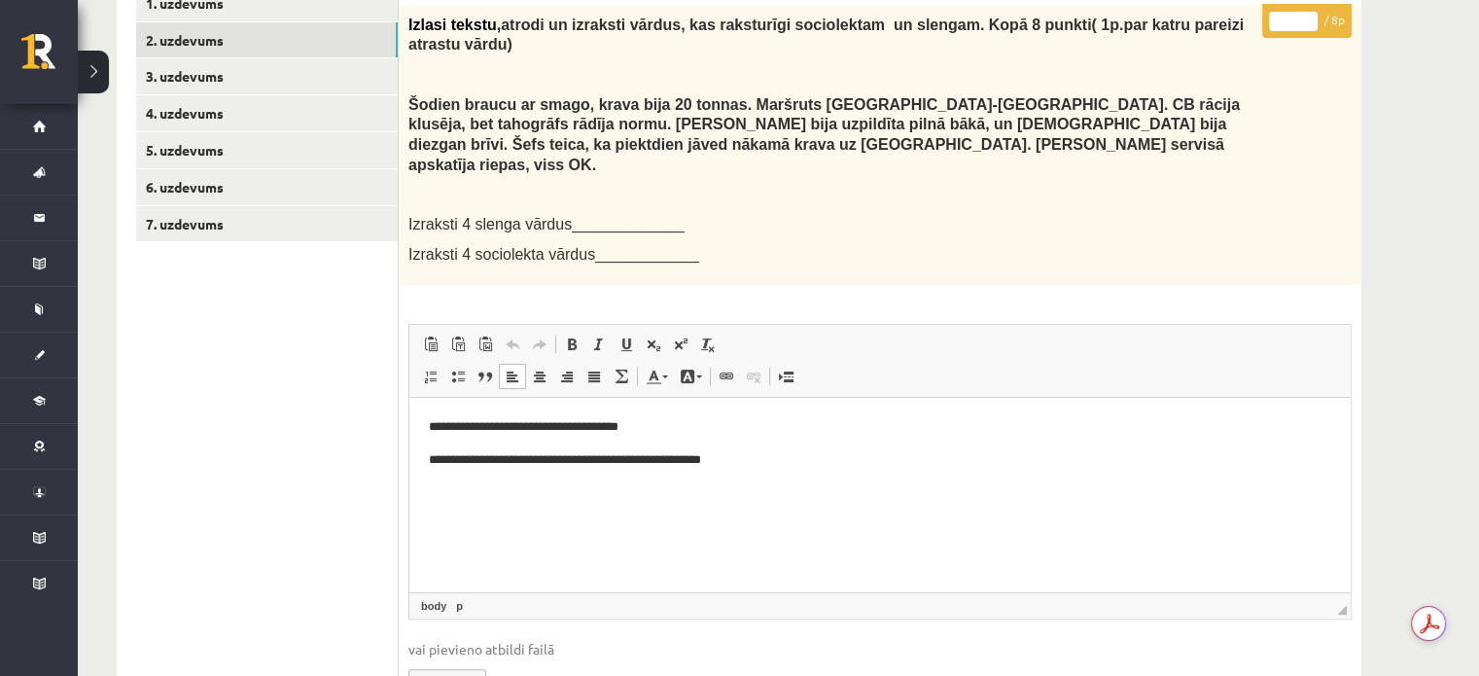
click at [907, 451] on p "**********" at bounding box center [880, 459] width 903 height 20
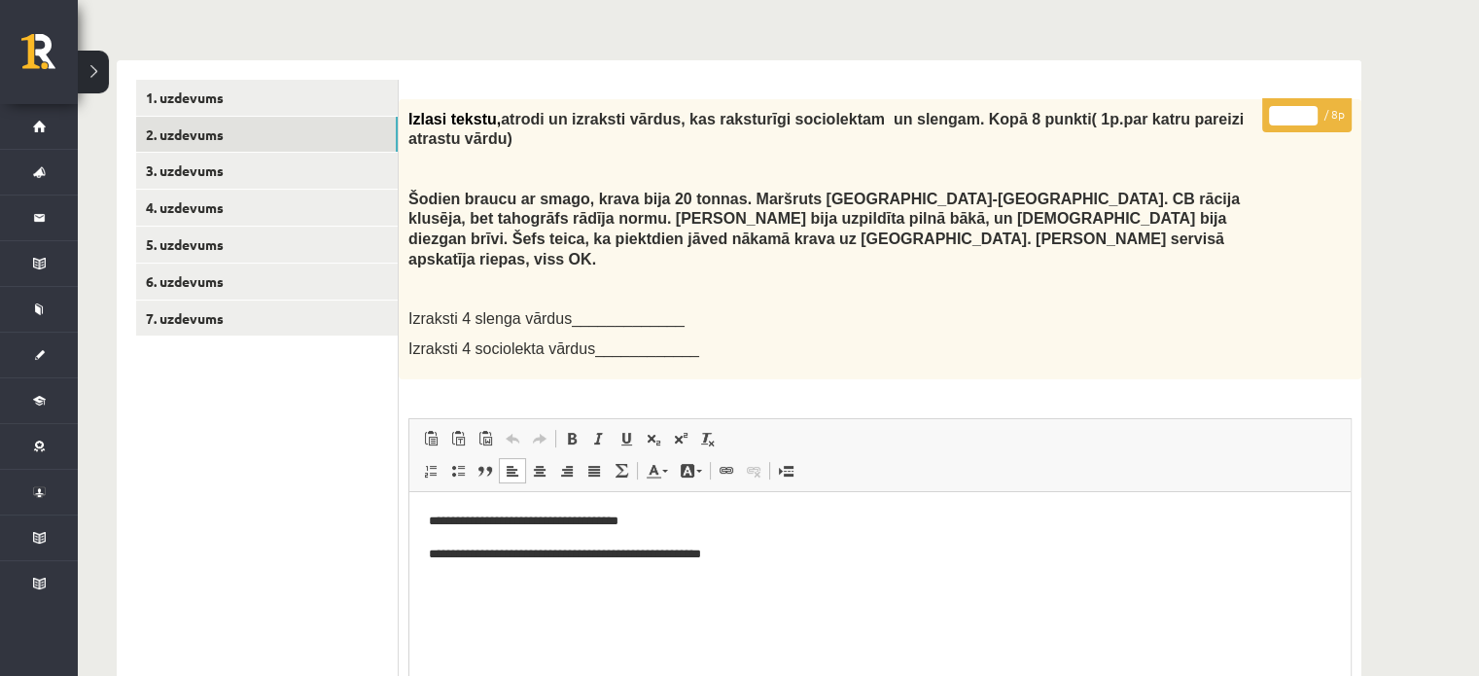
scroll to position [97, 0]
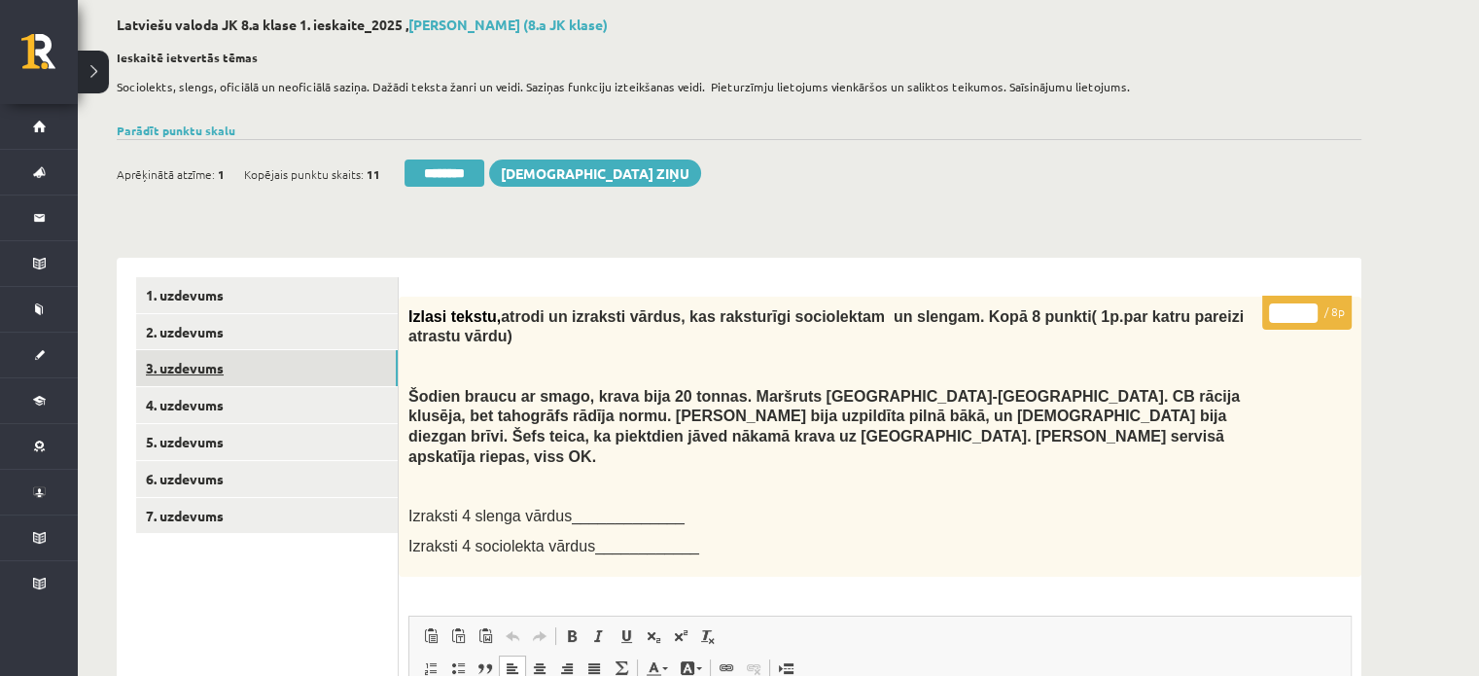
click at [268, 368] on link "3. uzdevums" at bounding box center [267, 368] width 262 height 36
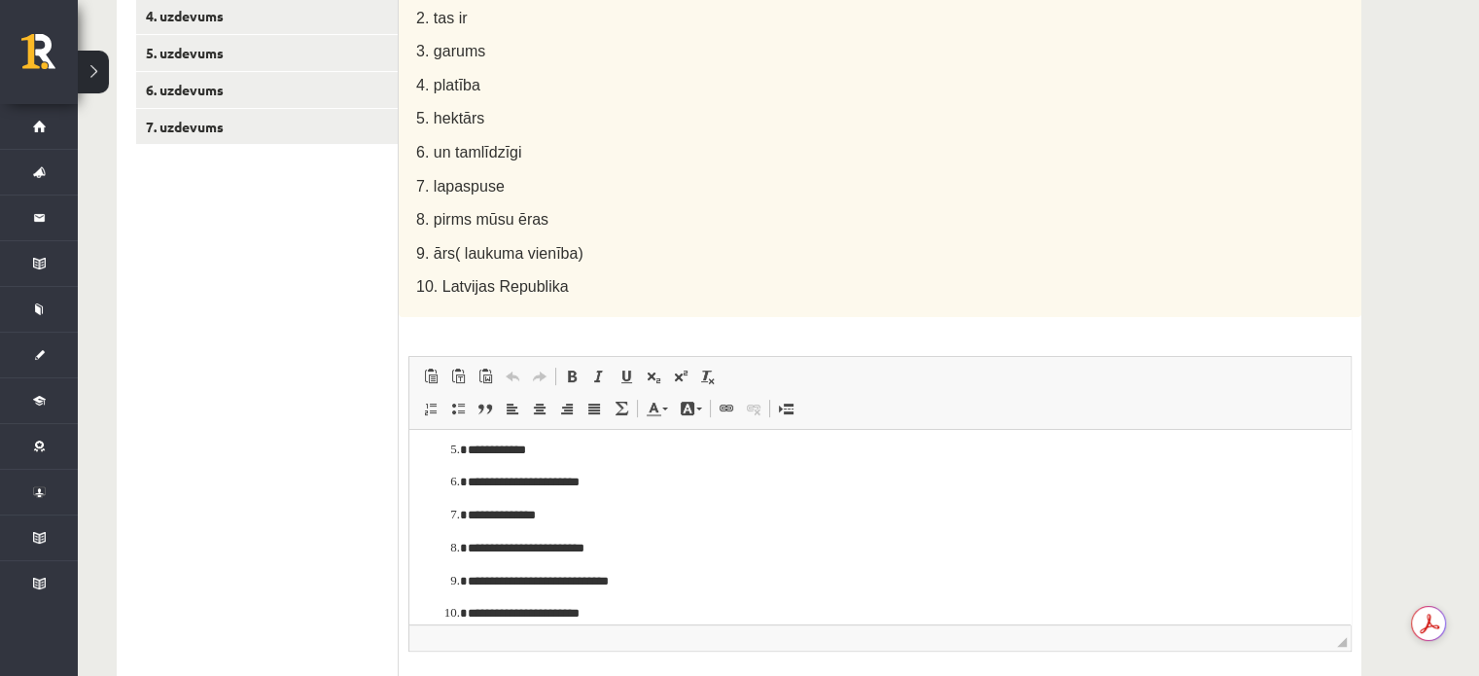
scroll to position [159, 0]
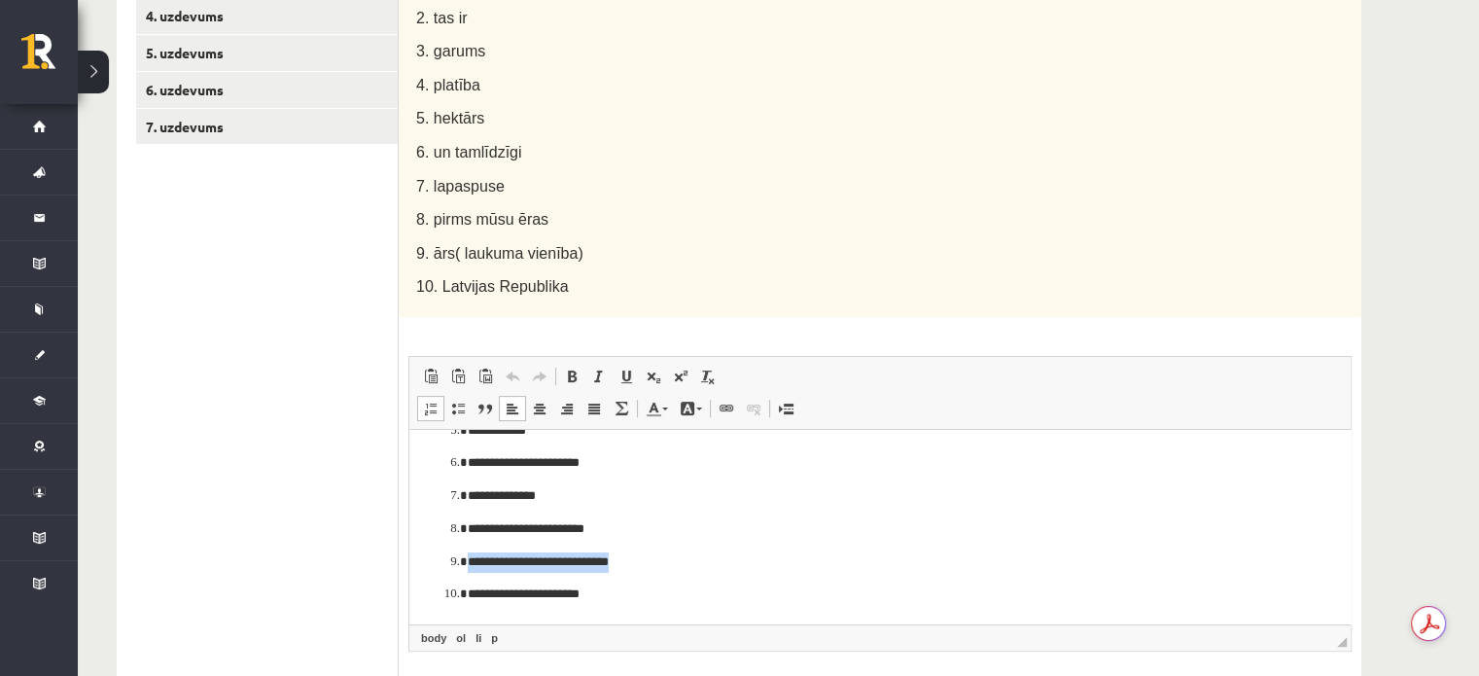
drag, startPoint x: 444, startPoint y: 556, endPoint x: 674, endPoint y: 566, distance: 229.7
click at [674, 566] on ol "**********" at bounding box center [880, 446] width 902 height 315
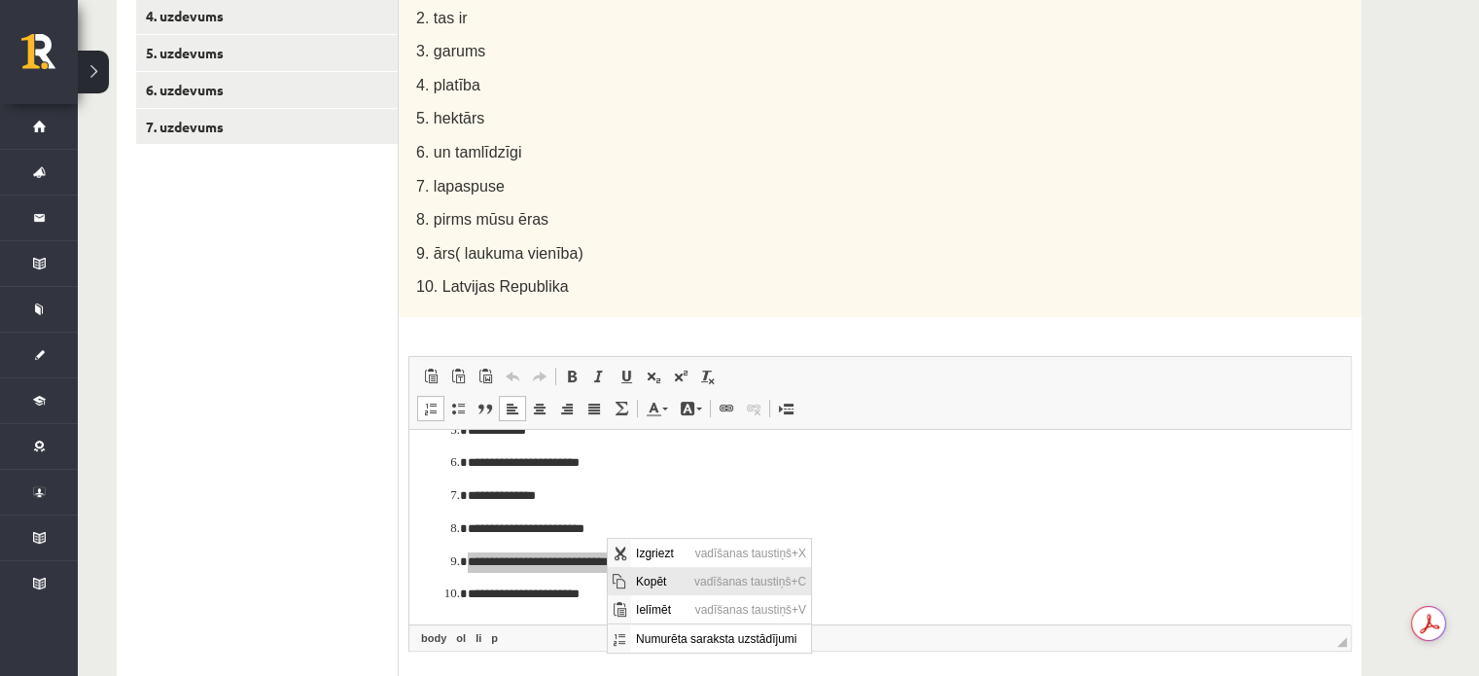
click at [647, 581] on span "Kopēt" at bounding box center [659, 580] width 58 height 28
copy p "**********"
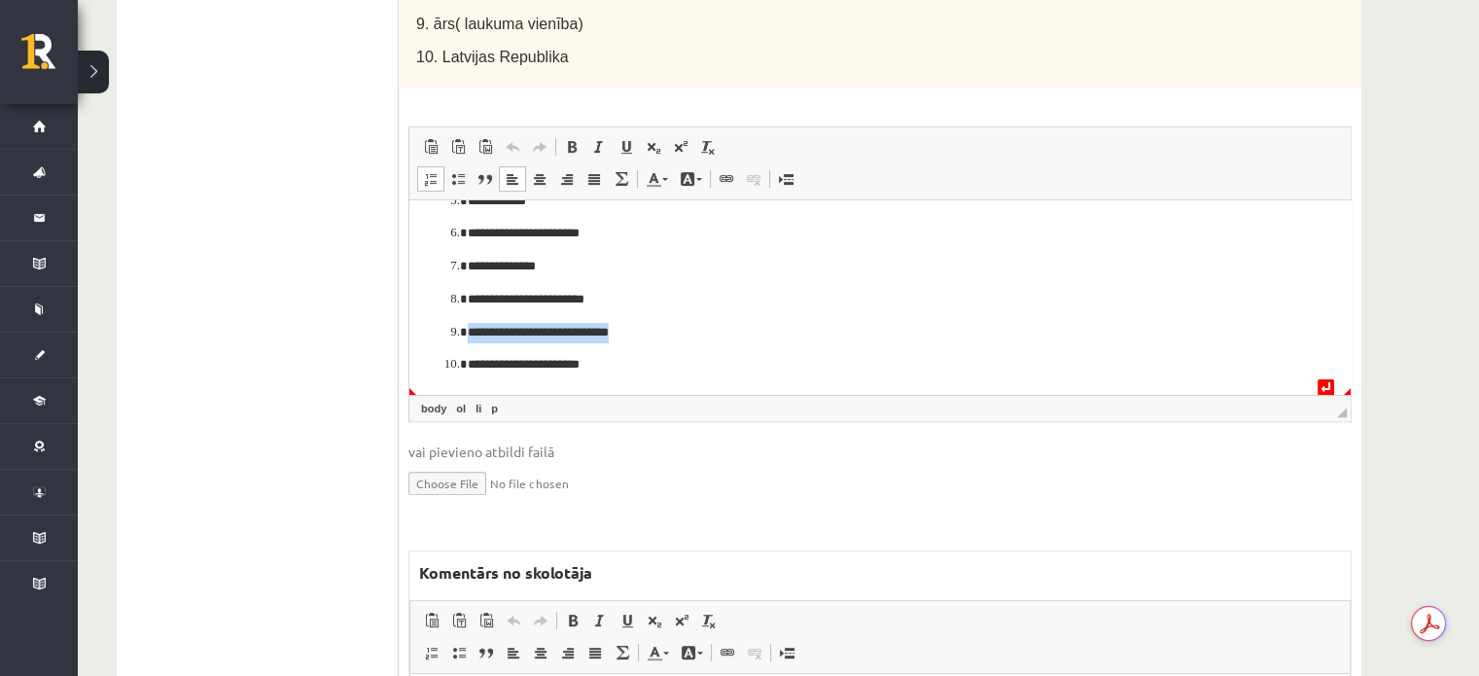
scroll to position [972, 0]
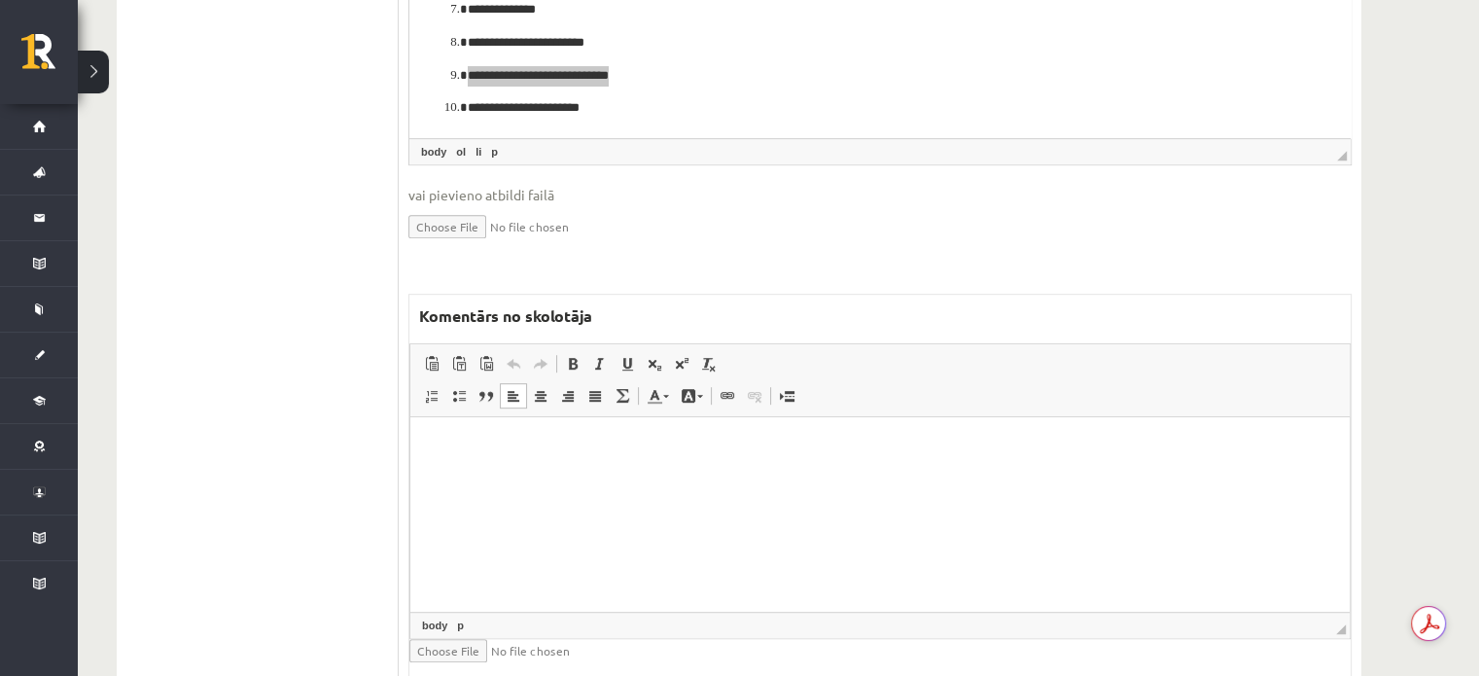
click at [585, 475] on html at bounding box center [879, 445] width 939 height 59
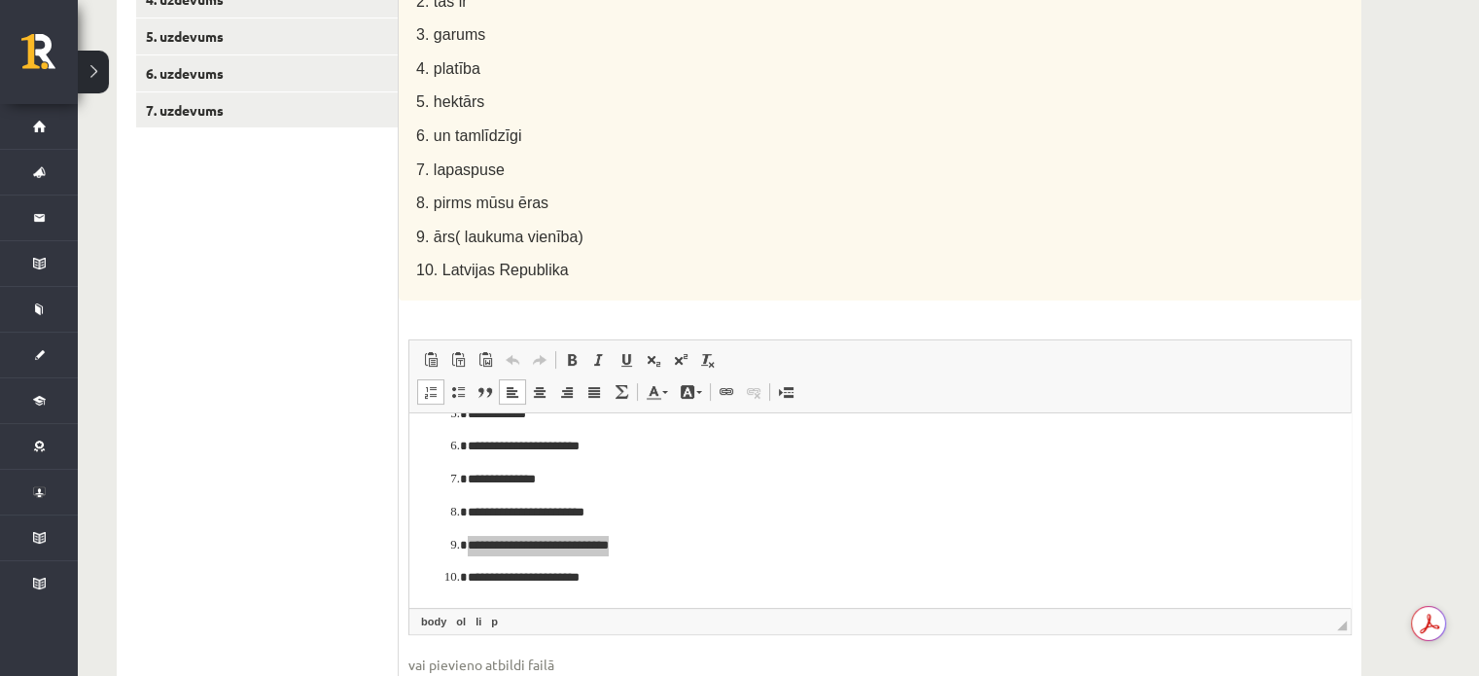
scroll to position [389, 0]
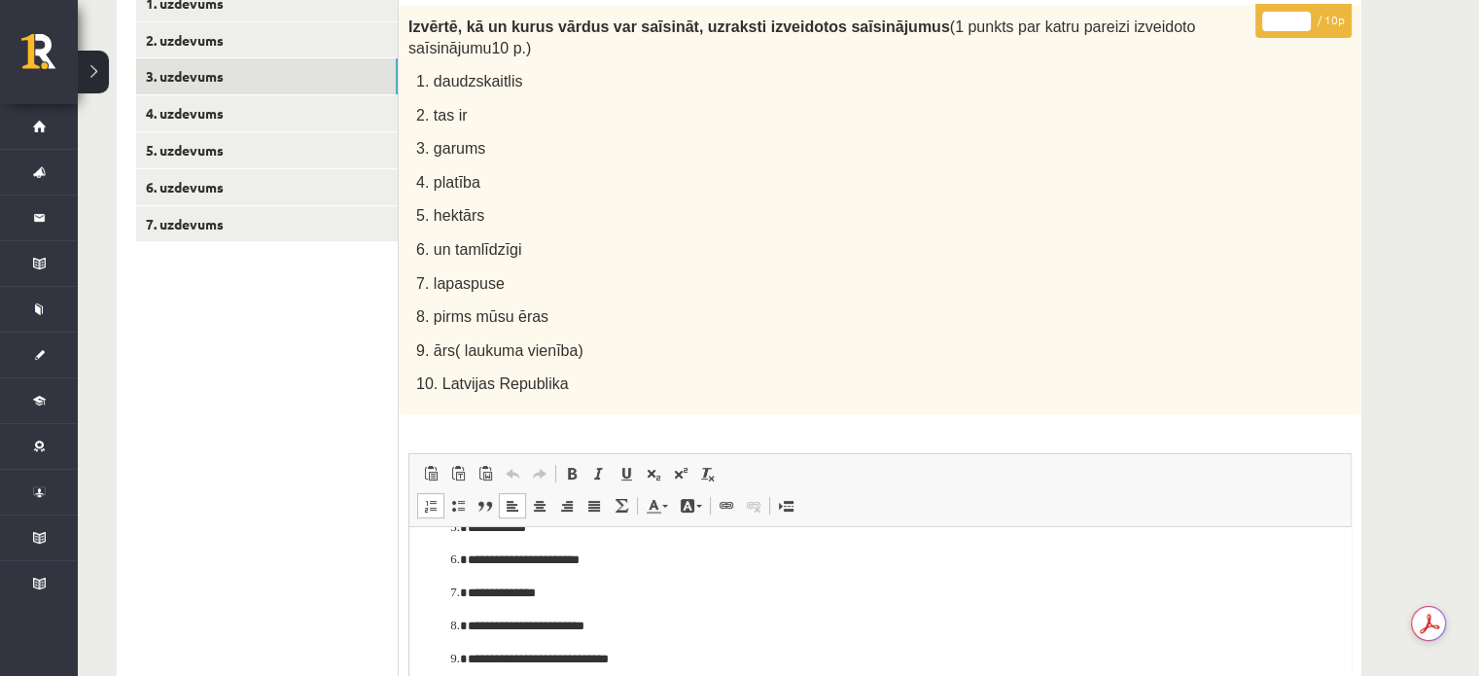
click at [923, 579] on ol "**********" at bounding box center [880, 544] width 902 height 315
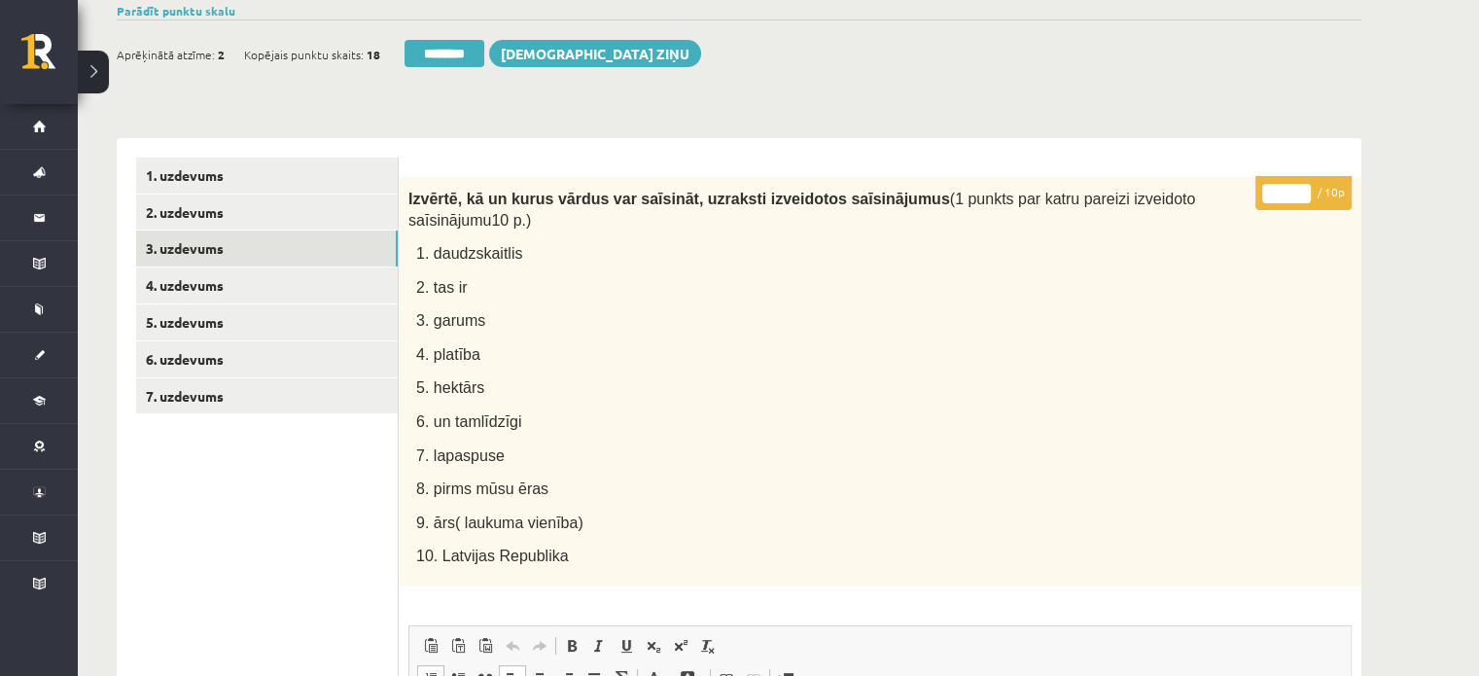
scroll to position [97, 0]
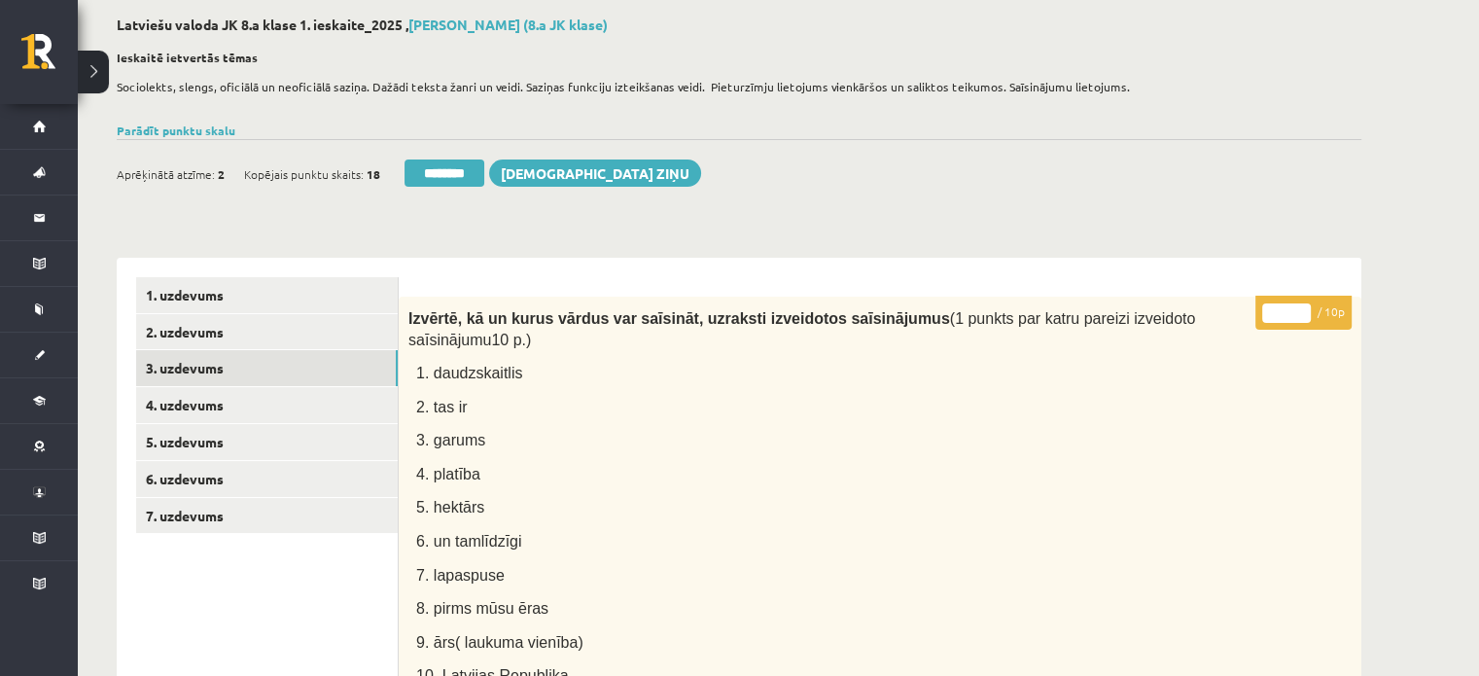
click at [1303, 309] on input "*" at bounding box center [1286, 312] width 49 height 19
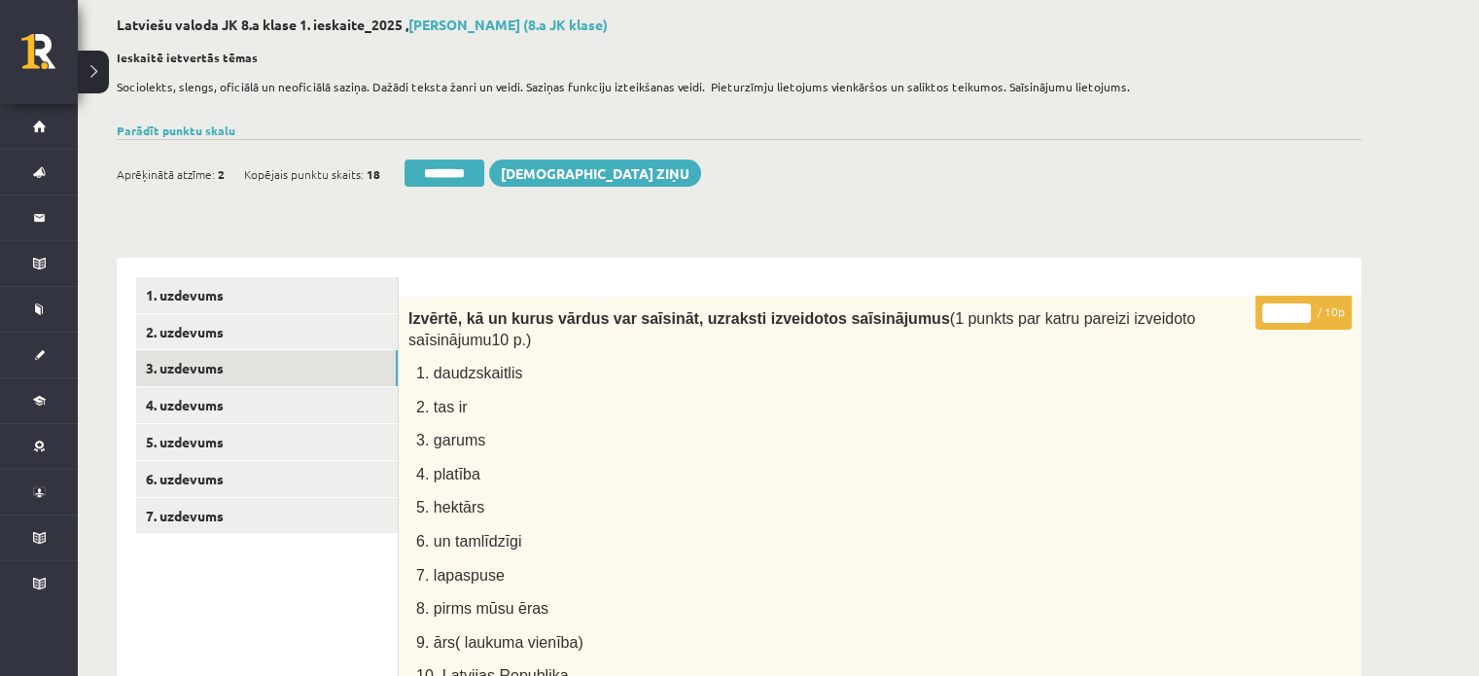
click at [1303, 309] on input "*" at bounding box center [1286, 312] width 49 height 19
type input "*"
click at [1303, 309] on input "*" at bounding box center [1286, 312] width 49 height 19
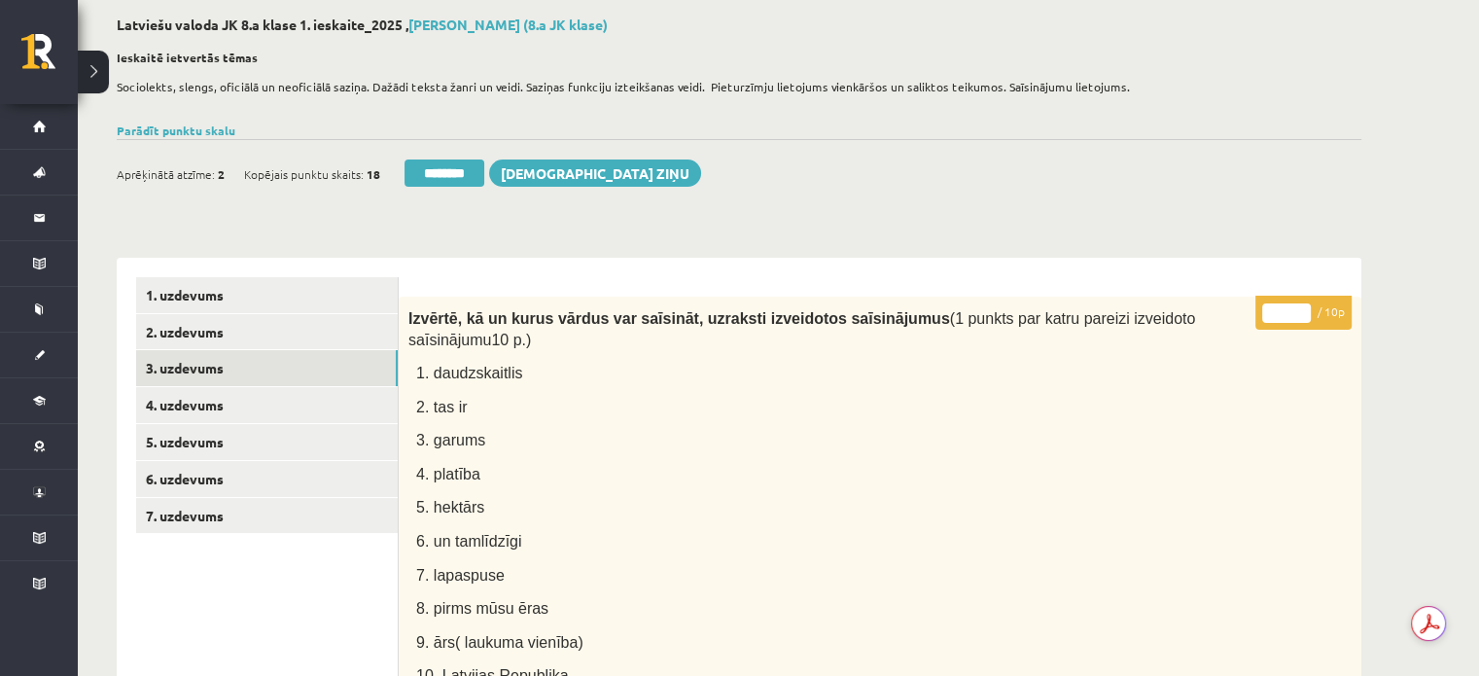
click at [891, 596] on p "8. pirms mūsu ēras" at bounding box center [835, 607] width 838 height 22
click at [318, 411] on link "4. uzdevums" at bounding box center [267, 405] width 262 height 36
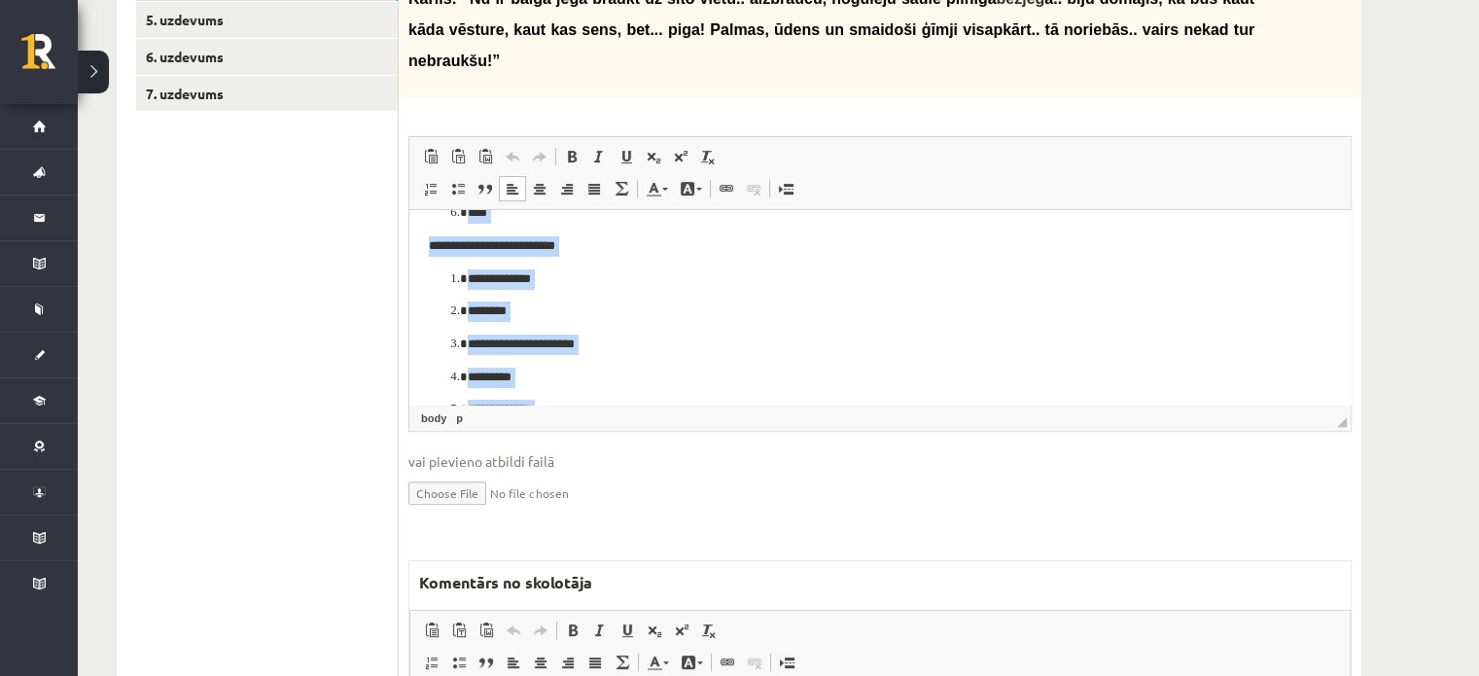
scroll to position [292, 0]
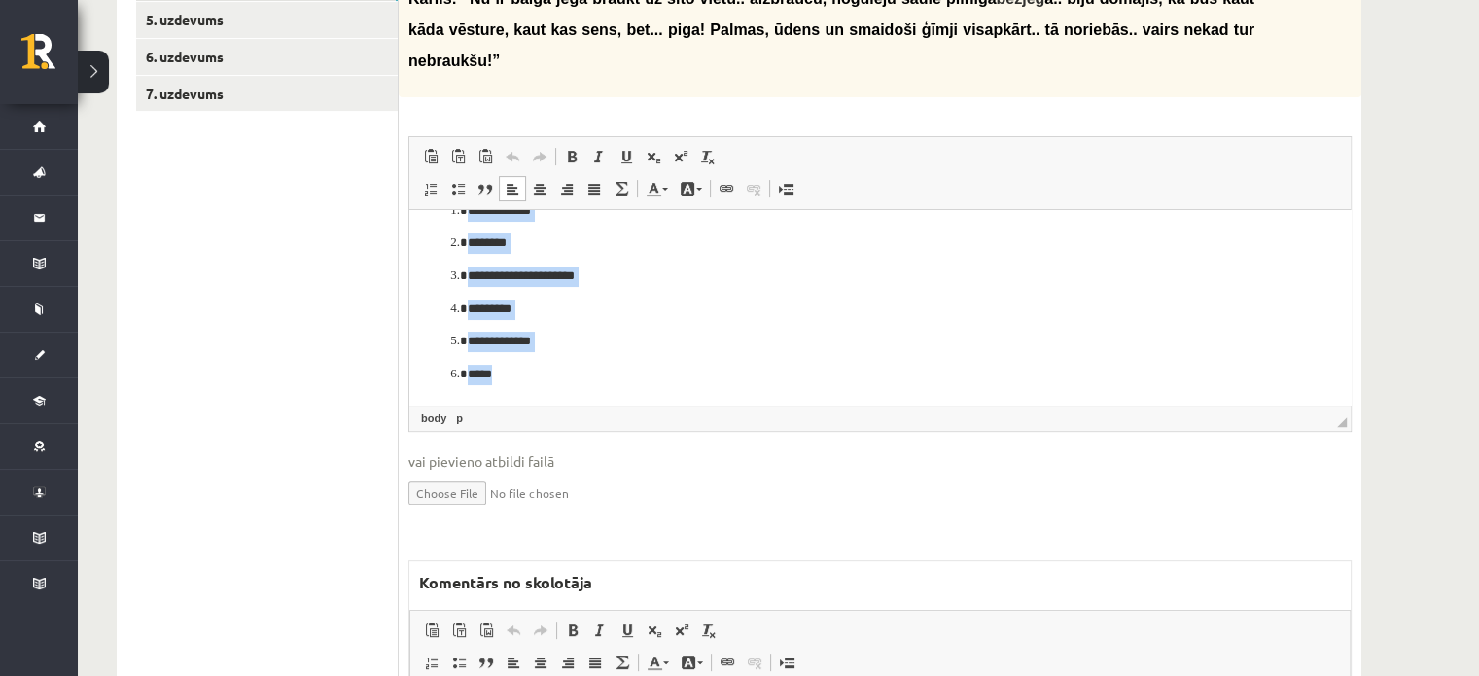
drag, startPoint x: 421, startPoint y: 233, endPoint x: 760, endPoint y: 428, distance: 391.1
click at [760, 404] on html "**********" at bounding box center [879, 161] width 941 height 485
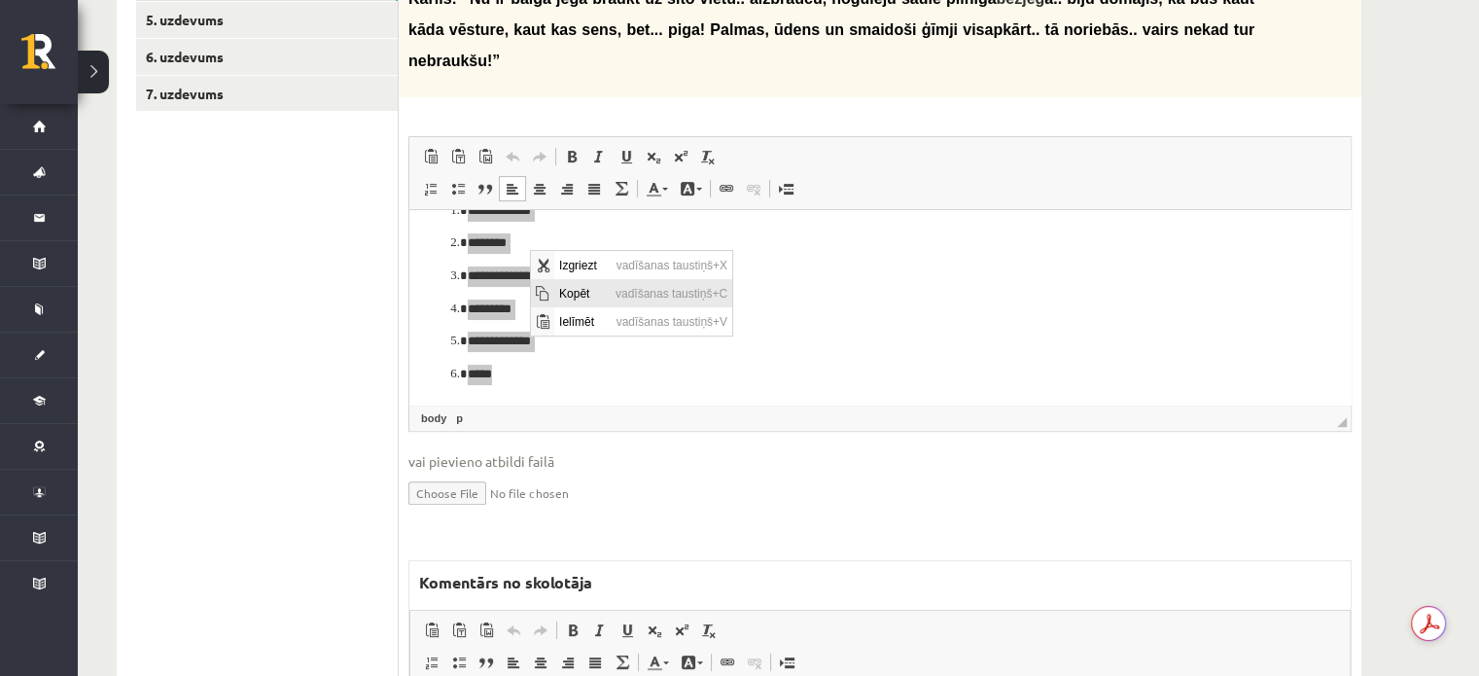
click at [579, 302] on span "Kopēt" at bounding box center [581, 292] width 56 height 28
copy body "**********"
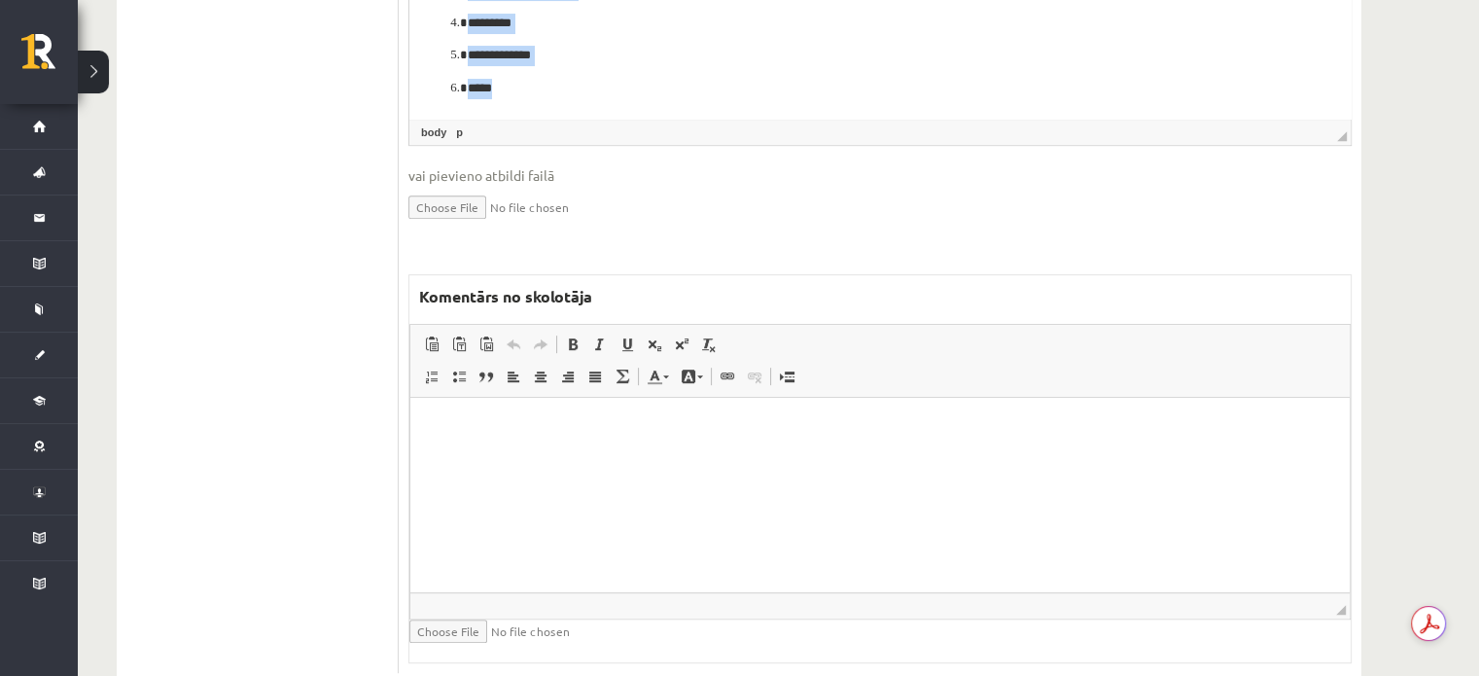
scroll to position [807, 0]
click at [547, 445] on html at bounding box center [879, 425] width 939 height 59
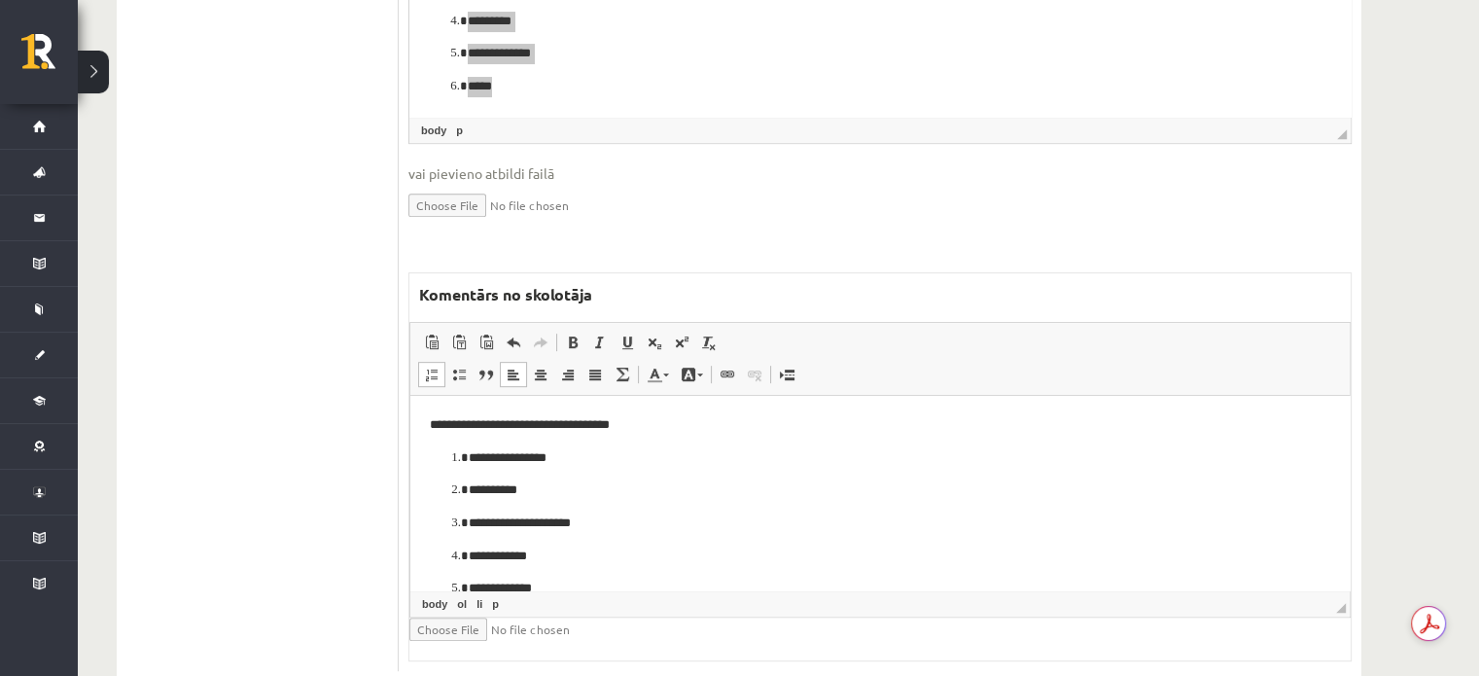
scroll to position [97, 0]
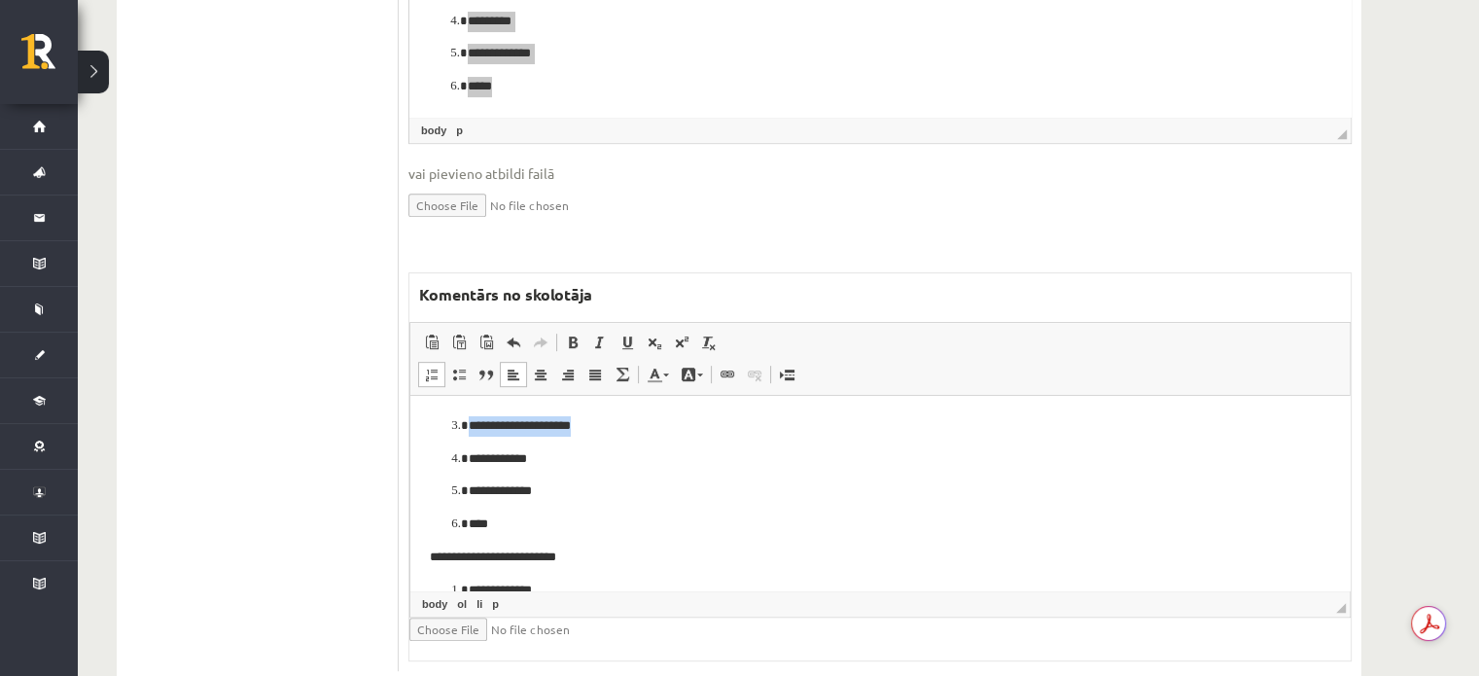
drag, startPoint x: 462, startPoint y: 423, endPoint x: 613, endPoint y: 431, distance: 150.9
click at [613, 431] on li "**********" at bounding box center [880, 426] width 823 height 20
click at [665, 362] on link "Teksta krāsa" at bounding box center [658, 374] width 34 height 25
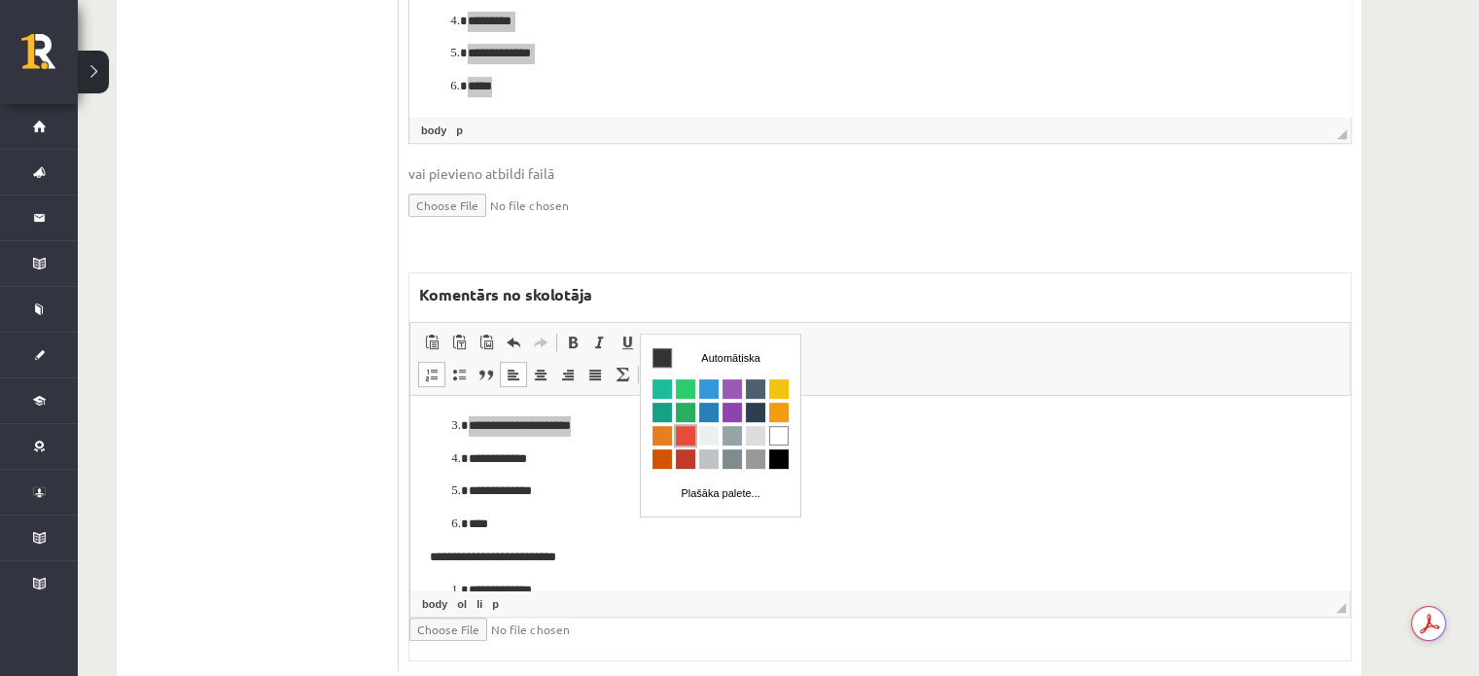
scroll to position [0, 0]
click at [685, 439] on span "Krāsa" at bounding box center [684, 435] width 19 height 19
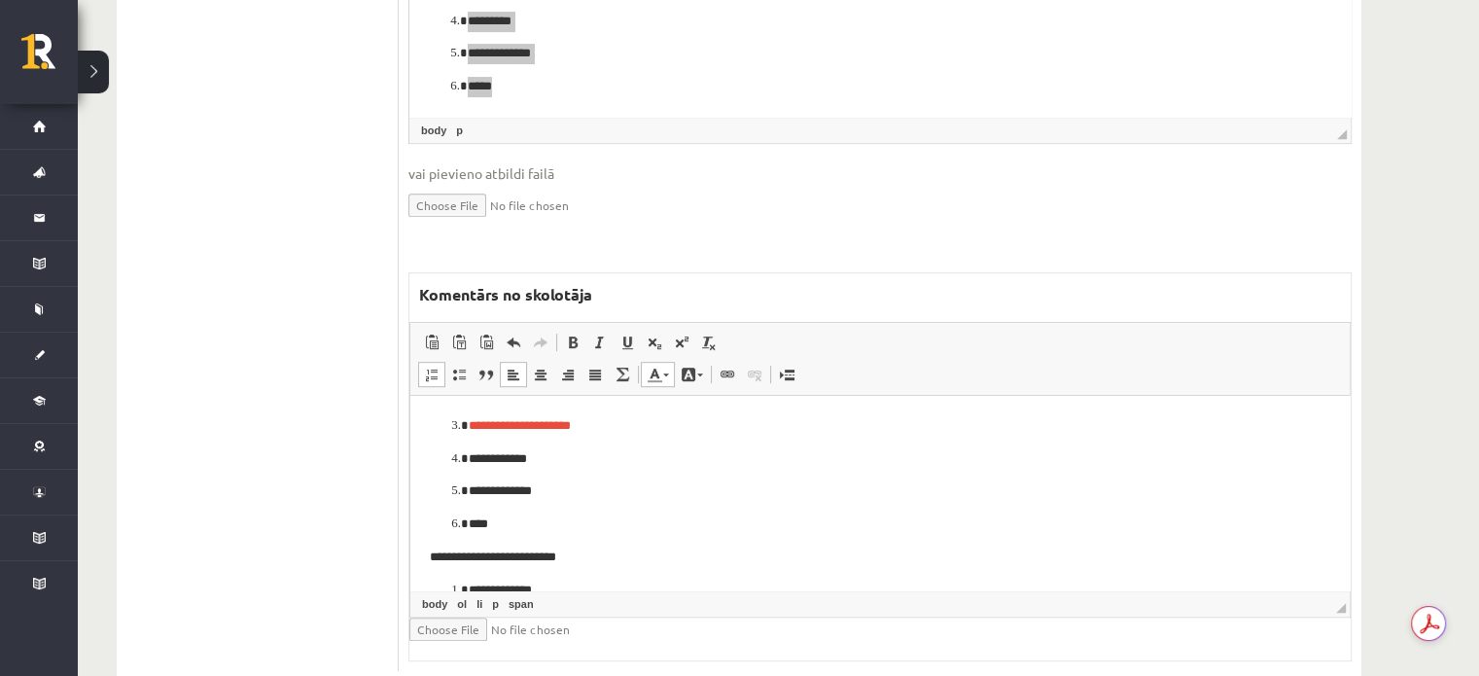
click at [644, 474] on ol "**********" at bounding box center [880, 443] width 900 height 184
drag, startPoint x: 458, startPoint y: 457, endPoint x: 549, endPoint y: 453, distance: 91.5
click at [549, 453] on li "**********" at bounding box center [880, 459] width 823 height 20
click at [653, 367] on span at bounding box center [655, 375] width 16 height 16
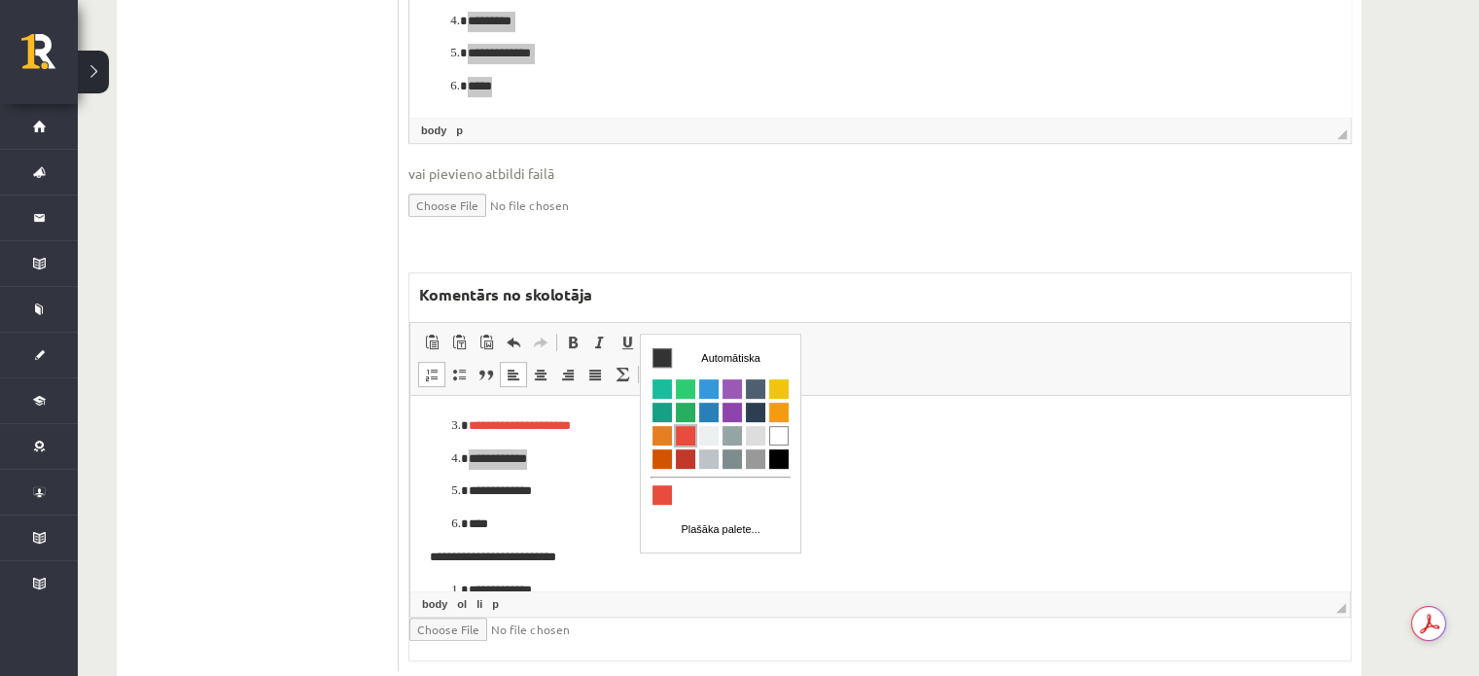
click at [682, 428] on span "Krāsa" at bounding box center [684, 435] width 19 height 19
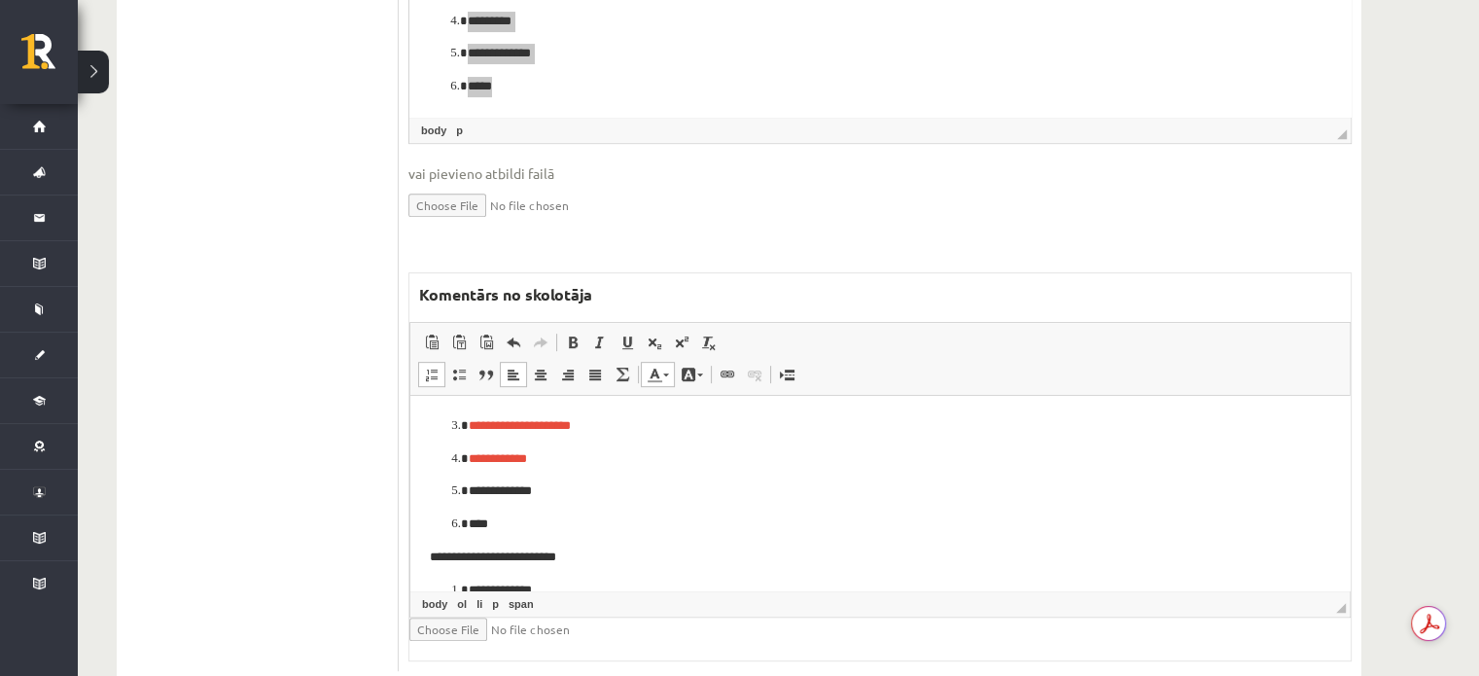
click at [649, 481] on p "**********" at bounding box center [873, 491] width 809 height 20
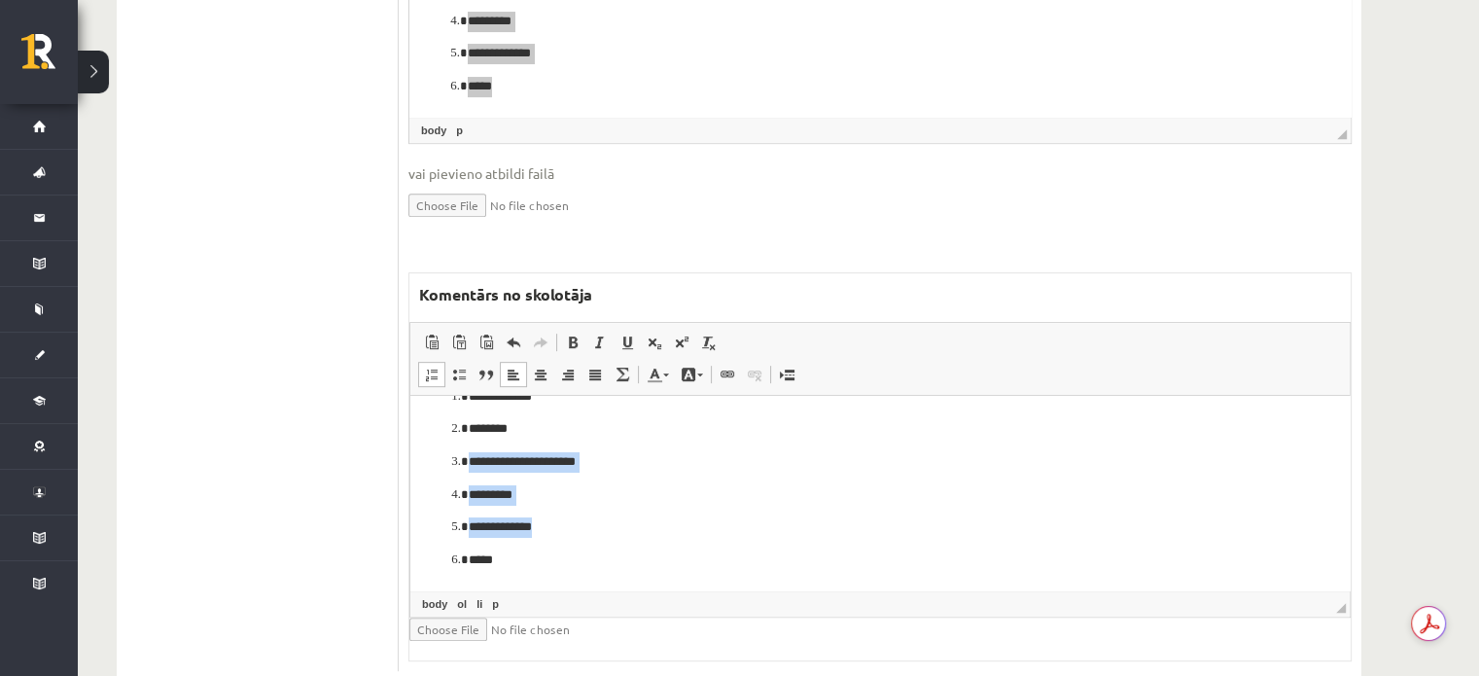
drag, startPoint x: 449, startPoint y: 458, endPoint x: 585, endPoint y: 535, distance: 156.3
click at [585, 535] on ol "**********" at bounding box center [880, 479] width 900 height 184
click at [665, 362] on link "Teksta krāsa" at bounding box center [658, 374] width 34 height 25
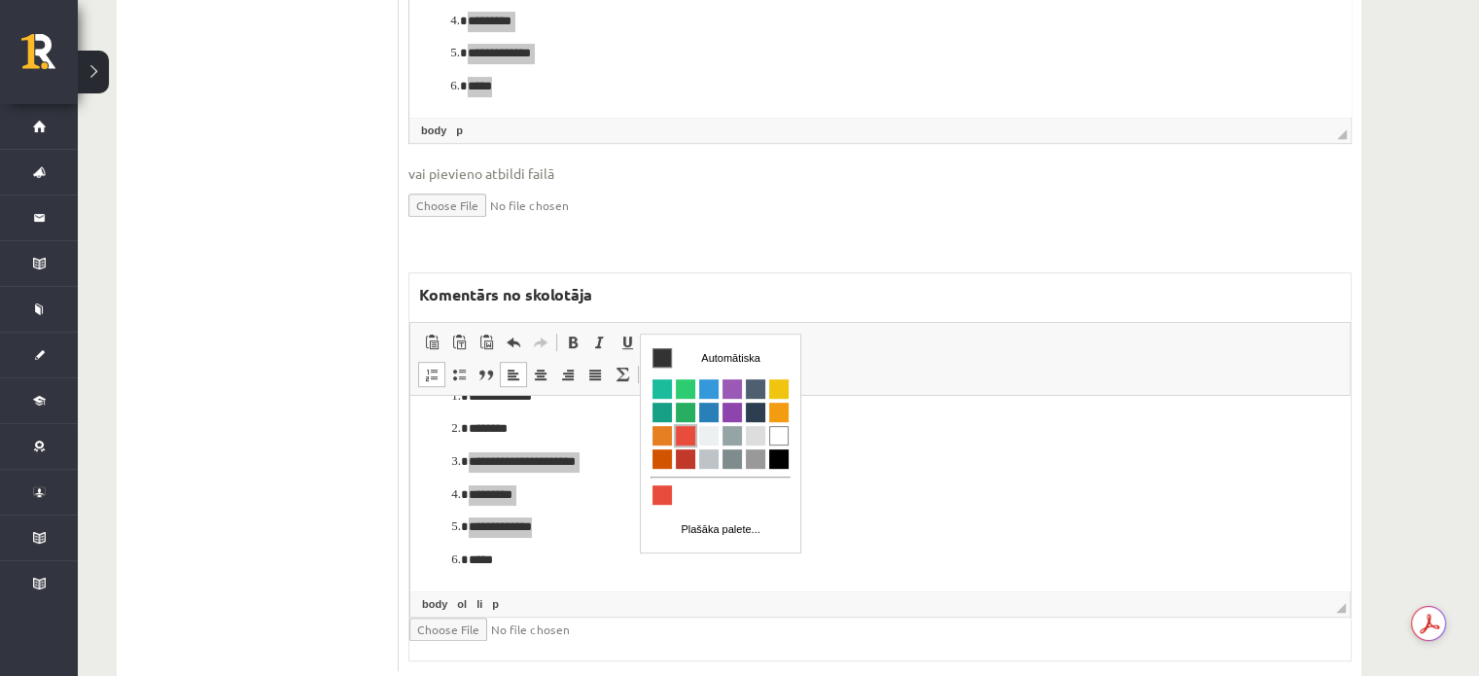
click at [675, 433] on span "Krāsa" at bounding box center [684, 435] width 19 height 19
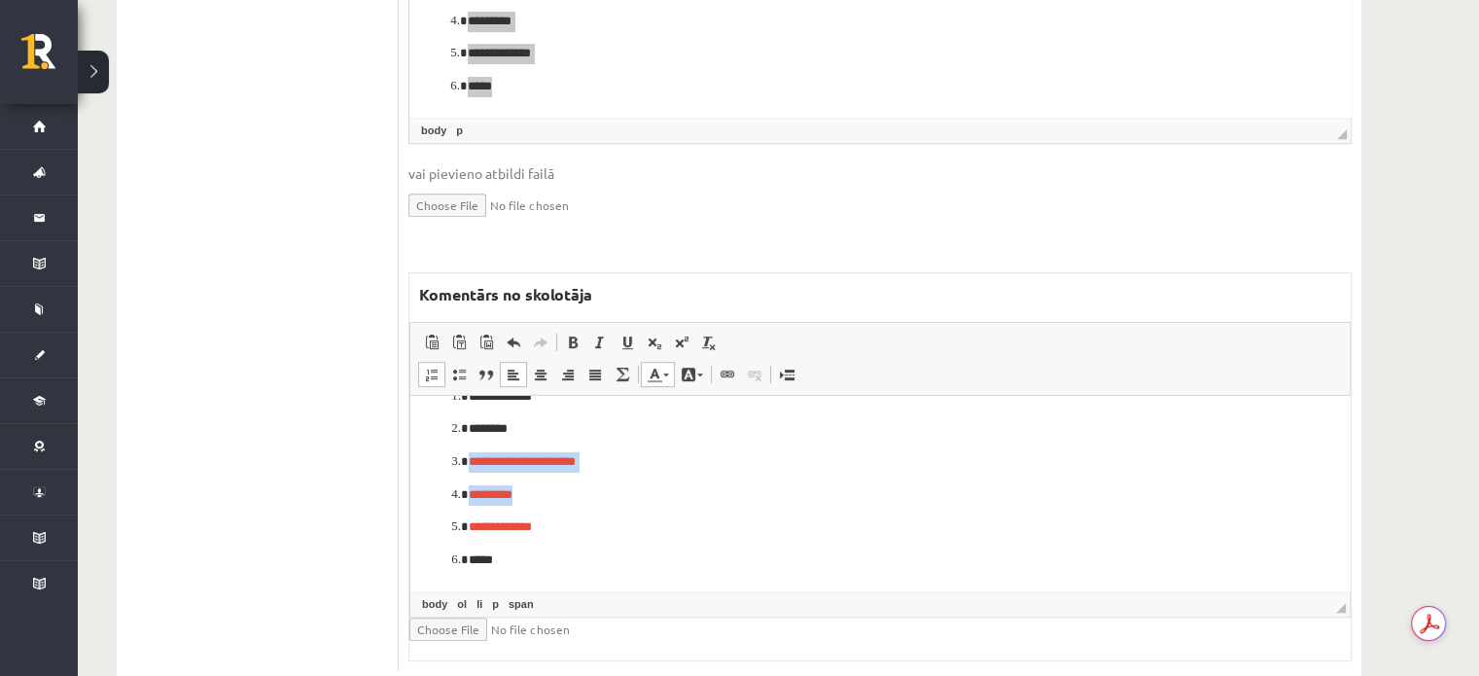
click at [673, 487] on p "*********" at bounding box center [873, 495] width 809 height 20
drag, startPoint x: 455, startPoint y: 566, endPoint x: 609, endPoint y: 436, distance: 201.4
click at [523, 557] on li "*****" at bounding box center [880, 560] width 823 height 20
click at [650, 367] on span at bounding box center [655, 375] width 16 height 16
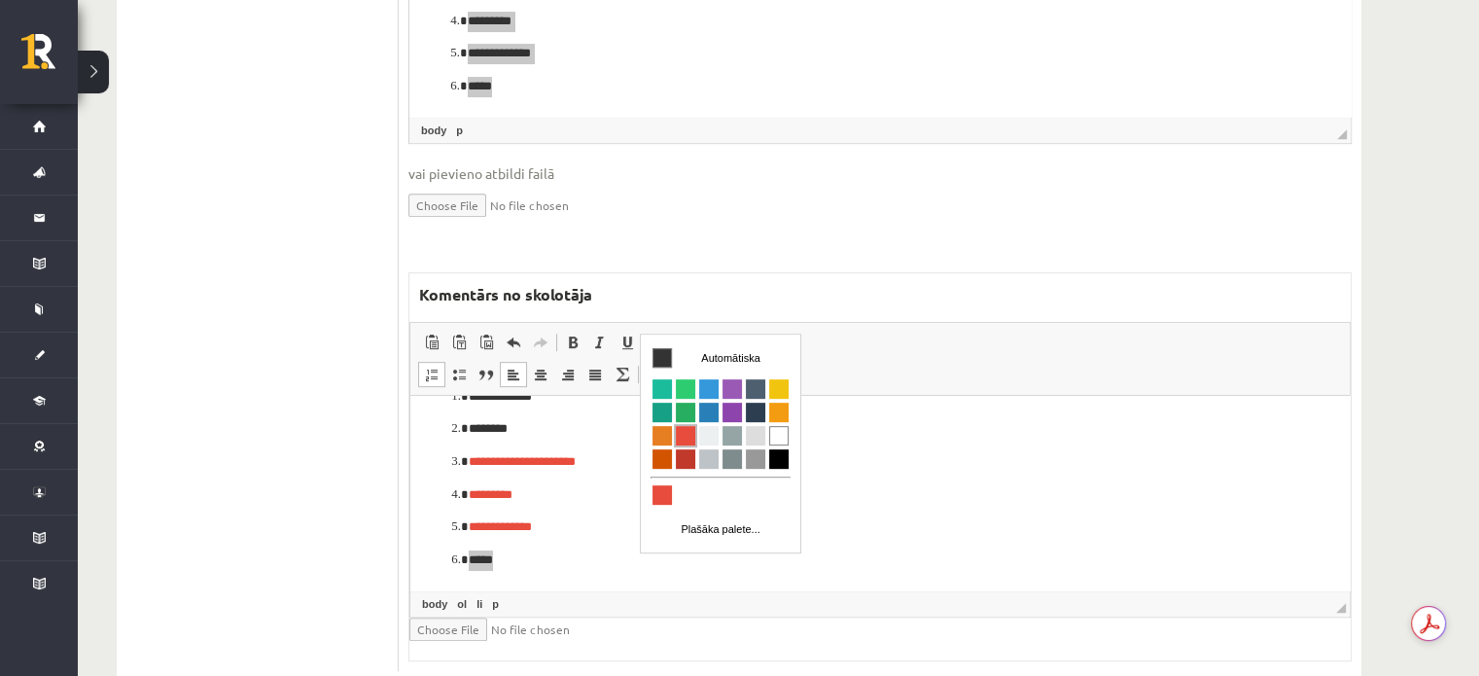
drag, startPoint x: 687, startPoint y: 434, endPoint x: 859, endPoint y: 425, distance: 172.3
click at [687, 434] on span "Krāsa" at bounding box center [684, 435] width 19 height 19
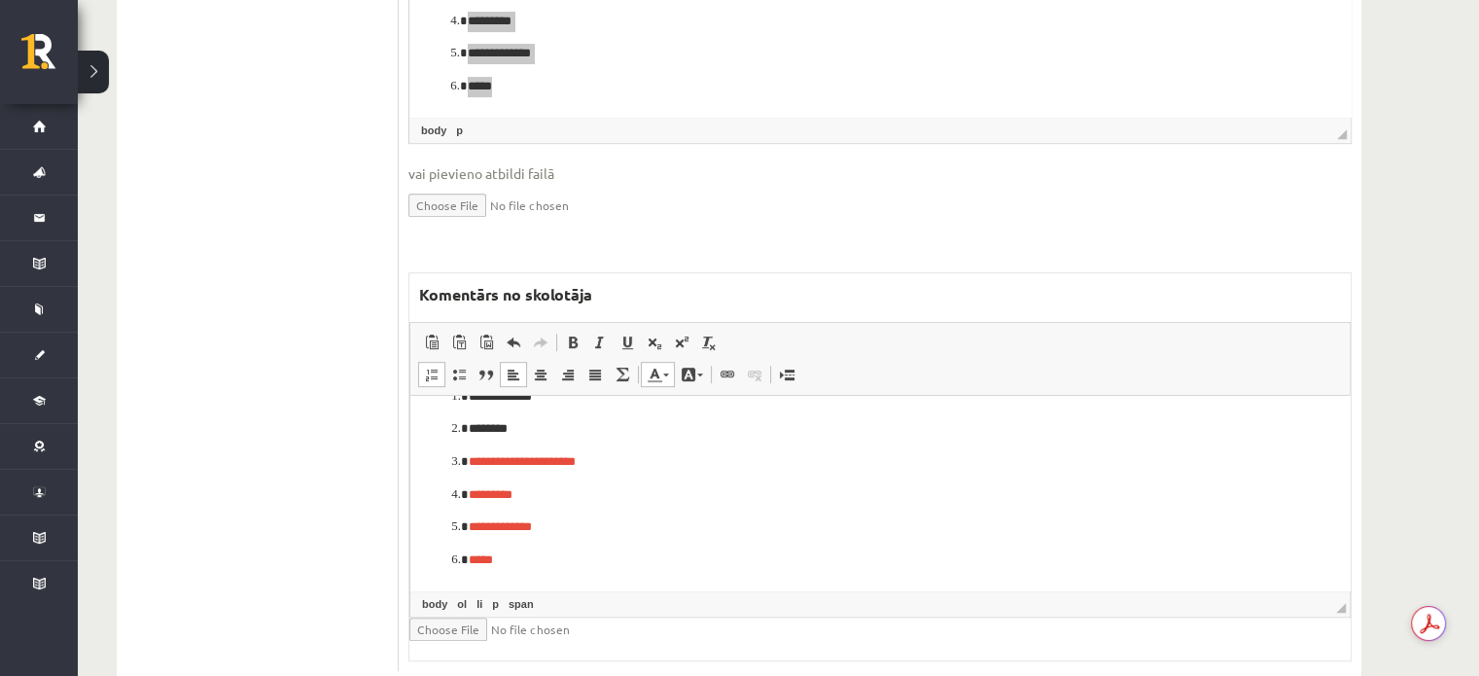
click at [635, 488] on p "*********" at bounding box center [873, 495] width 809 height 20
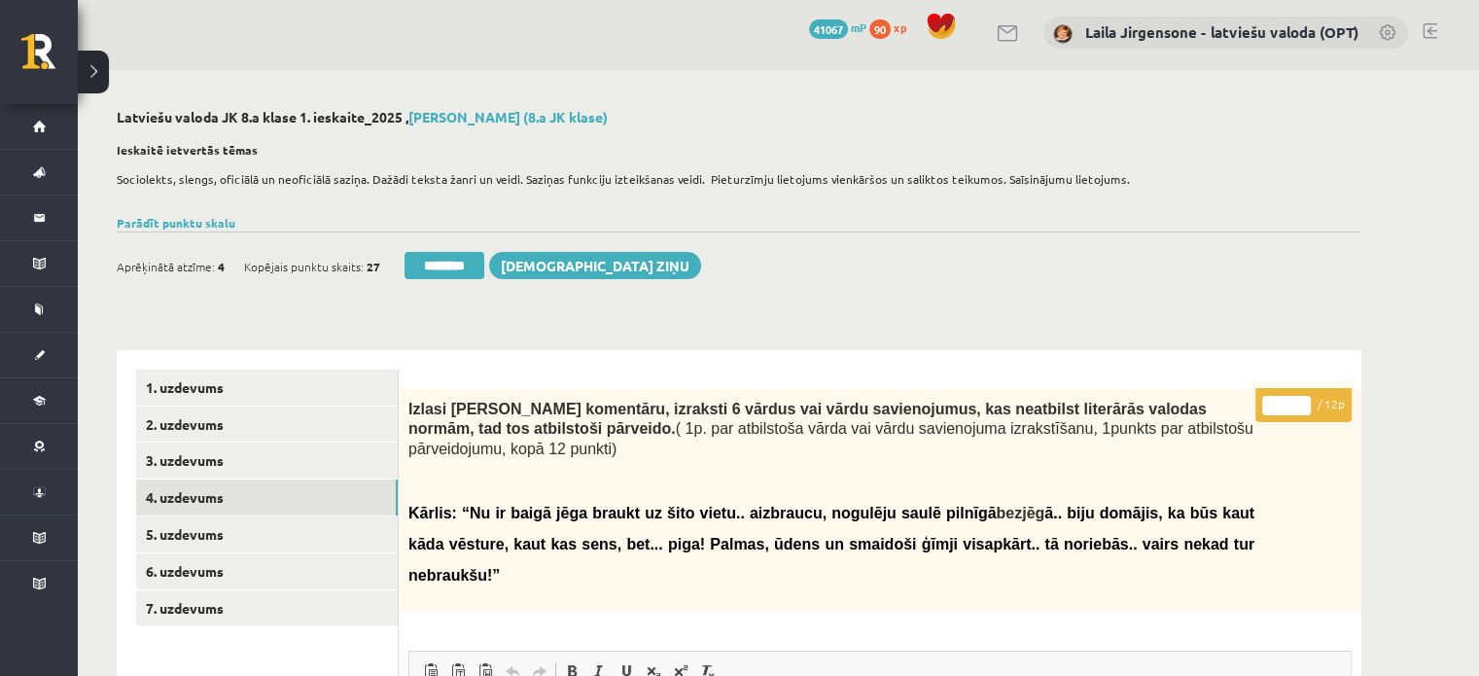
scroll to position [0, 0]
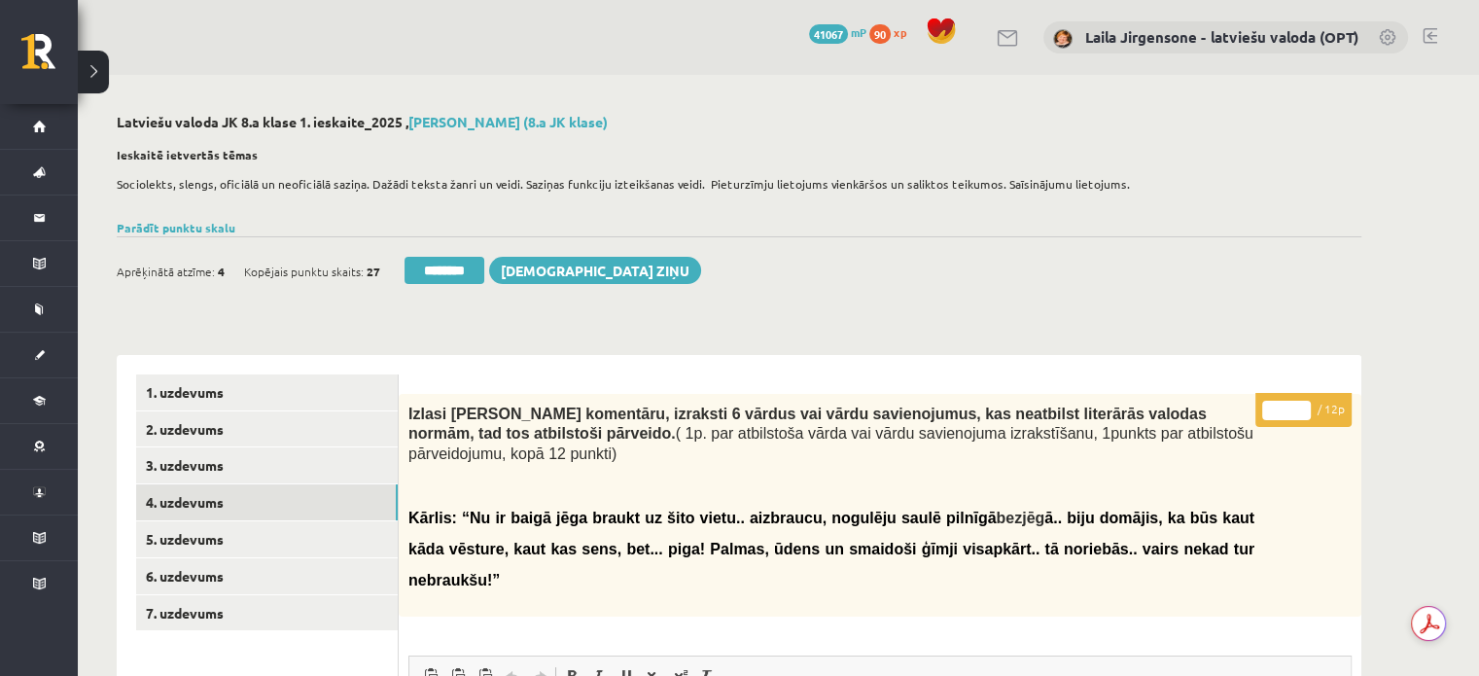
click at [1304, 403] on input "*" at bounding box center [1286, 410] width 49 height 19
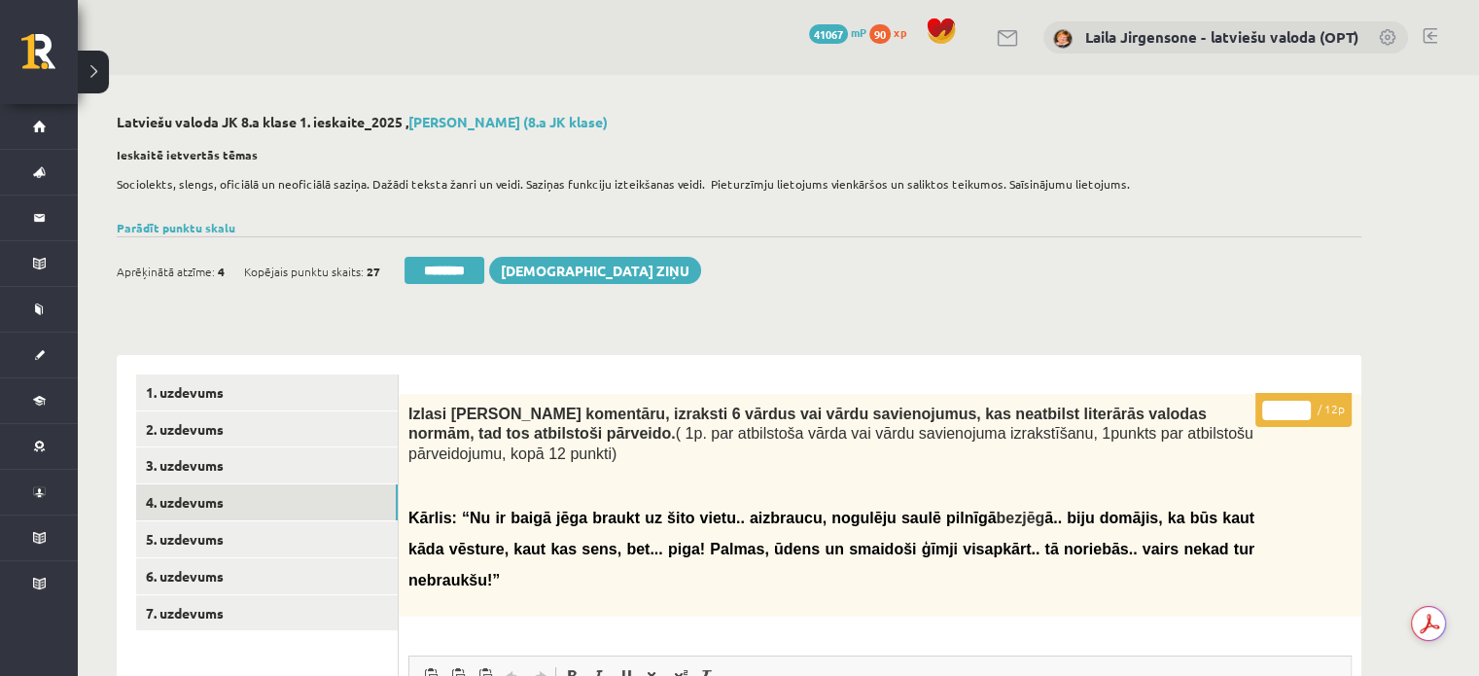
type input "*"
click at [1304, 403] on input "*" at bounding box center [1286, 410] width 49 height 19
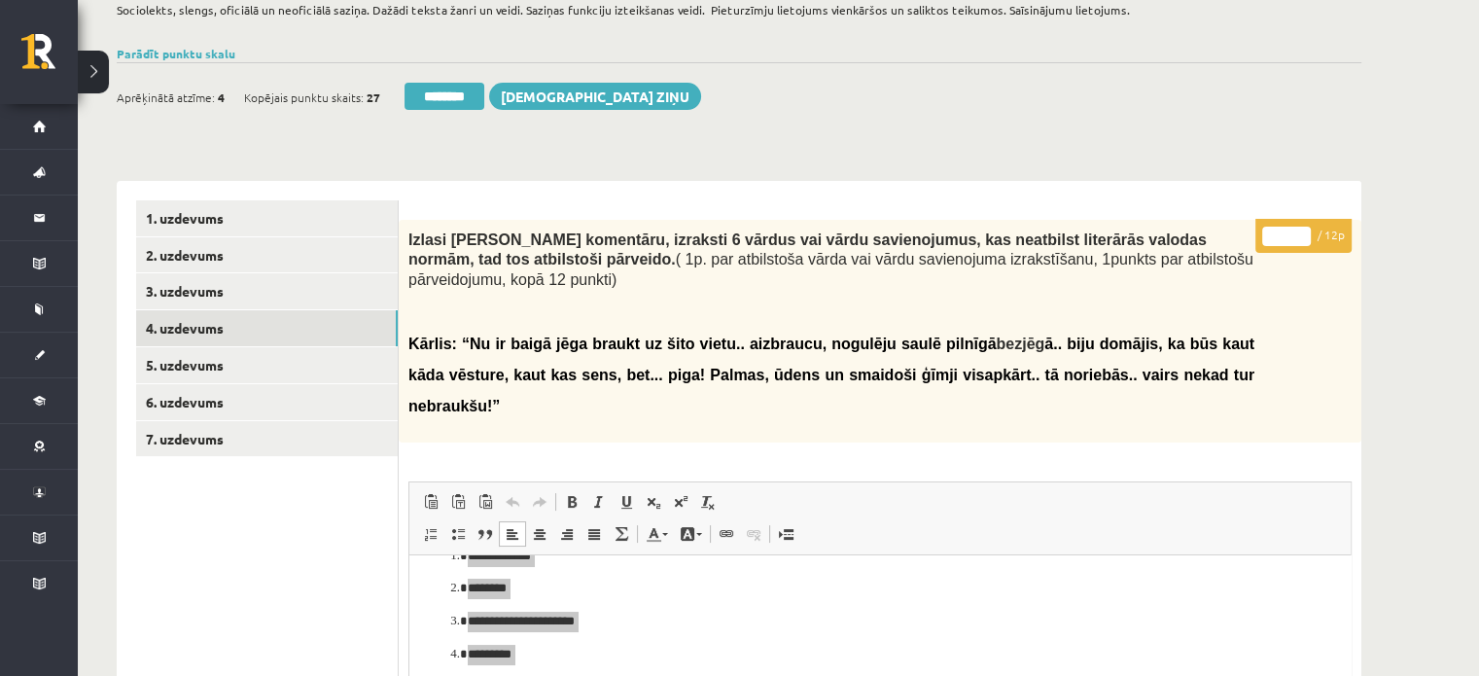
scroll to position [194, 0]
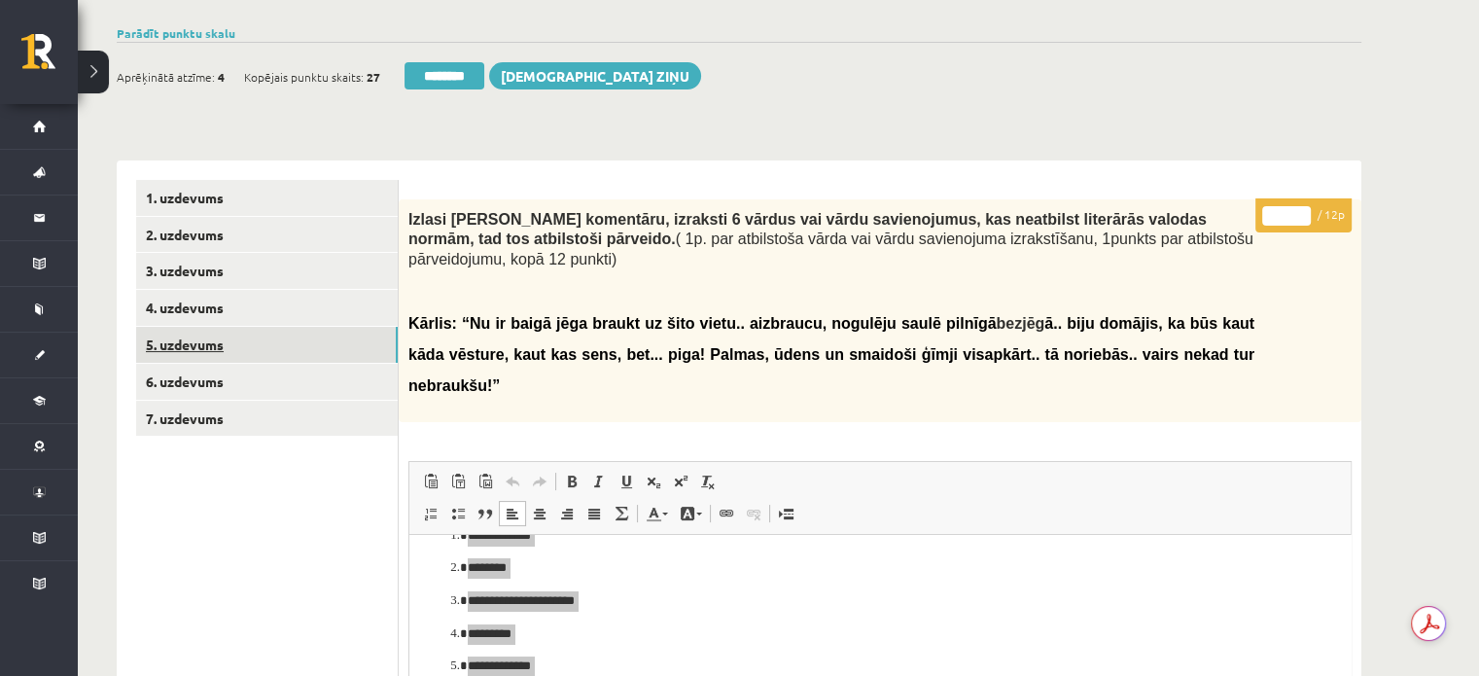
click at [323, 351] on link "5. uzdevums" at bounding box center [267, 345] width 262 height 36
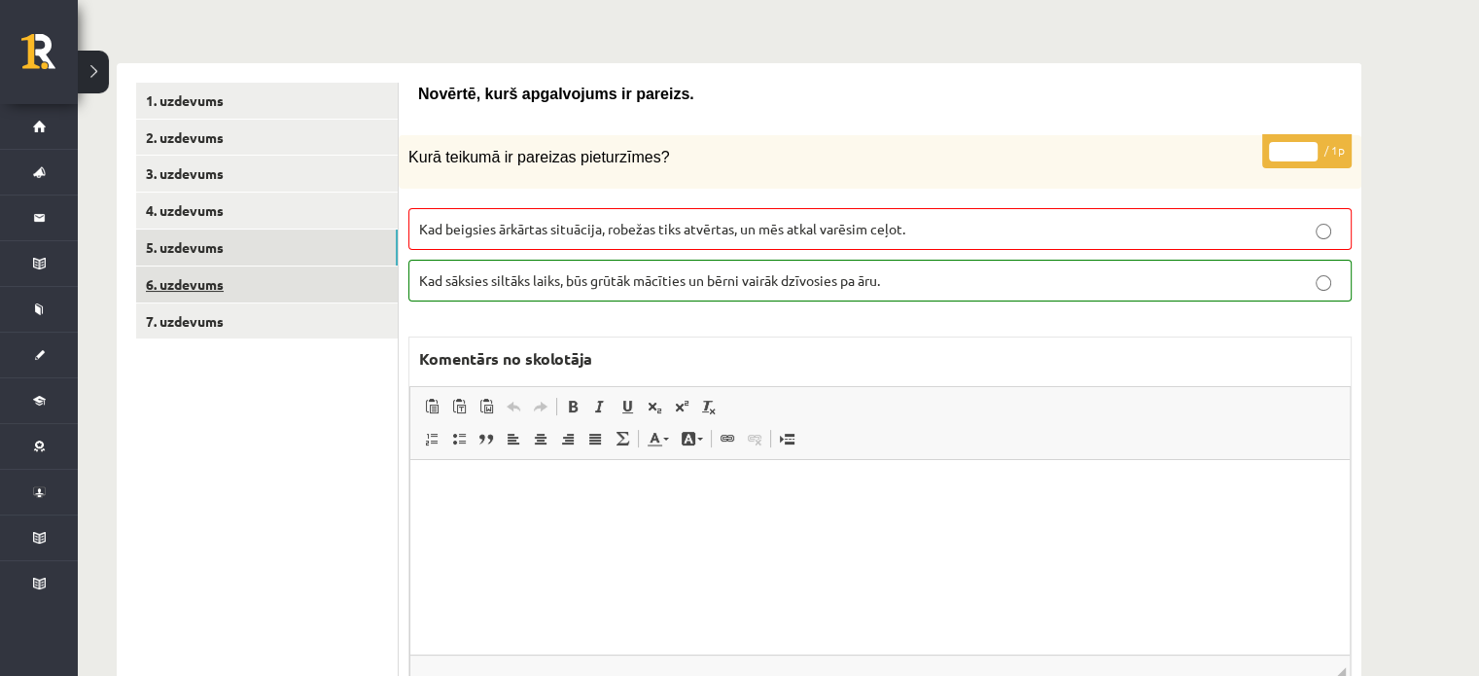
scroll to position [0, 0]
click at [335, 291] on link "6. uzdevums" at bounding box center [267, 284] width 262 height 36
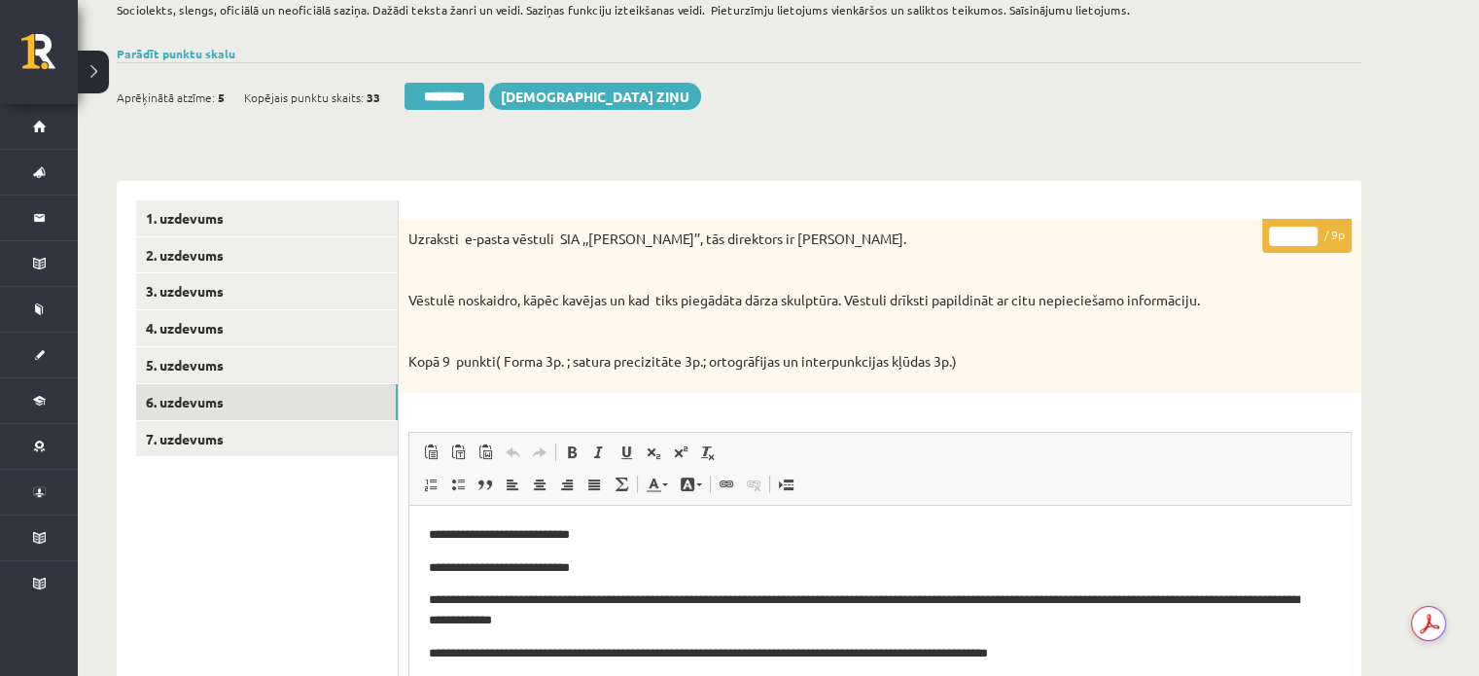
scroll to position [389, 0]
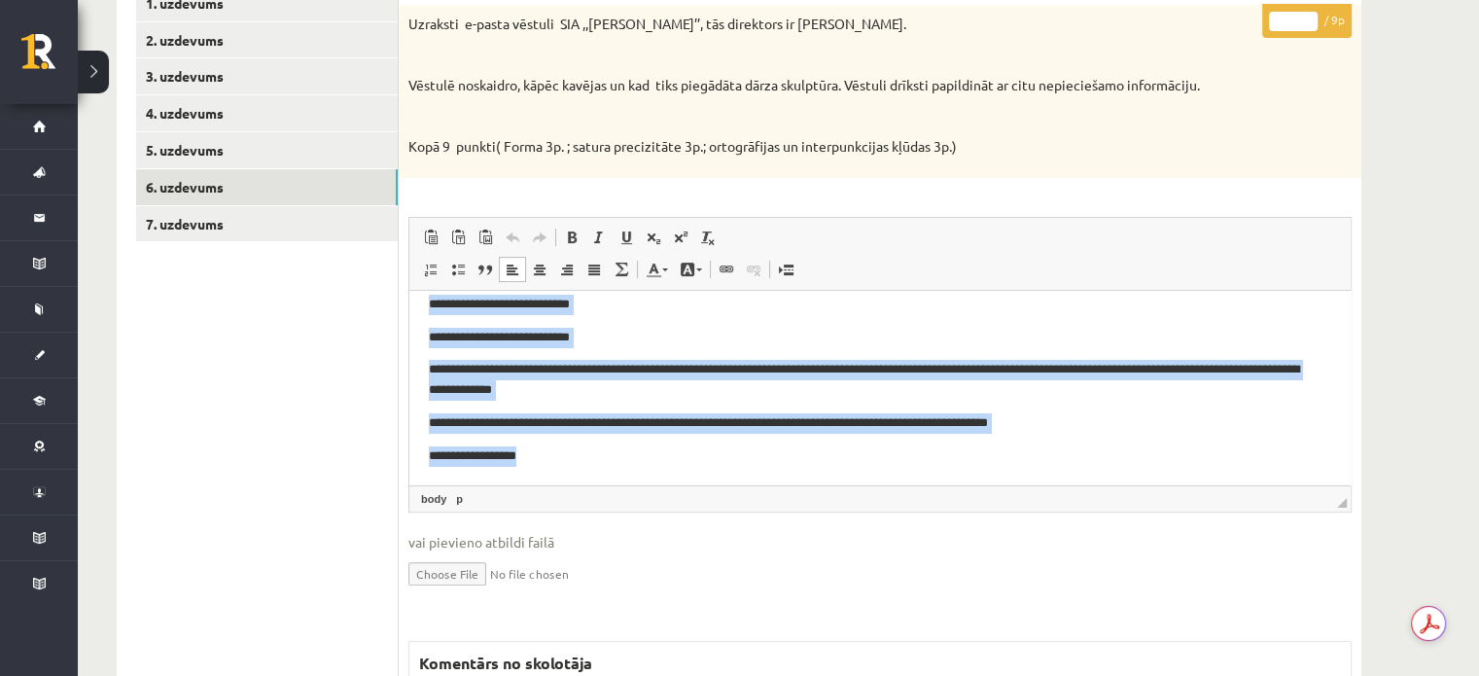
drag, startPoint x: 422, startPoint y: 311, endPoint x: 1187, endPoint y: 777, distance: 895.8
click at [783, 484] on html "**********" at bounding box center [879, 379] width 941 height 210
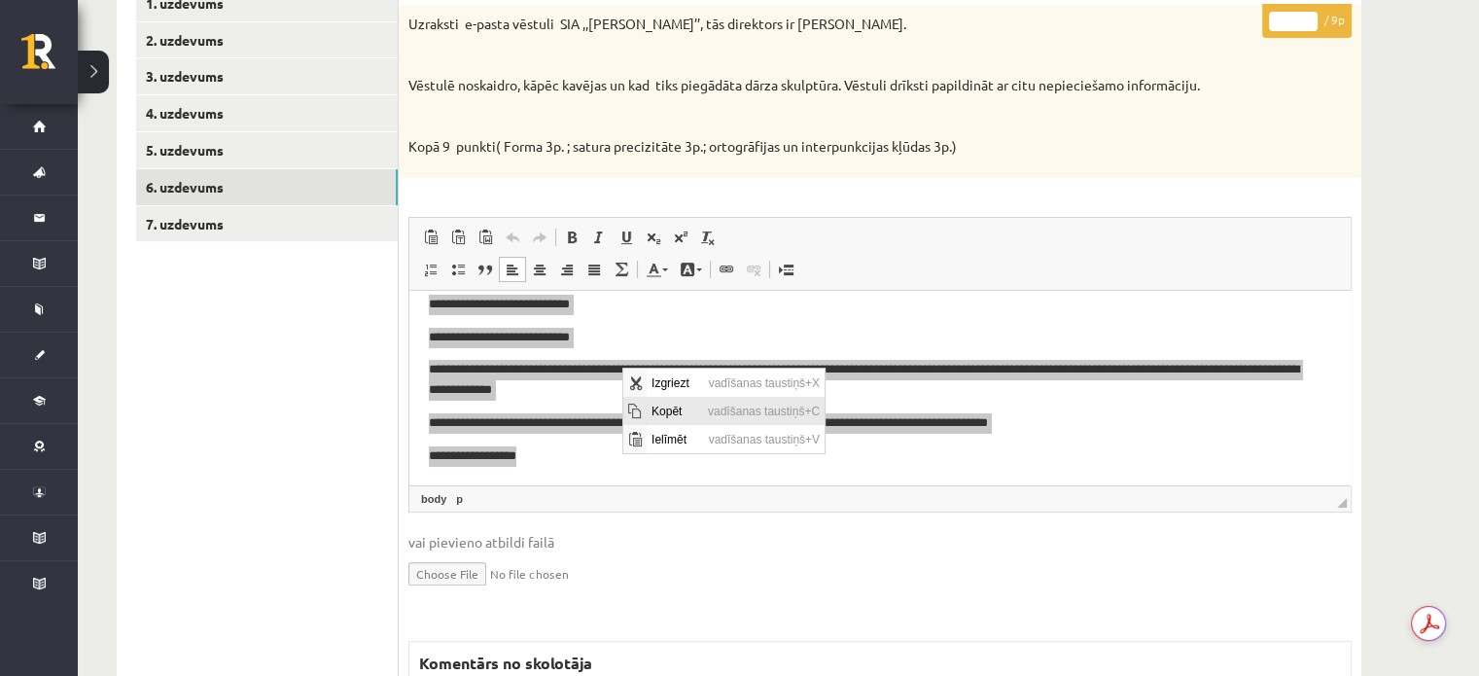
click at [678, 419] on span "Kopēt" at bounding box center [674, 411] width 56 height 28
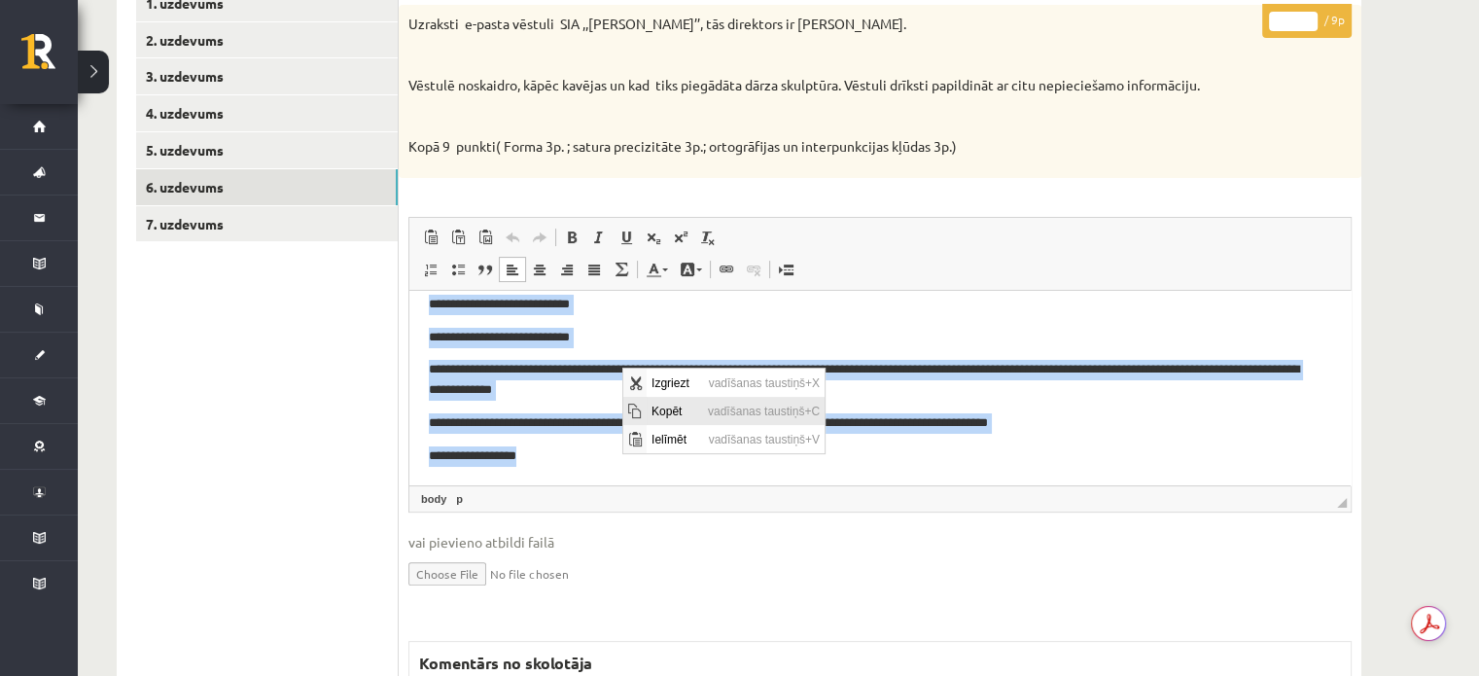
copy body "**********"
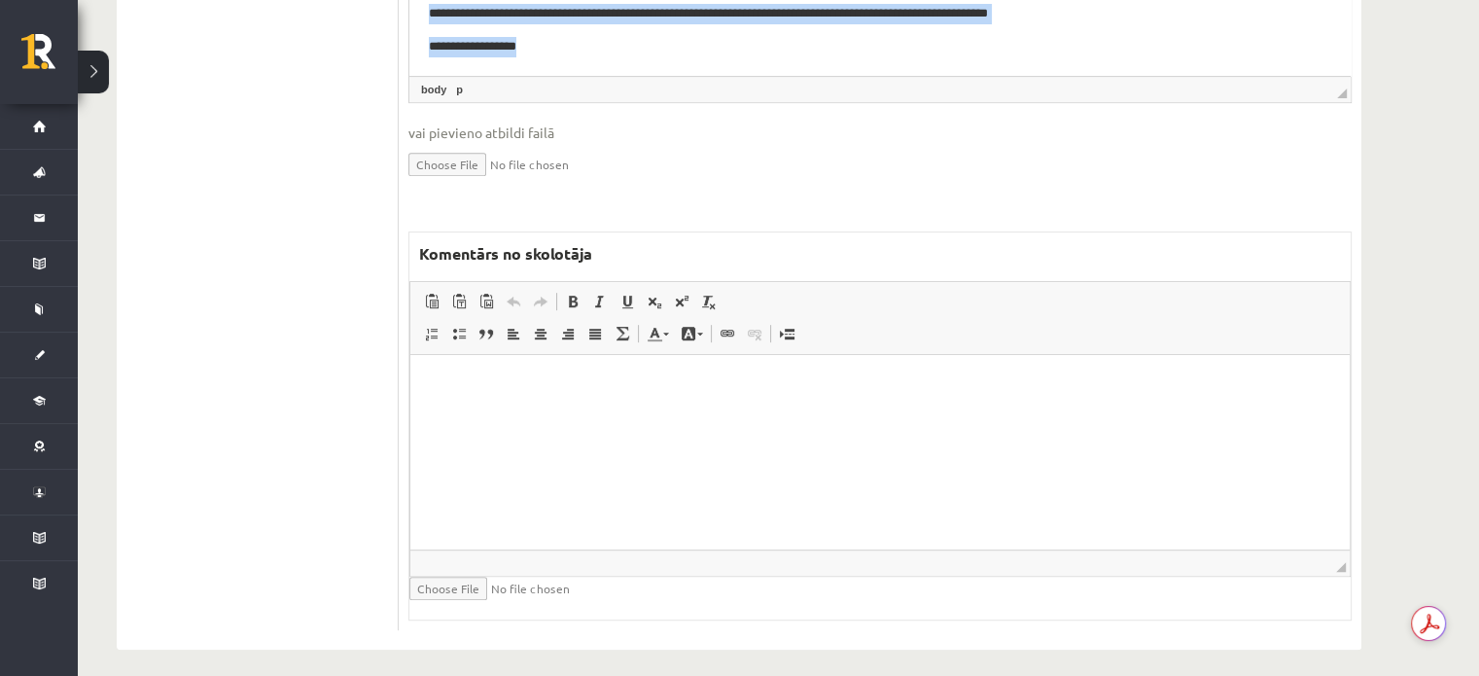
scroll to position [809, 0]
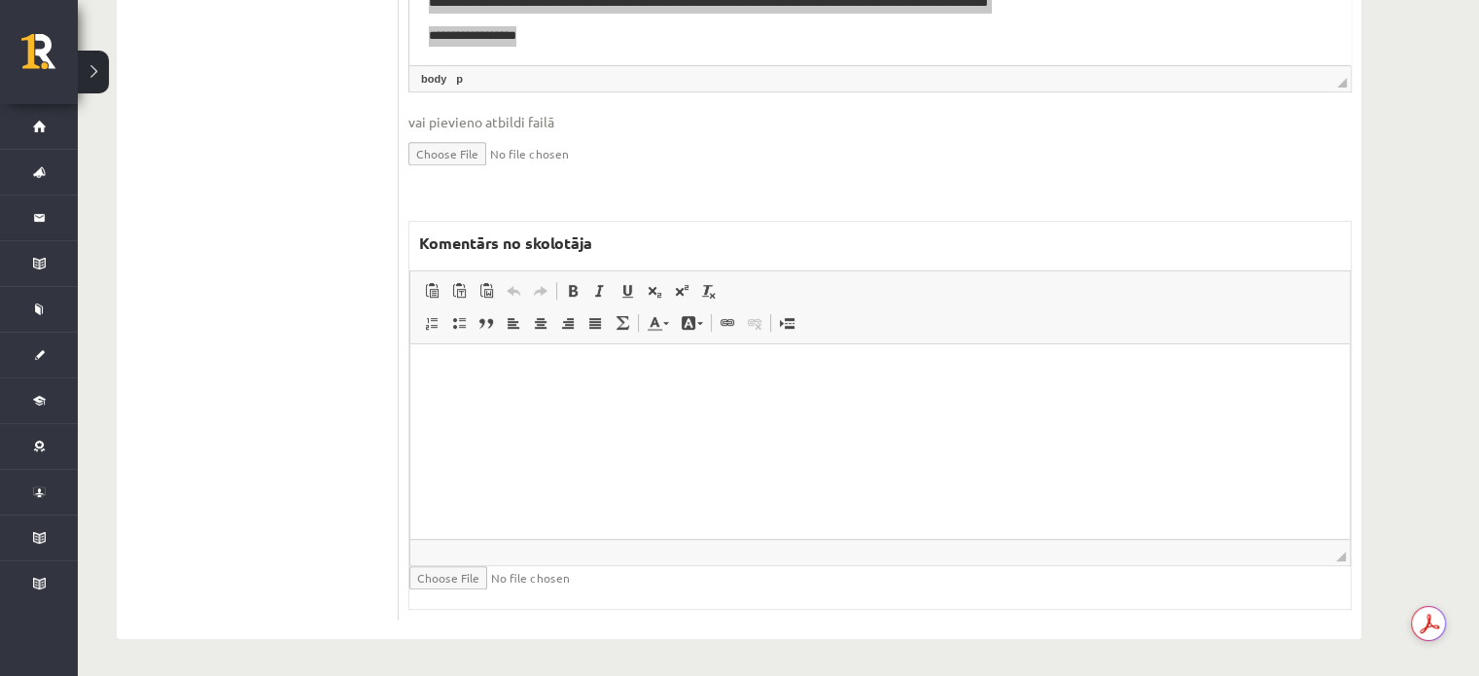
click at [631, 391] on html at bounding box center [879, 372] width 939 height 59
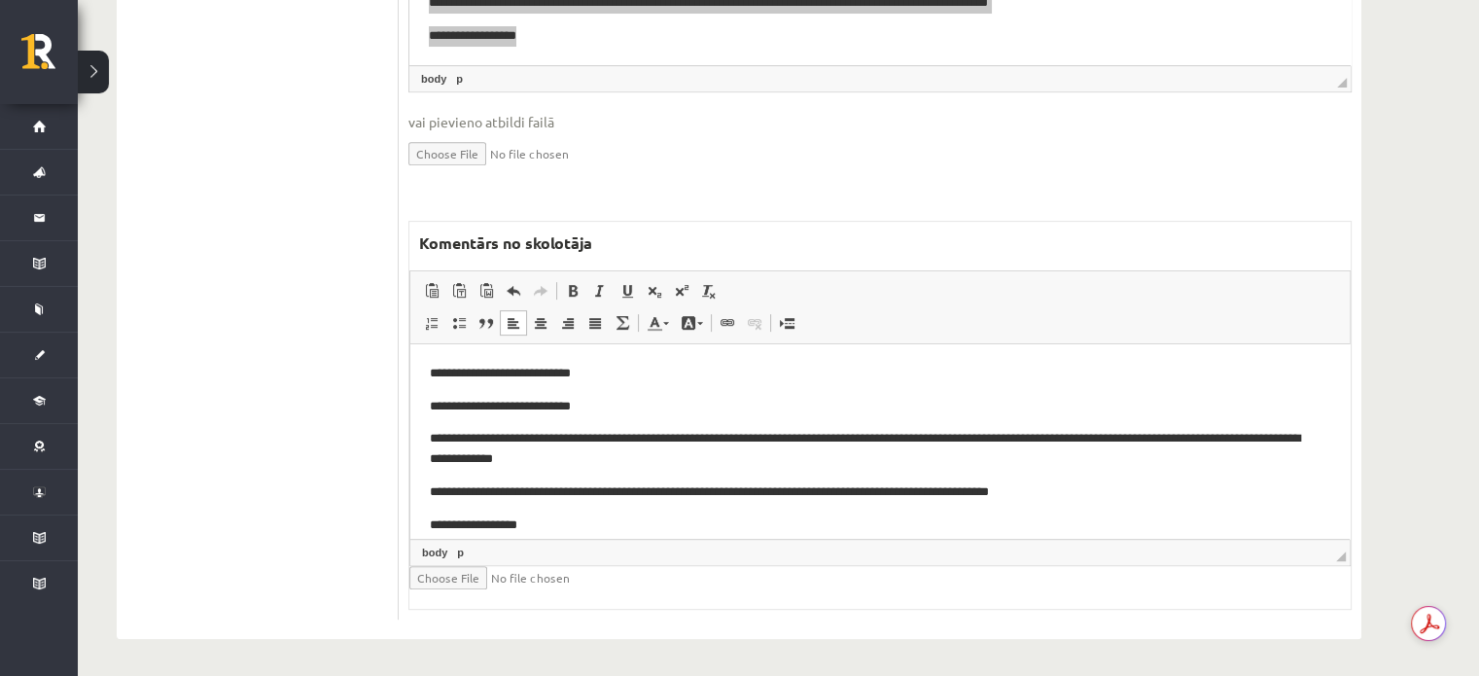
click at [424, 364] on html "**********" at bounding box center [879, 448] width 939 height 210
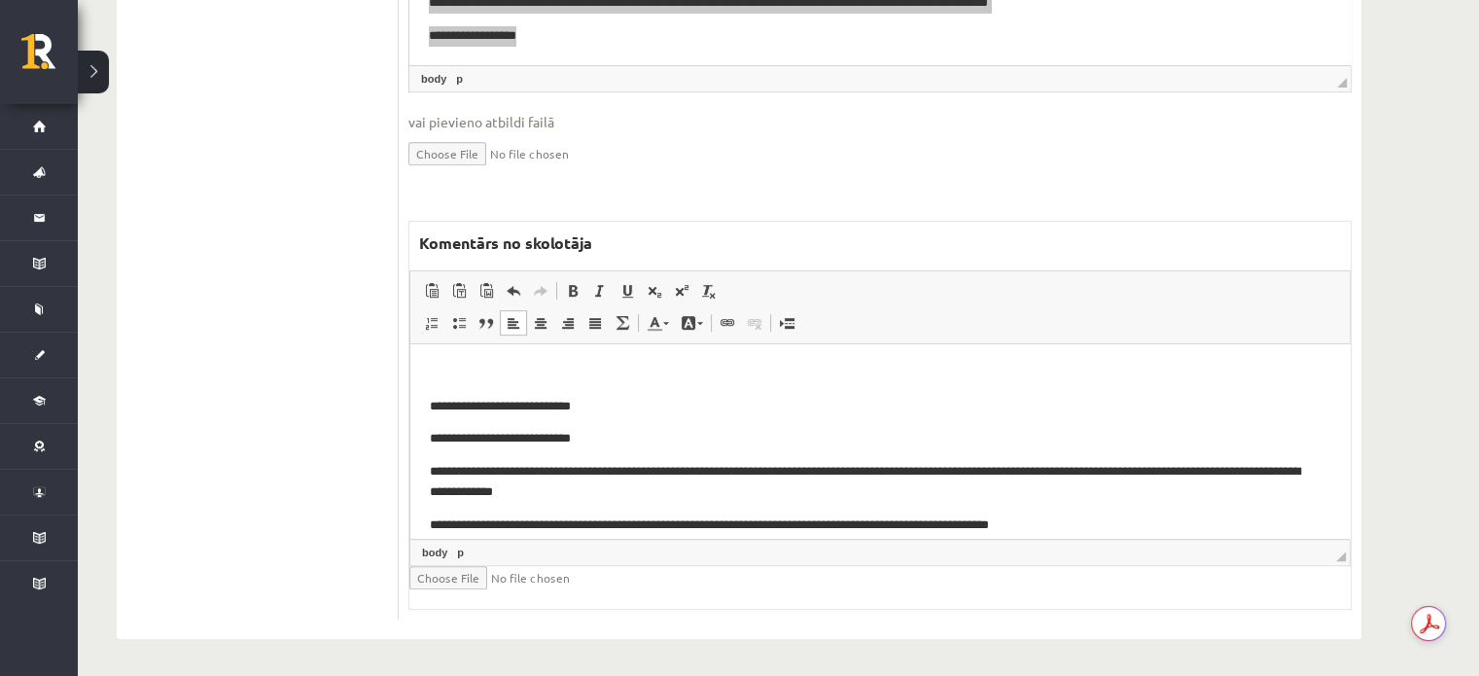
click at [920, 430] on p "**********" at bounding box center [873, 438] width 887 height 20
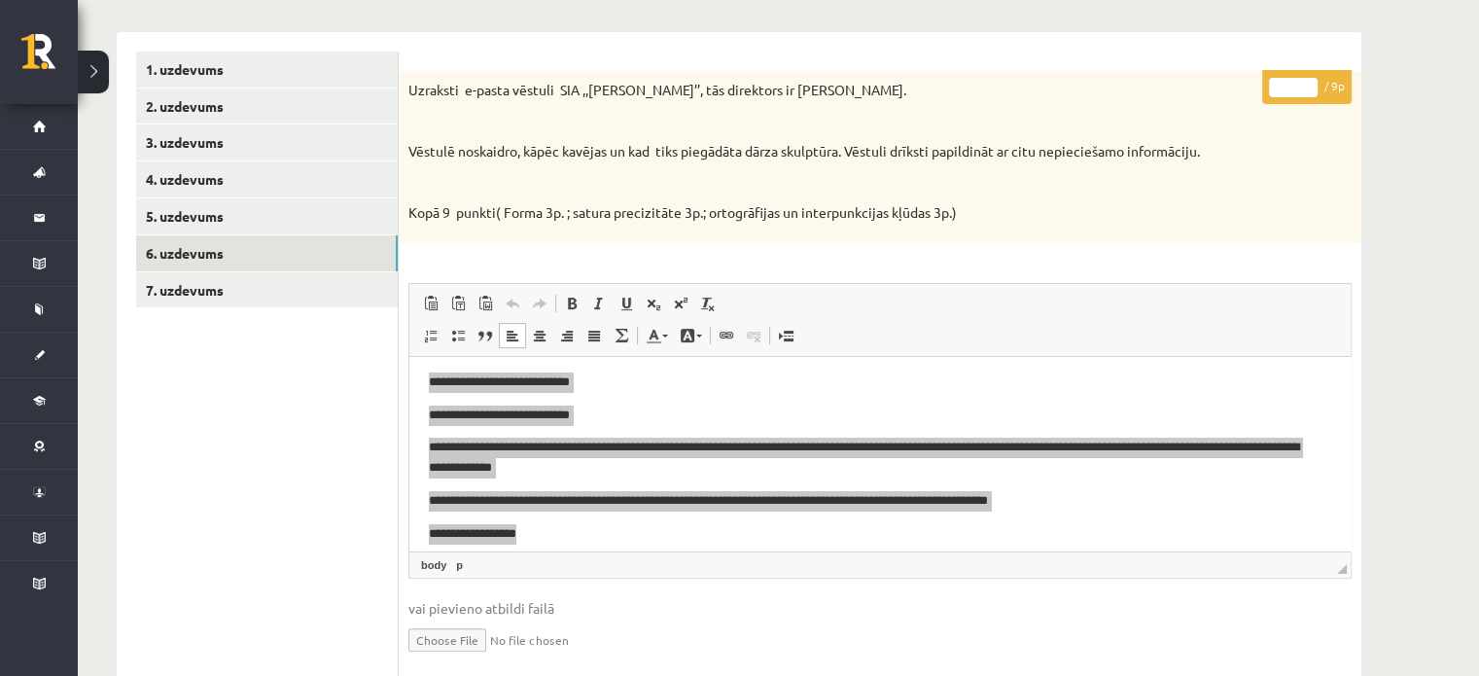
scroll to position [0, 0]
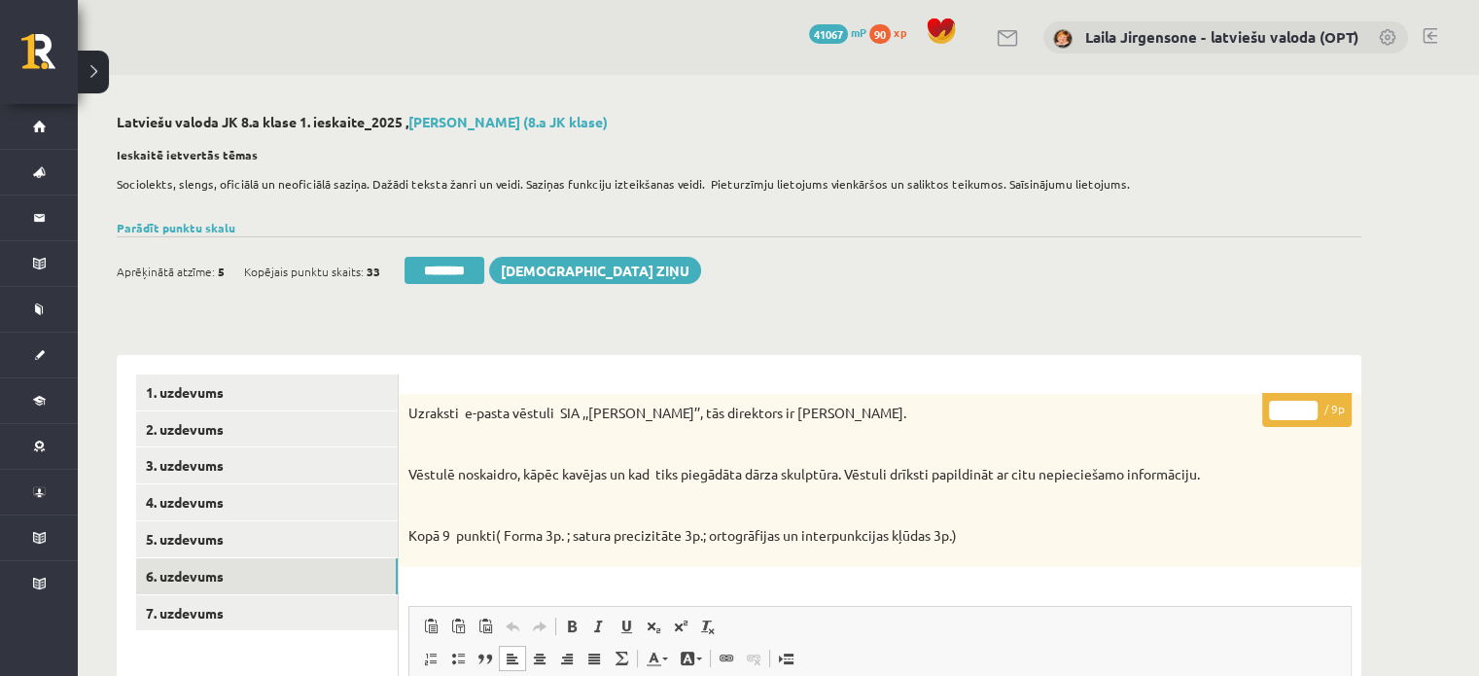
click at [1425, 32] on link at bounding box center [1429, 36] width 15 height 16
